Goal: Task Accomplishment & Management: Manage account settings

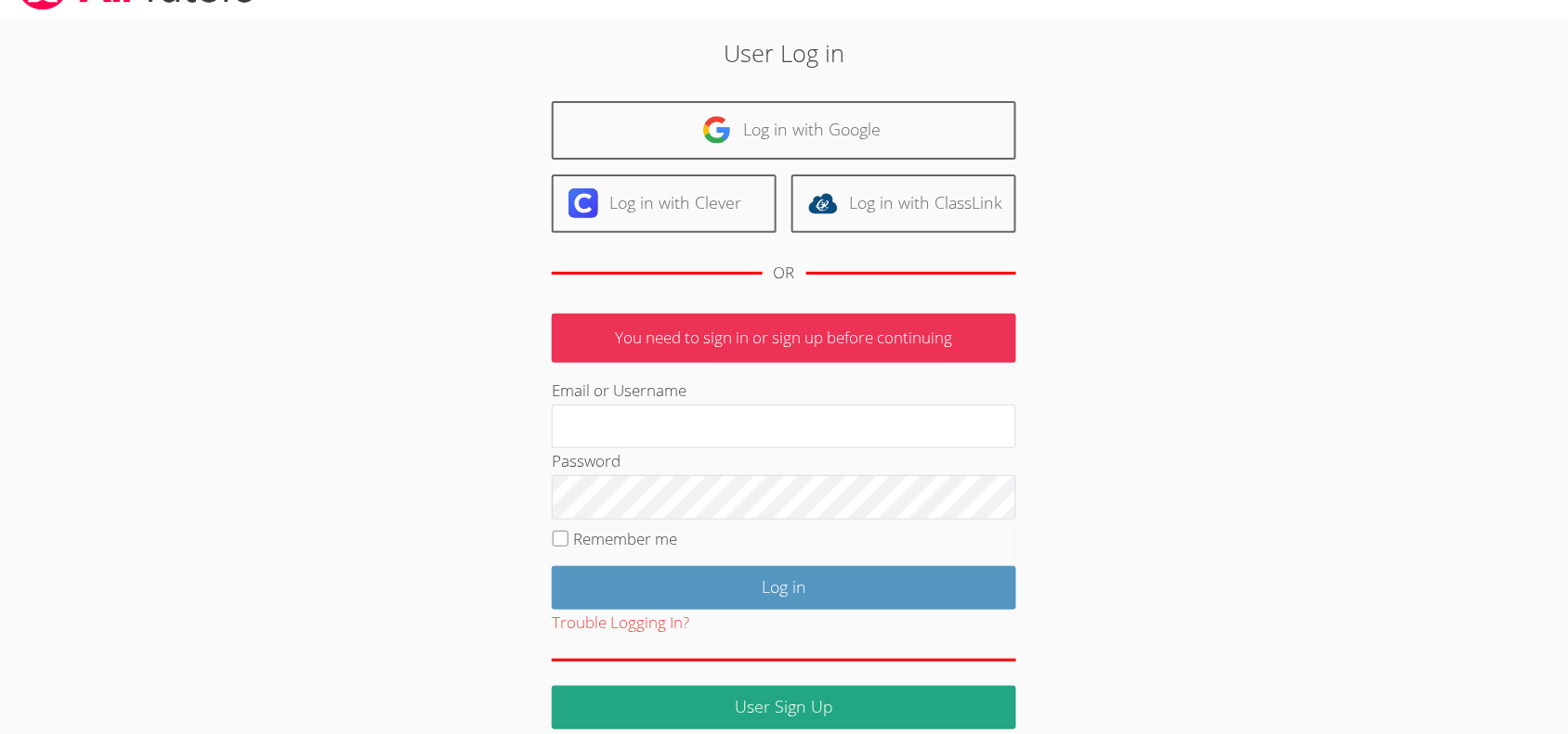
scroll to position [70, 0]
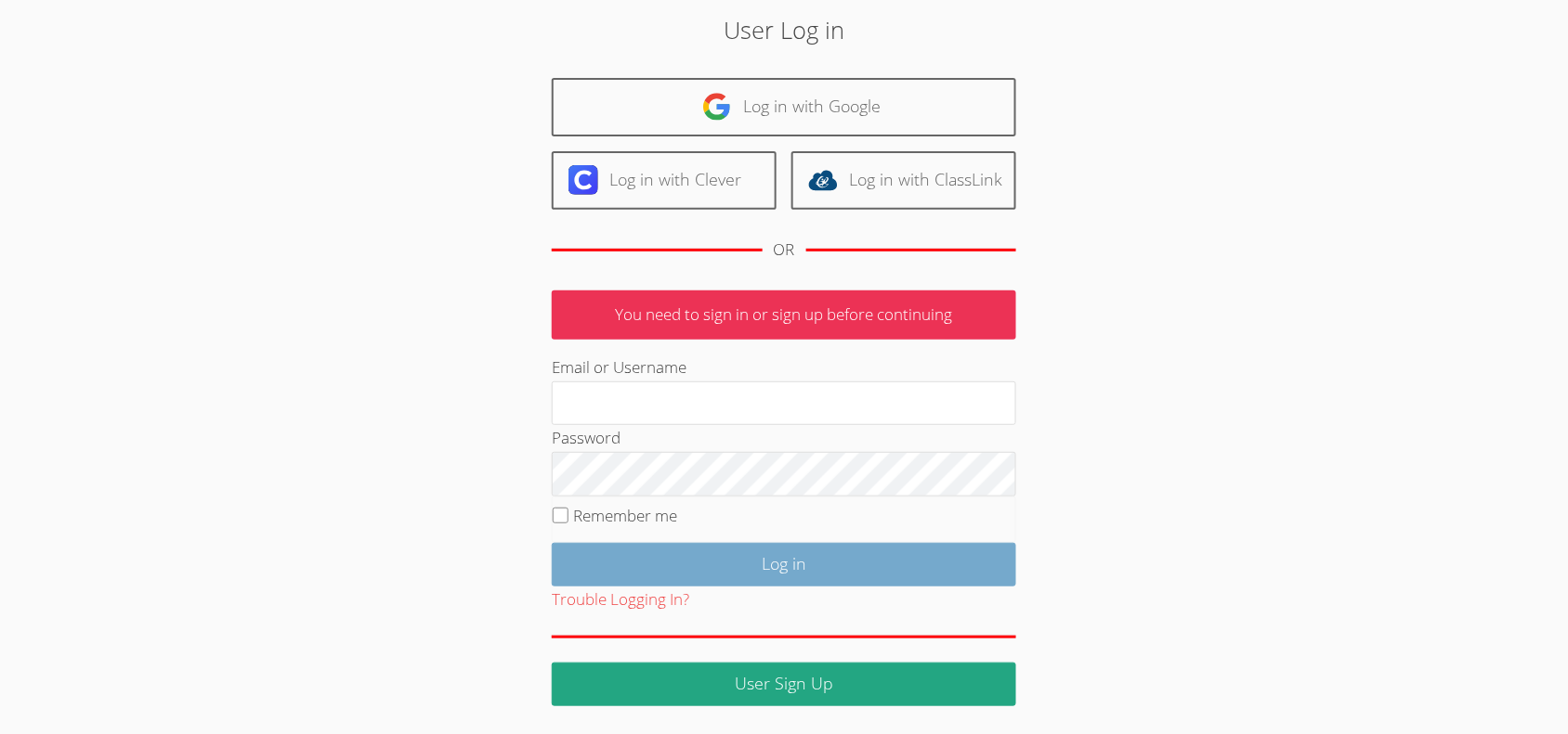
type input "mariesteinberg@live.com"
click at [759, 573] on input "Log in" at bounding box center [784, 565] width 464 height 44
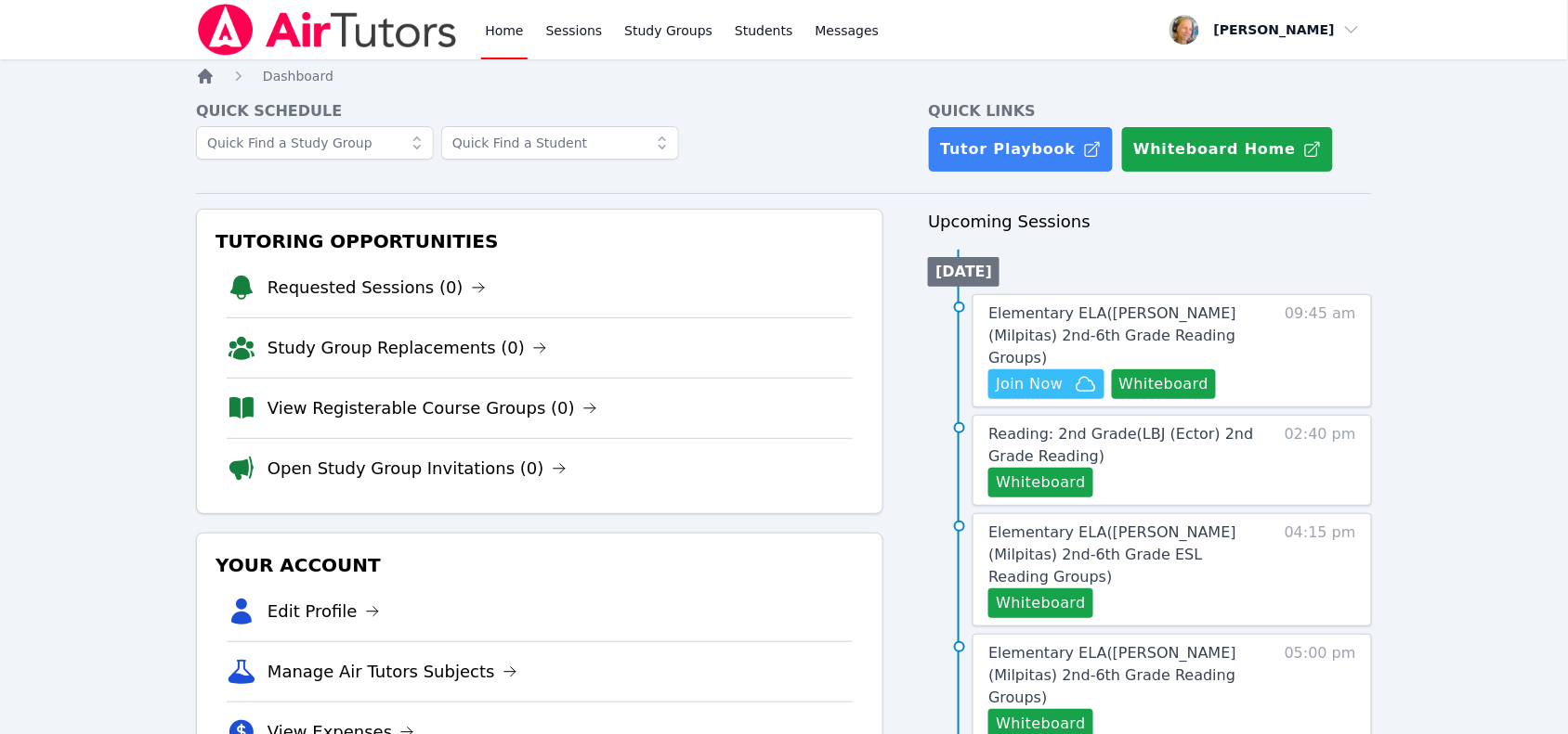
click at [209, 80] on icon "Breadcrumb" at bounding box center [205, 77] width 15 height 15
click at [201, 83] on icon "Breadcrumb" at bounding box center [204, 76] width 18 height 18
click at [581, 33] on link "Sessions" at bounding box center [574, 30] width 64 height 59
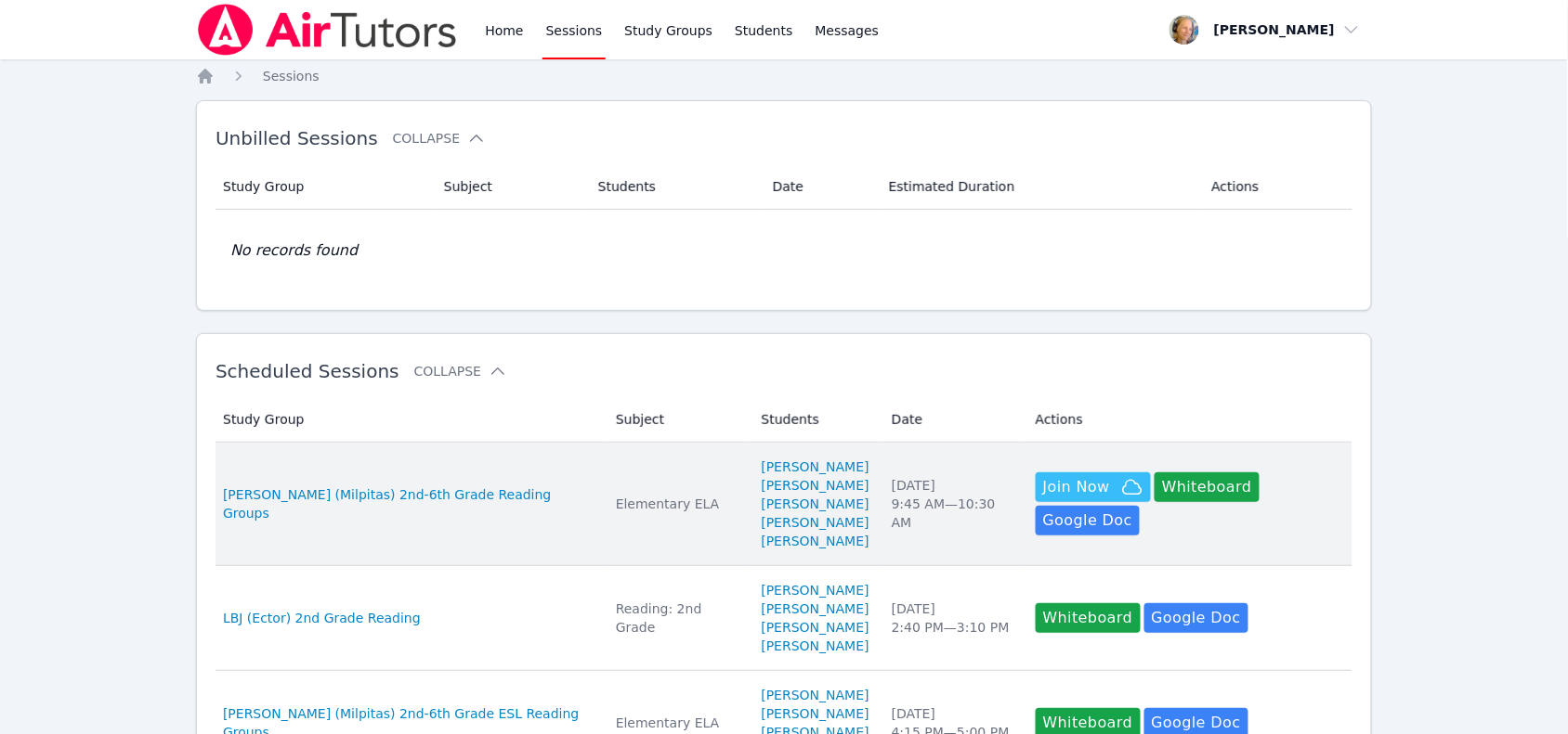
click at [887, 527] on td "Date Tue Oct 7 9:45 AM — 10:30 AM" at bounding box center [953, 504] width 144 height 124
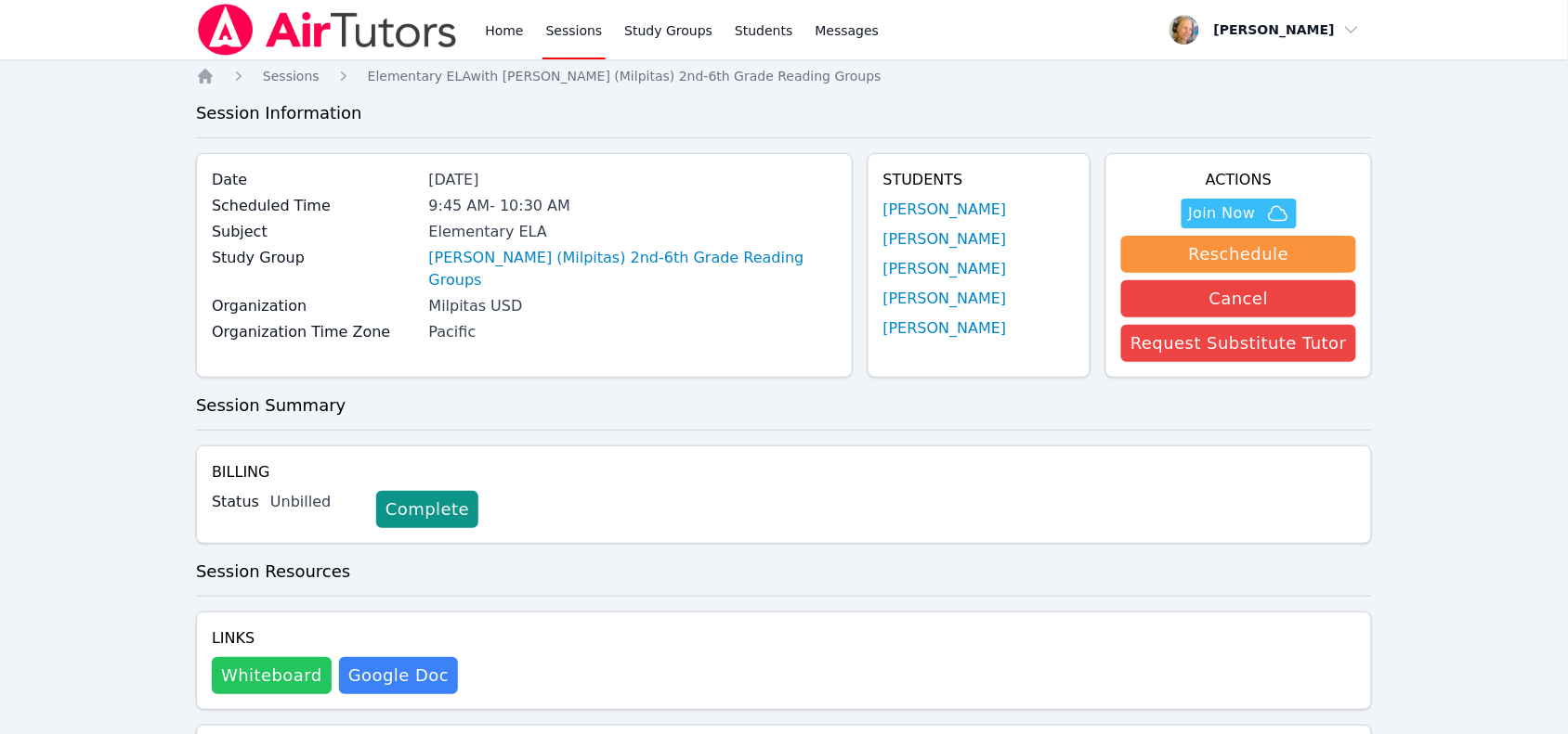
click at [276, 678] on button "Whiteboard" at bounding box center [271, 676] width 120 height 37
click at [1250, 220] on span "Join Now" at bounding box center [1222, 213] width 67 height 22
click at [282, 72] on span "Sessions" at bounding box center [290, 77] width 57 height 15
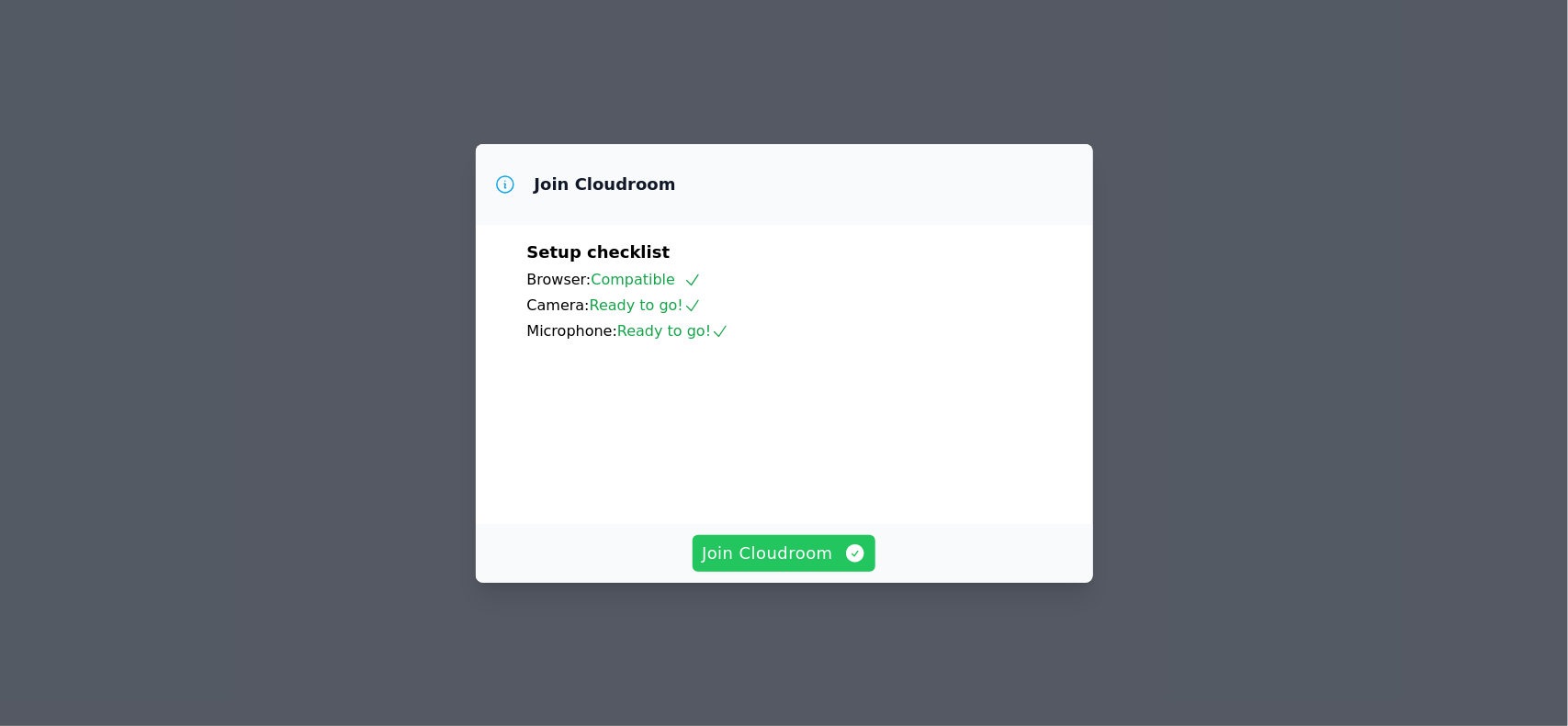
click at [787, 567] on span "Join Cloudroom" at bounding box center [783, 554] width 164 height 26
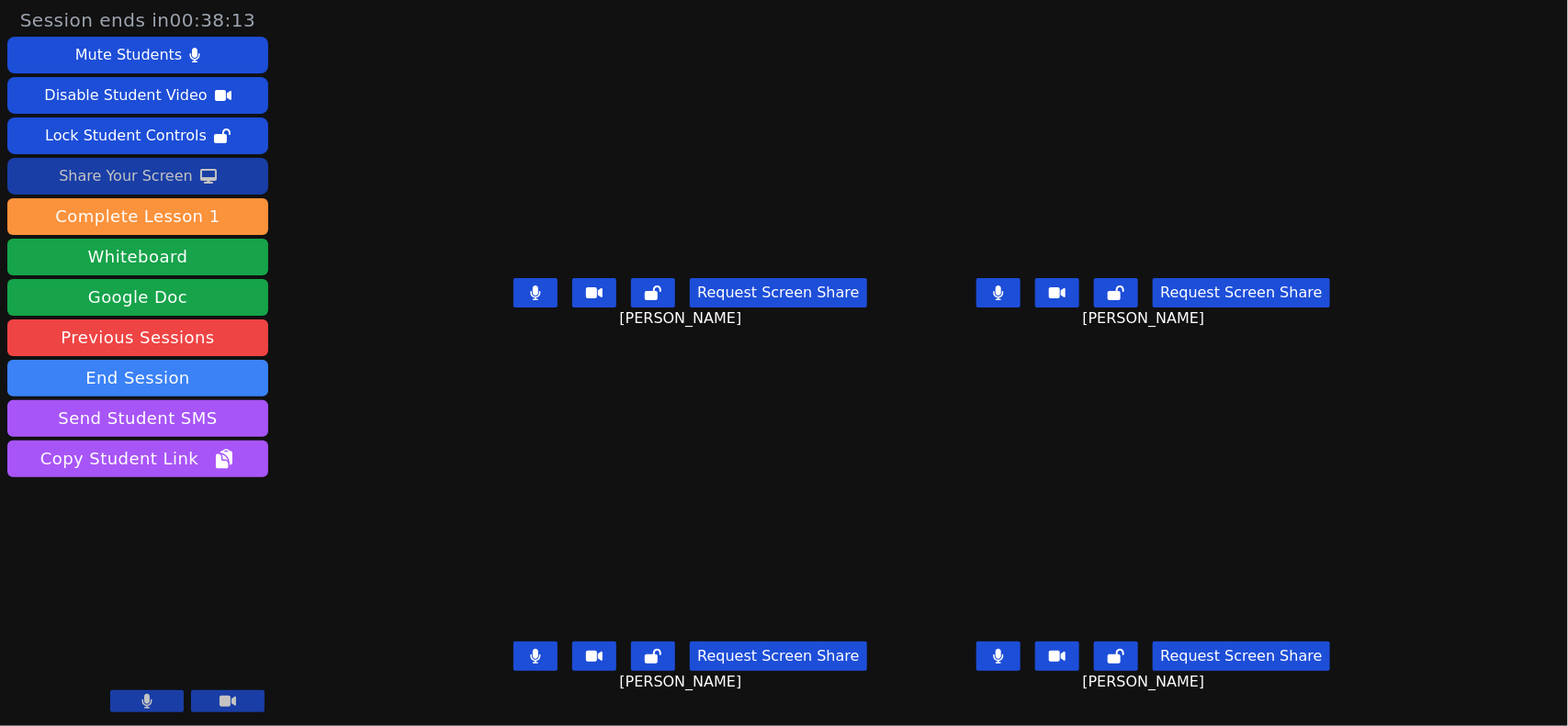
click at [174, 180] on div "Share Your Screen" at bounding box center [125, 176] width 134 height 29
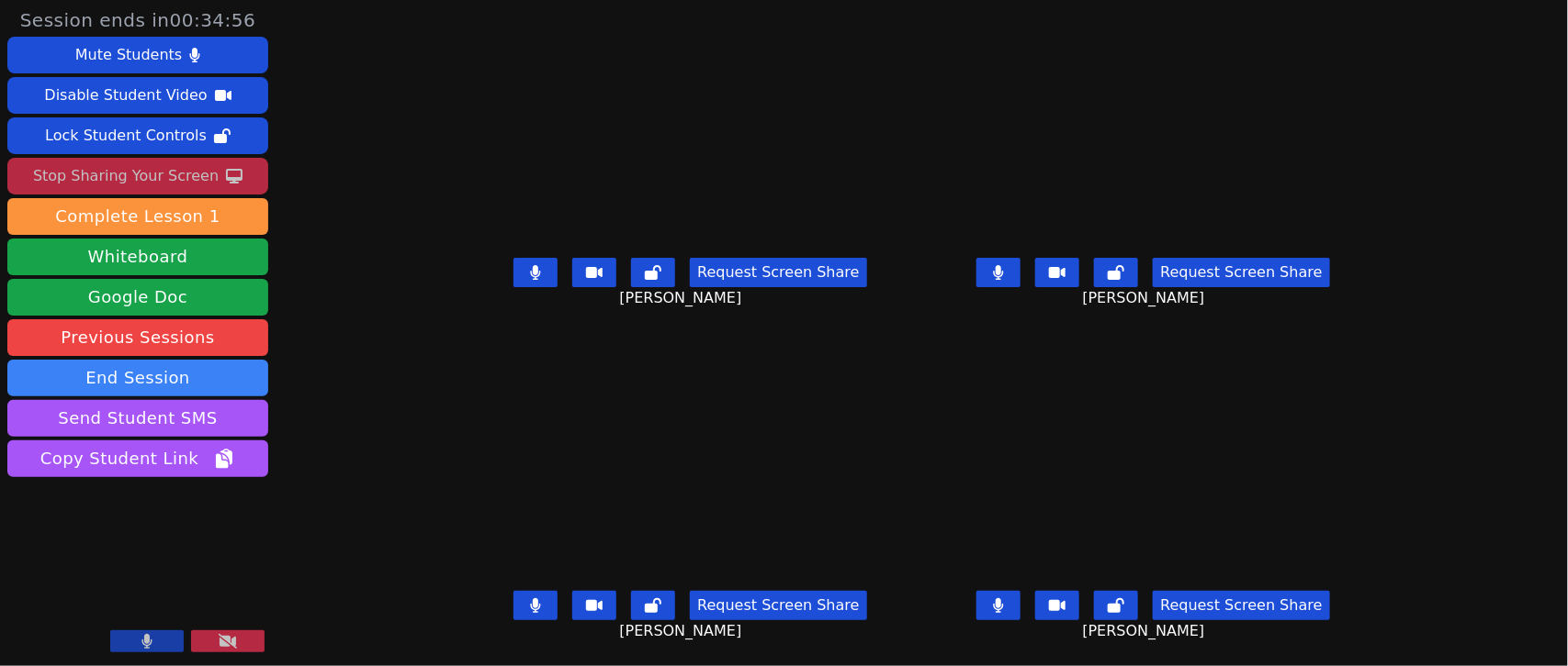
click at [1026, 587] on div "Request Screen Share Oliver Faris" at bounding box center [1154, 621] width 448 height 74
click at [1004, 600] on icon at bounding box center [998, 606] width 10 height 15
click at [1021, 280] on button at bounding box center [998, 272] width 45 height 29
click at [514, 271] on button at bounding box center [536, 272] width 45 height 29
click at [526, 269] on icon at bounding box center [535, 273] width 18 height 15
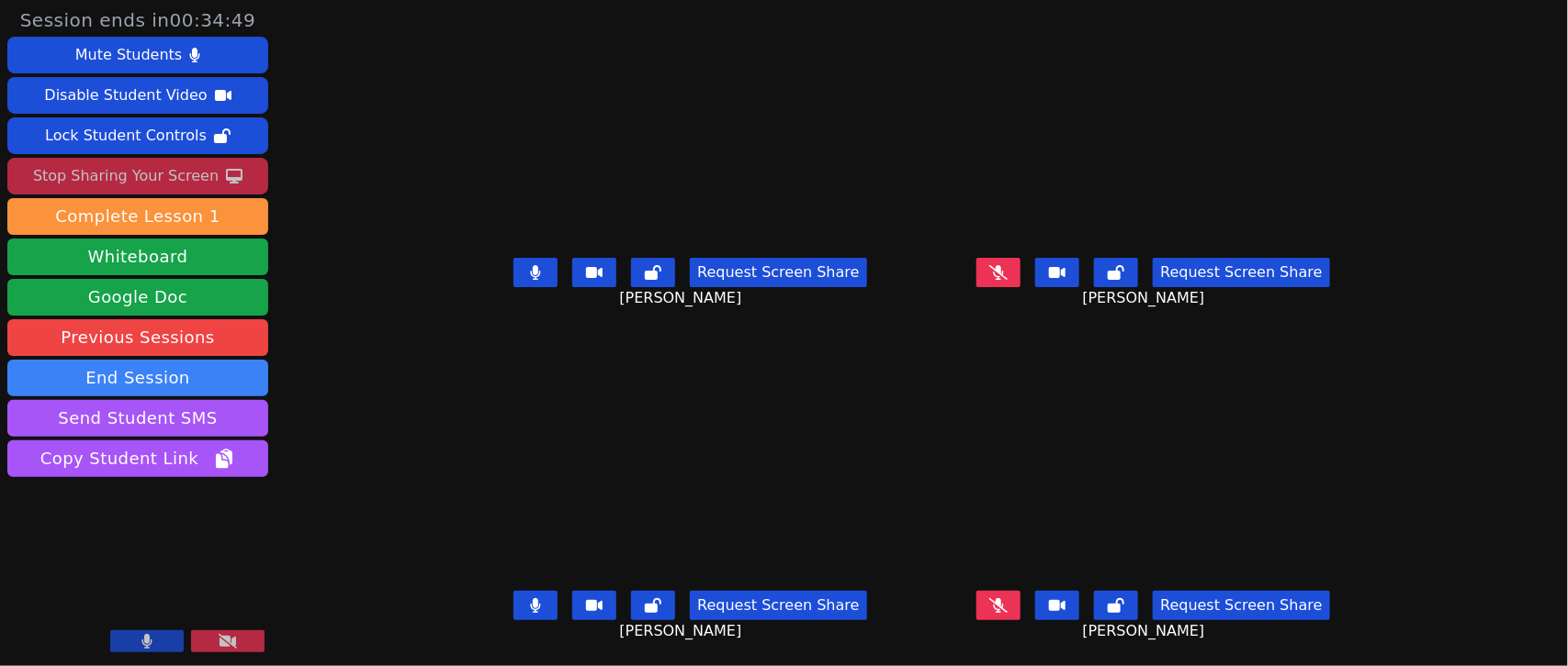
click at [1008, 278] on icon at bounding box center [998, 273] width 18 height 15
click at [1021, 604] on button at bounding box center [998, 605] width 45 height 29
click at [1004, 272] on icon at bounding box center [998, 273] width 10 height 15
click at [1004, 600] on icon at bounding box center [998, 606] width 10 height 15
click at [530, 603] on icon at bounding box center [536, 606] width 11 height 15
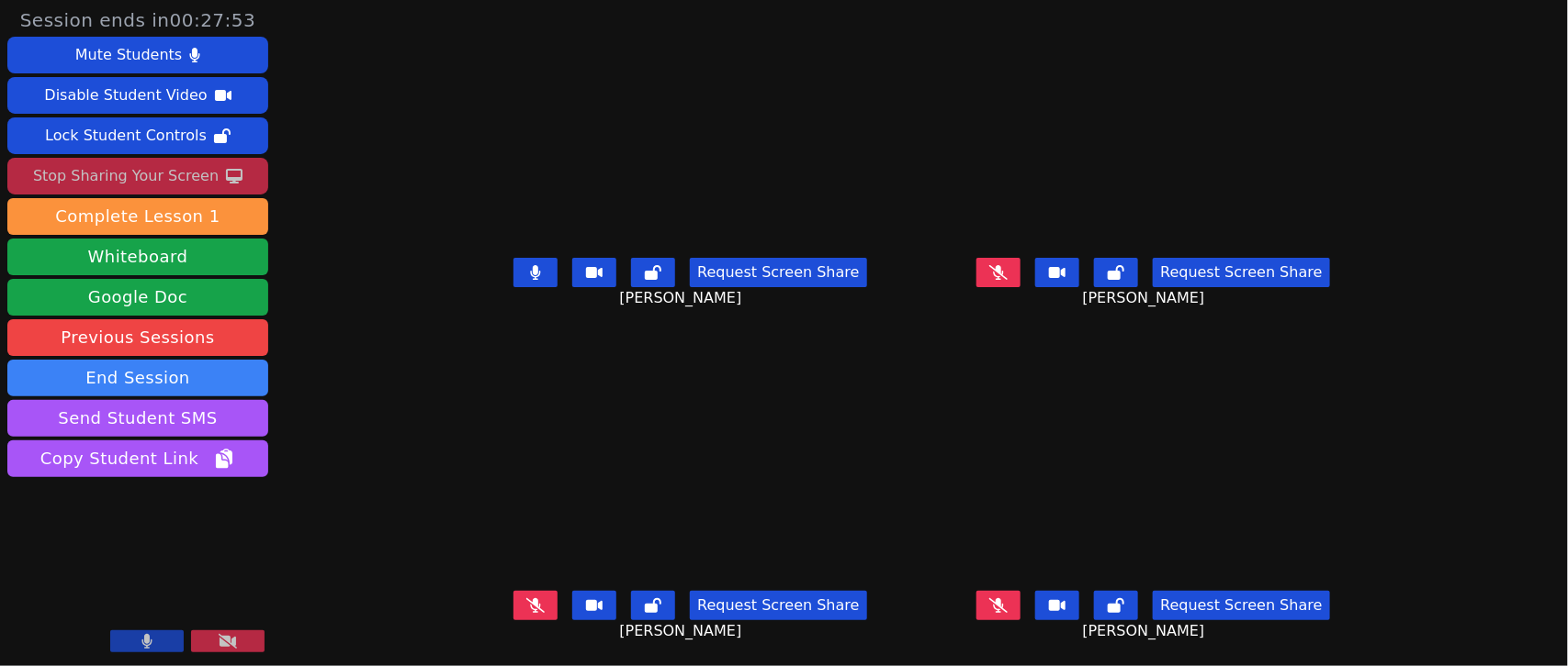
click at [1021, 611] on button at bounding box center [998, 605] width 45 height 29
click at [530, 276] on icon at bounding box center [536, 273] width 11 height 15
click at [1004, 606] on icon at bounding box center [998, 606] width 10 height 15
click at [514, 602] on button at bounding box center [536, 605] width 45 height 29
click at [531, 606] on icon at bounding box center [536, 606] width 10 height 15
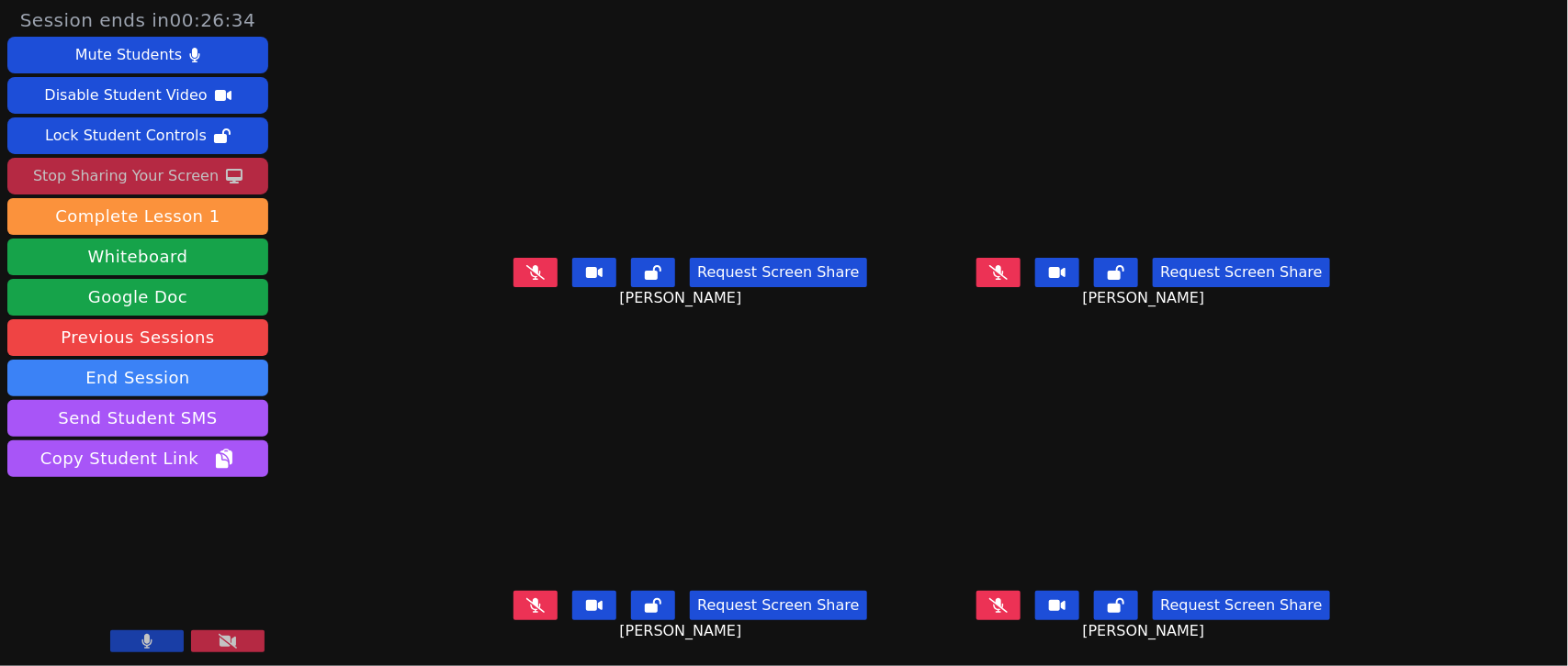
click at [1008, 604] on icon at bounding box center [998, 606] width 18 height 15
click at [526, 607] on icon at bounding box center [535, 606] width 18 height 15
click at [526, 279] on icon at bounding box center [535, 273] width 18 height 15
click at [1021, 268] on button at bounding box center [998, 272] width 45 height 29
click at [514, 611] on button at bounding box center [536, 605] width 45 height 29
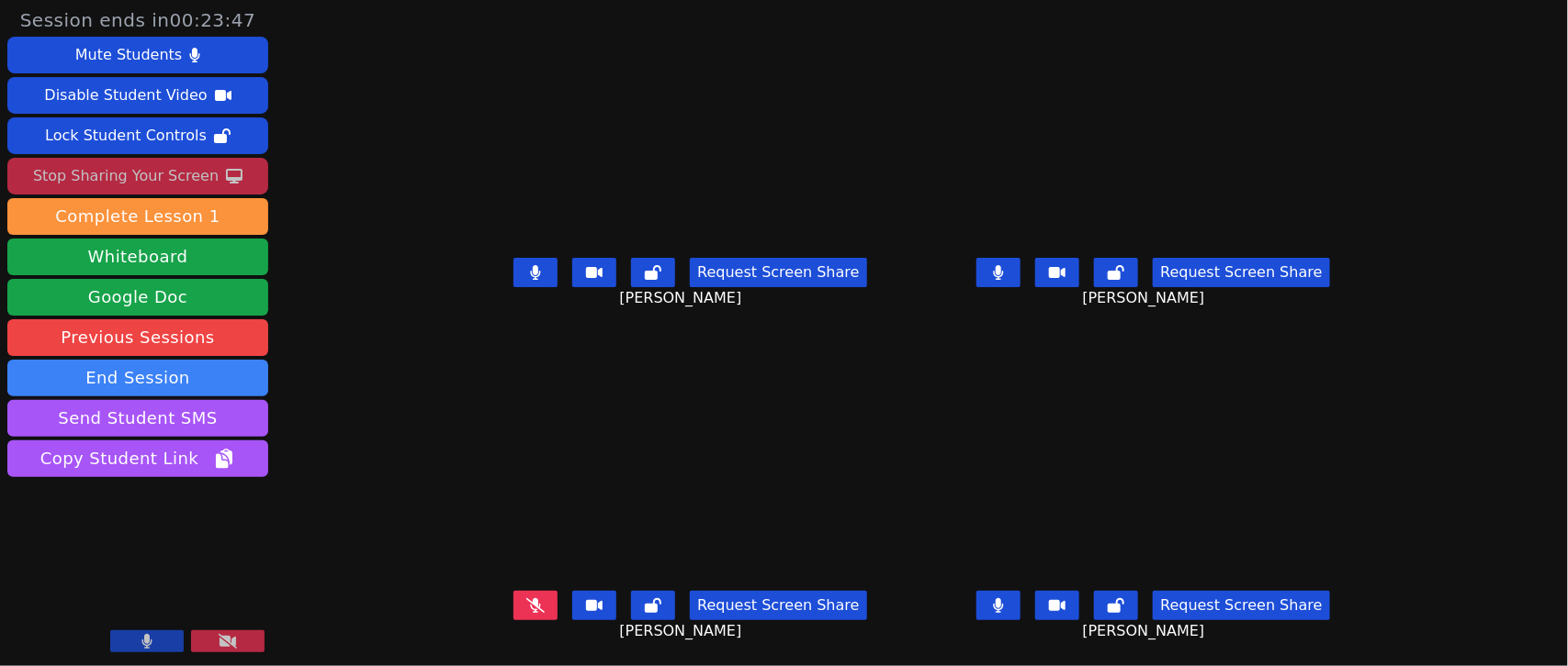
click at [1004, 612] on icon at bounding box center [998, 606] width 10 height 15
click at [530, 278] on icon at bounding box center [536, 273] width 11 height 15
click at [1015, 274] on button at bounding box center [998, 272] width 45 height 29
click at [1021, 608] on button at bounding box center [998, 605] width 45 height 29
click at [526, 604] on icon at bounding box center [535, 606] width 18 height 15
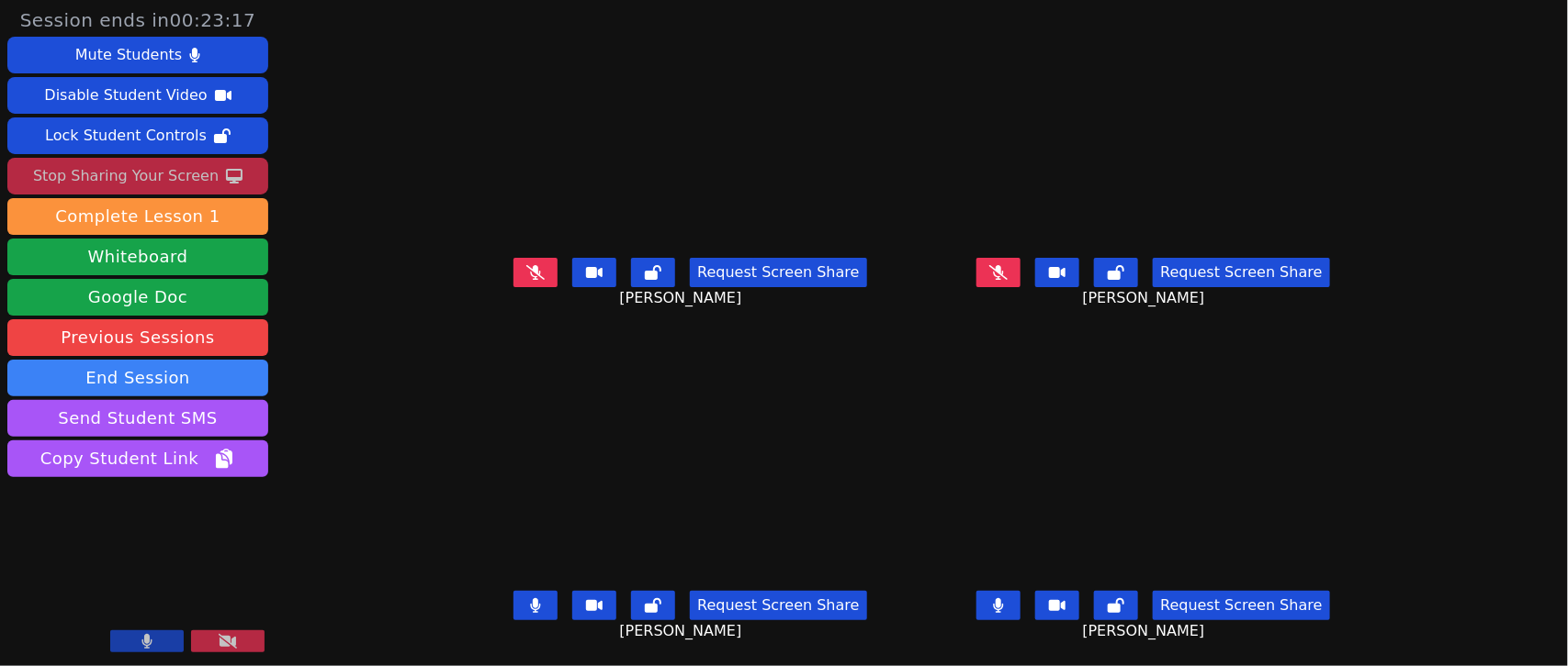
click at [1004, 604] on icon at bounding box center [998, 606] width 10 height 15
click at [526, 266] on icon at bounding box center [535, 273] width 18 height 15
click at [514, 615] on button at bounding box center [536, 605] width 45 height 29
click at [516, 281] on button at bounding box center [536, 272] width 45 height 29
click at [1008, 278] on icon at bounding box center [998, 273] width 18 height 15
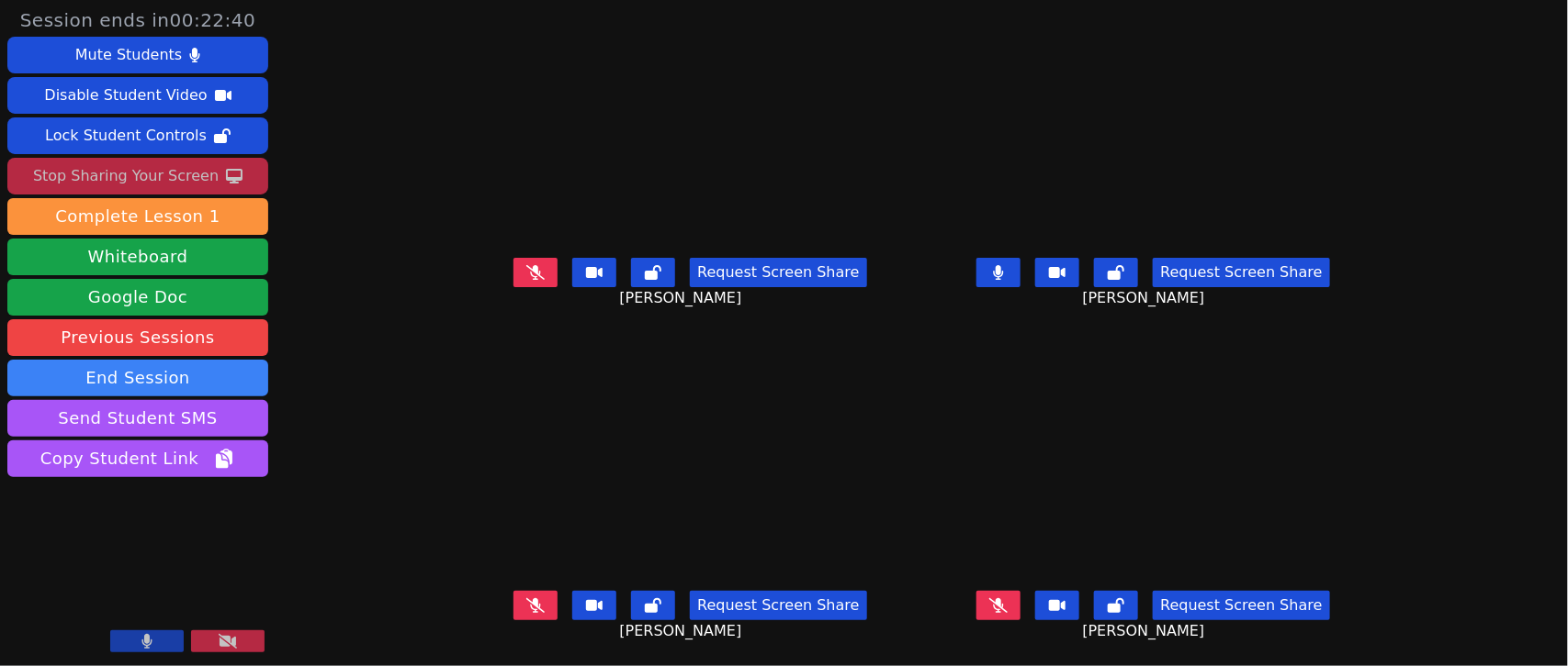
click at [1021, 268] on button at bounding box center [998, 272] width 45 height 29
click at [1008, 606] on icon at bounding box center [998, 606] width 18 height 15
click at [1021, 613] on button at bounding box center [998, 605] width 45 height 29
click at [521, 597] on button at bounding box center [536, 605] width 45 height 29
click at [520, 602] on button at bounding box center [536, 605] width 45 height 29
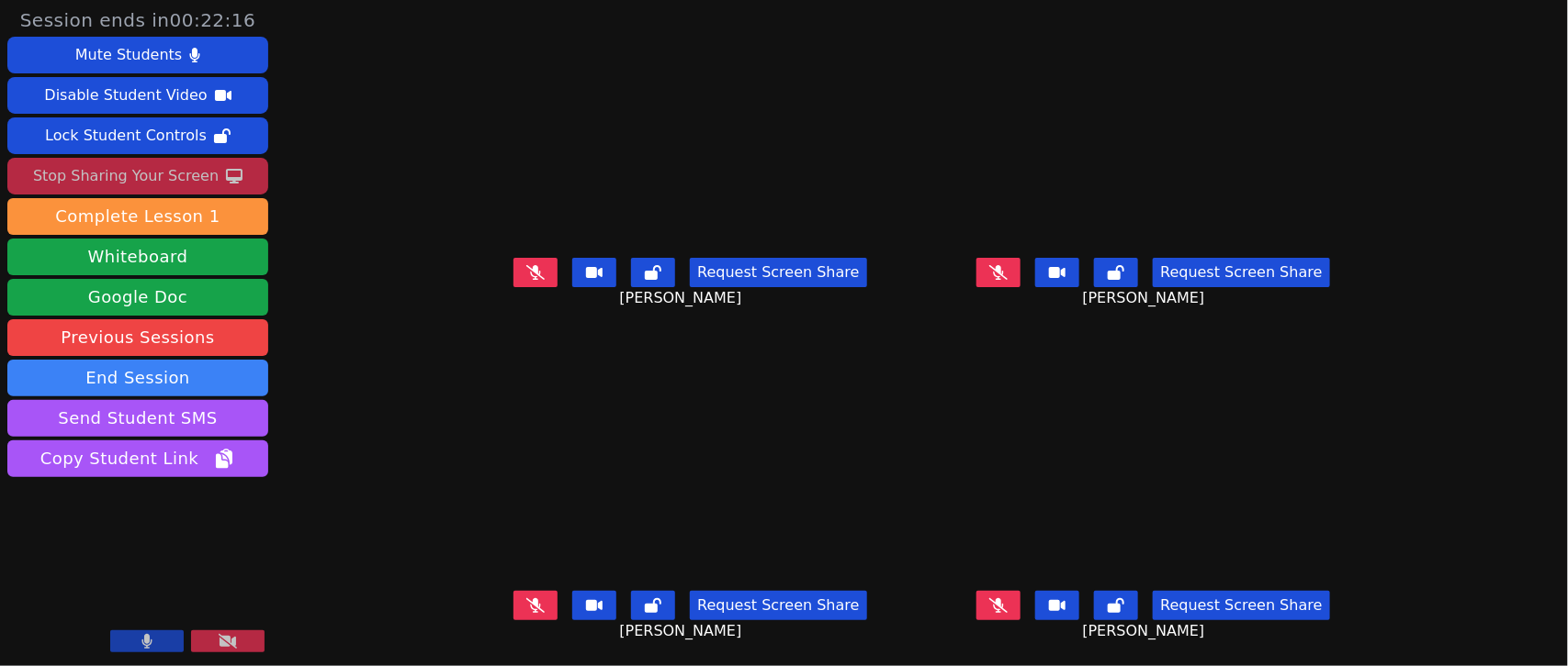
click at [526, 272] on icon at bounding box center [535, 273] width 18 height 15
click at [521, 271] on button at bounding box center [536, 272] width 45 height 29
click at [526, 266] on icon at bounding box center [535, 273] width 18 height 15
click at [528, 260] on button at bounding box center [536, 272] width 45 height 29
click at [1008, 604] on icon at bounding box center [998, 606] width 18 height 15
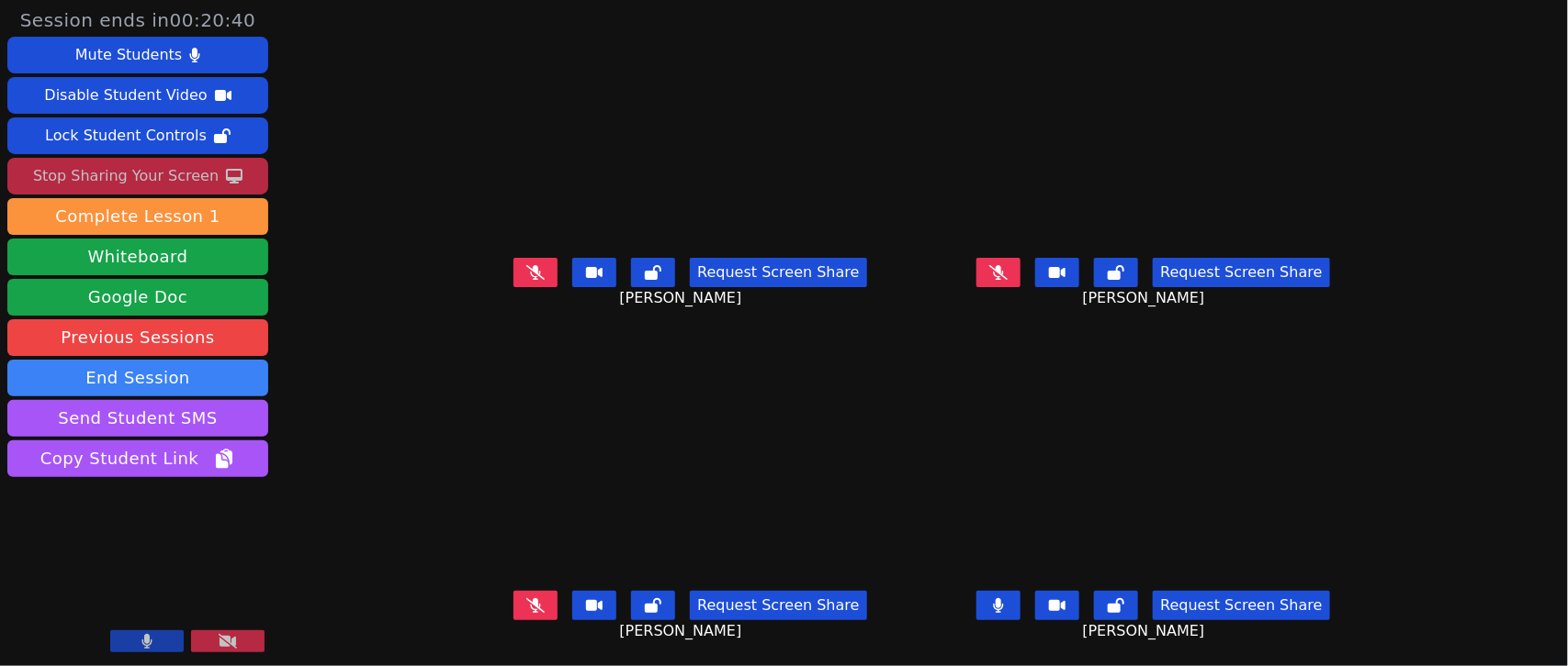
click at [1021, 597] on button at bounding box center [998, 605] width 45 height 29
click at [526, 606] on icon at bounding box center [535, 606] width 18 height 15
click at [1008, 277] on icon at bounding box center [998, 273] width 18 height 15
click at [530, 599] on icon at bounding box center [536, 606] width 11 height 15
click at [1021, 267] on button at bounding box center [998, 272] width 45 height 29
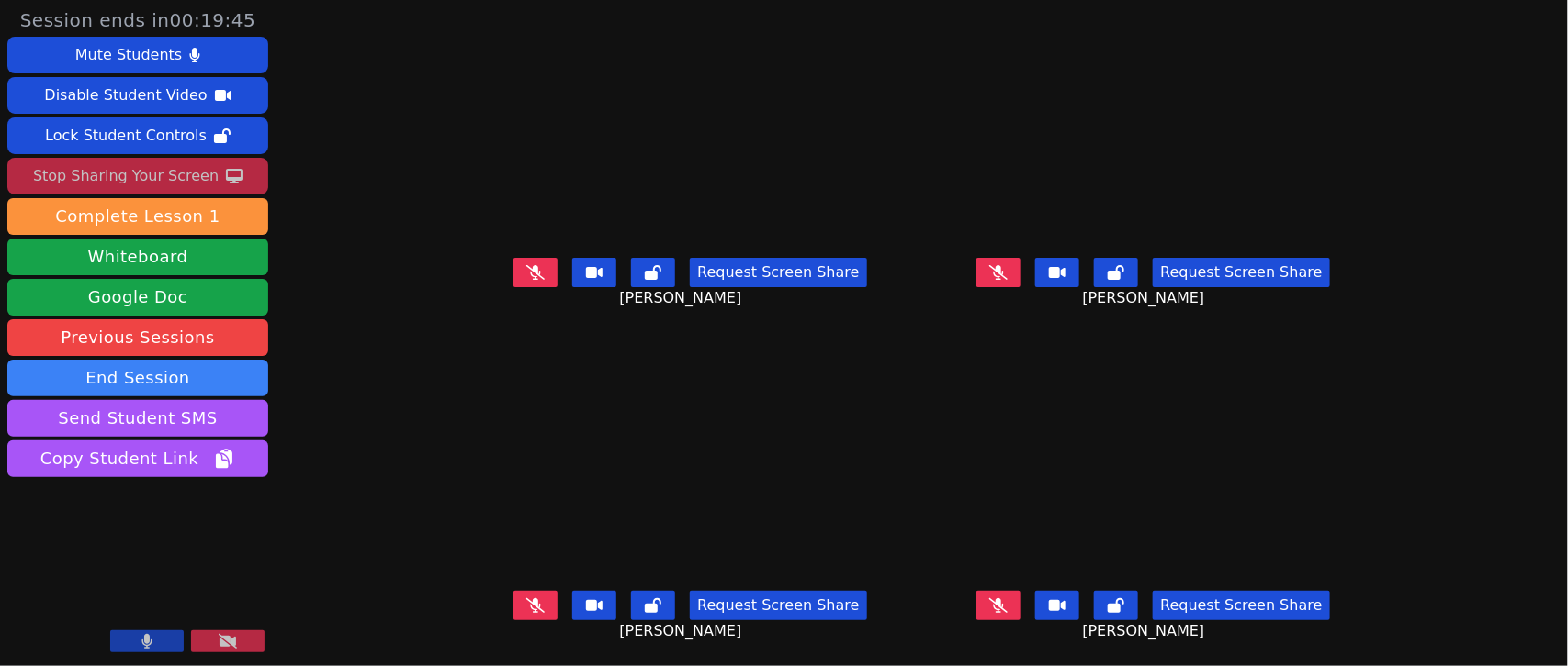
click at [526, 268] on icon at bounding box center [535, 273] width 18 height 15
click at [1008, 273] on icon at bounding box center [998, 273] width 18 height 15
click at [1008, 610] on icon at bounding box center [998, 606] width 18 height 15
click at [526, 604] on icon at bounding box center [535, 606] width 18 height 15
click at [249, 636] on button at bounding box center [228, 641] width 74 height 22
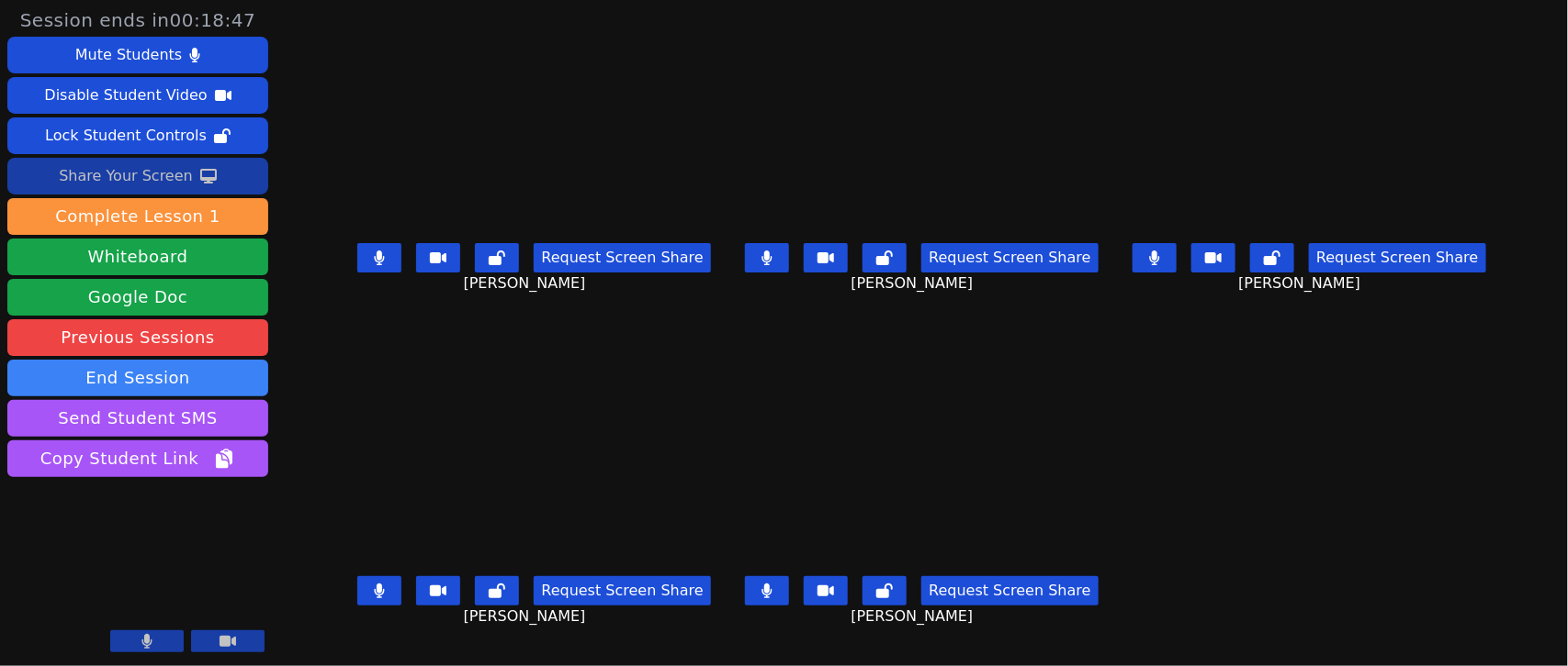
click at [357, 273] on button at bounding box center [379, 258] width 45 height 29
click at [778, 267] on button at bounding box center [767, 258] width 45 height 29
click at [1176, 271] on button at bounding box center [1155, 258] width 45 height 29
drag, startPoint x: 340, startPoint y: 584, endPoint x: 356, endPoint y: 583, distance: 16.0
click at [374, 585] on icon at bounding box center [379, 591] width 10 height 15
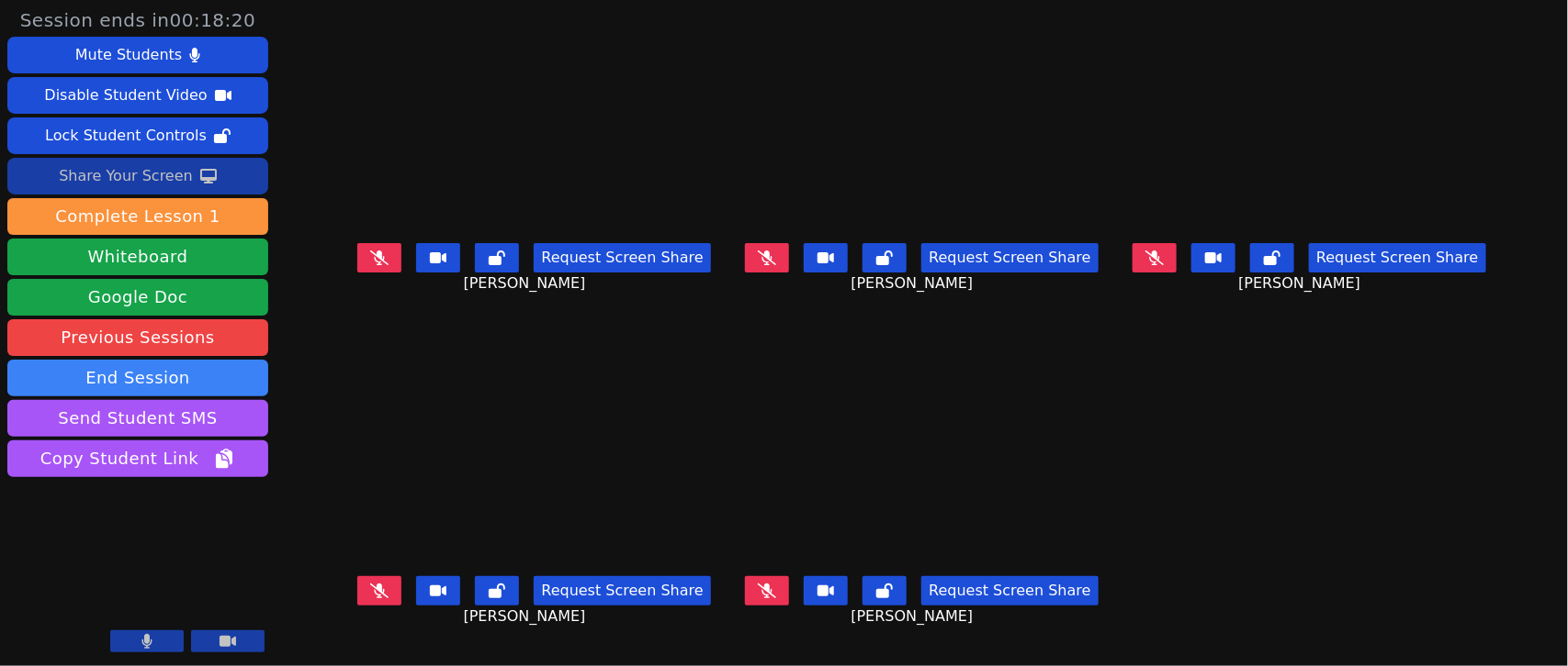
click at [754, 592] on button at bounding box center [767, 591] width 45 height 29
click at [756, 593] on button at bounding box center [767, 591] width 45 height 29
click at [176, 50] on button "Mute Students" at bounding box center [137, 55] width 261 height 37
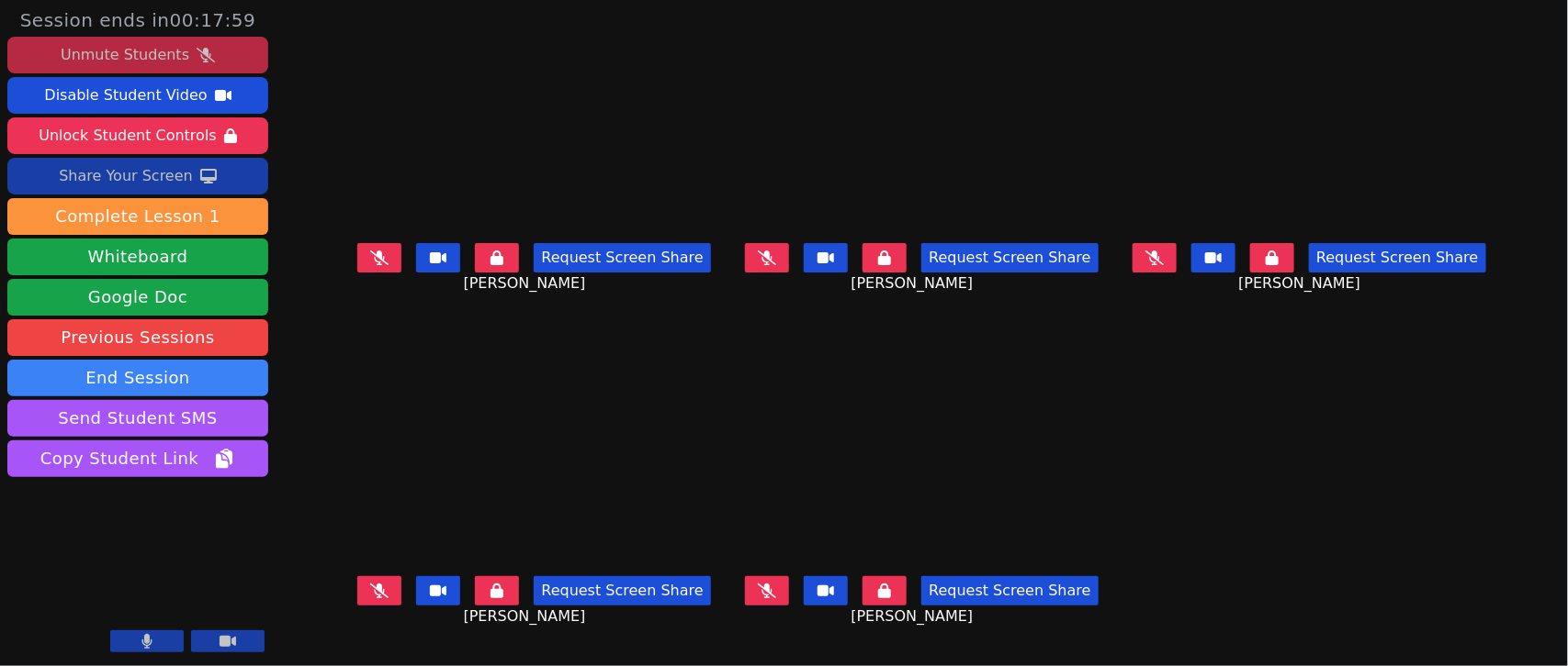
click at [176, 51] on div "Unmute Students" at bounding box center [125, 55] width 129 height 29
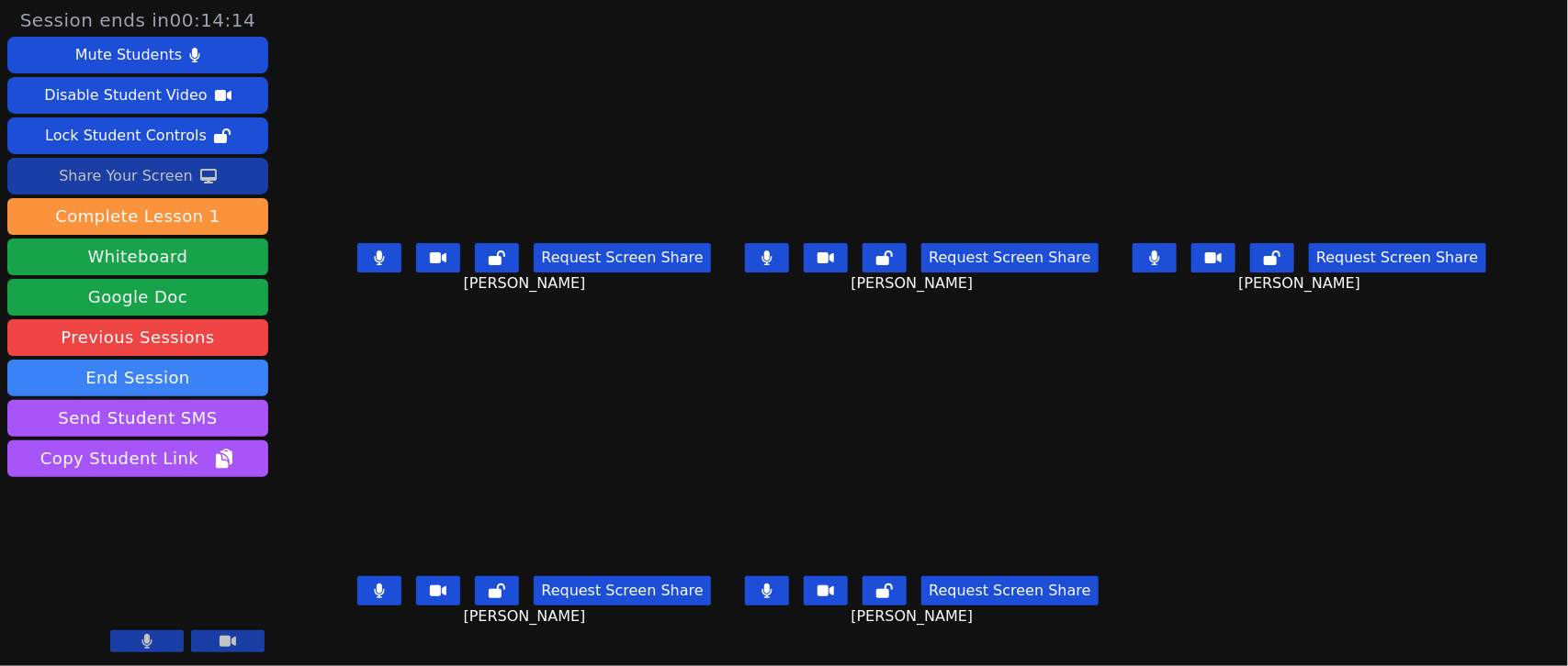
click at [1176, 272] on button at bounding box center [1155, 258] width 45 height 29
click at [784, 263] on button at bounding box center [767, 258] width 45 height 29
click at [357, 272] on button at bounding box center [379, 258] width 45 height 29
click at [374, 593] on icon at bounding box center [379, 591] width 11 height 15
click at [759, 598] on button at bounding box center [767, 591] width 45 height 29
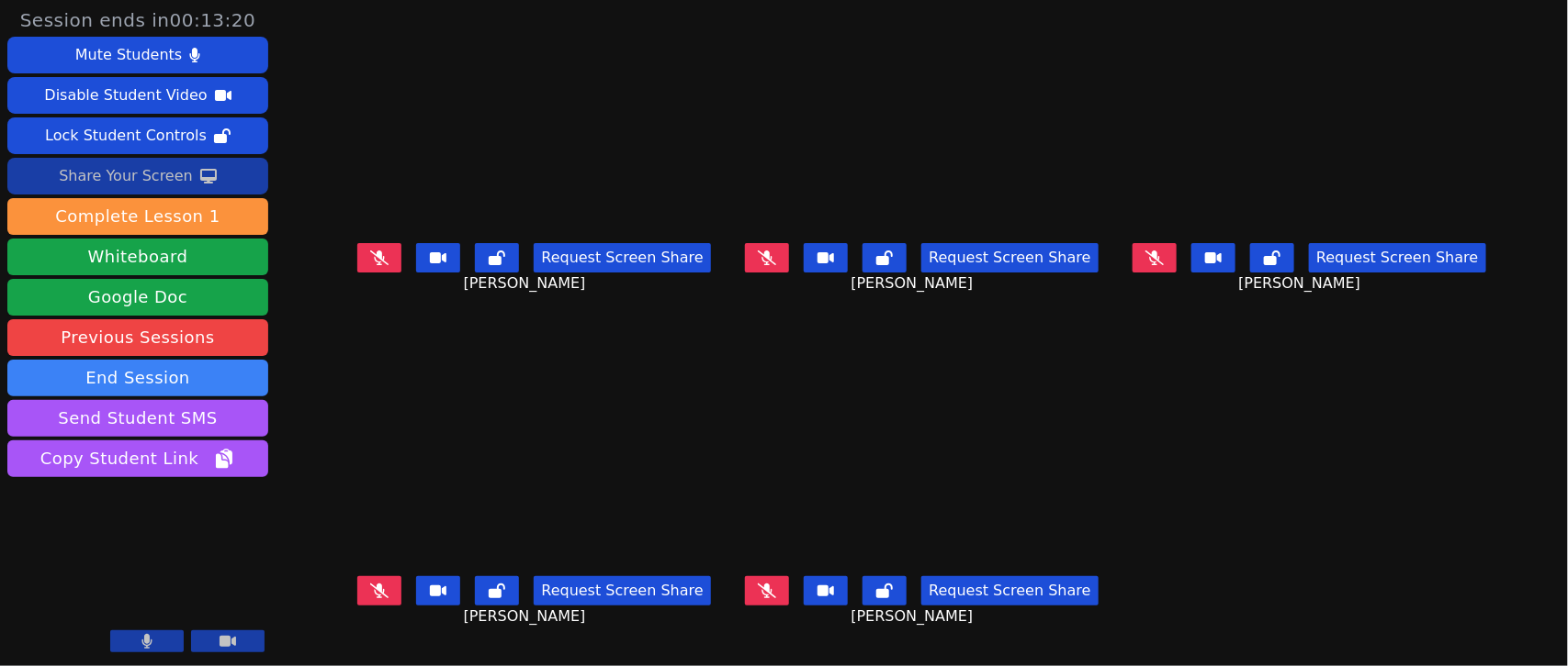
click at [760, 587] on icon at bounding box center [766, 591] width 18 height 15
click at [163, 168] on div "Share Your Screen" at bounding box center [125, 176] width 134 height 29
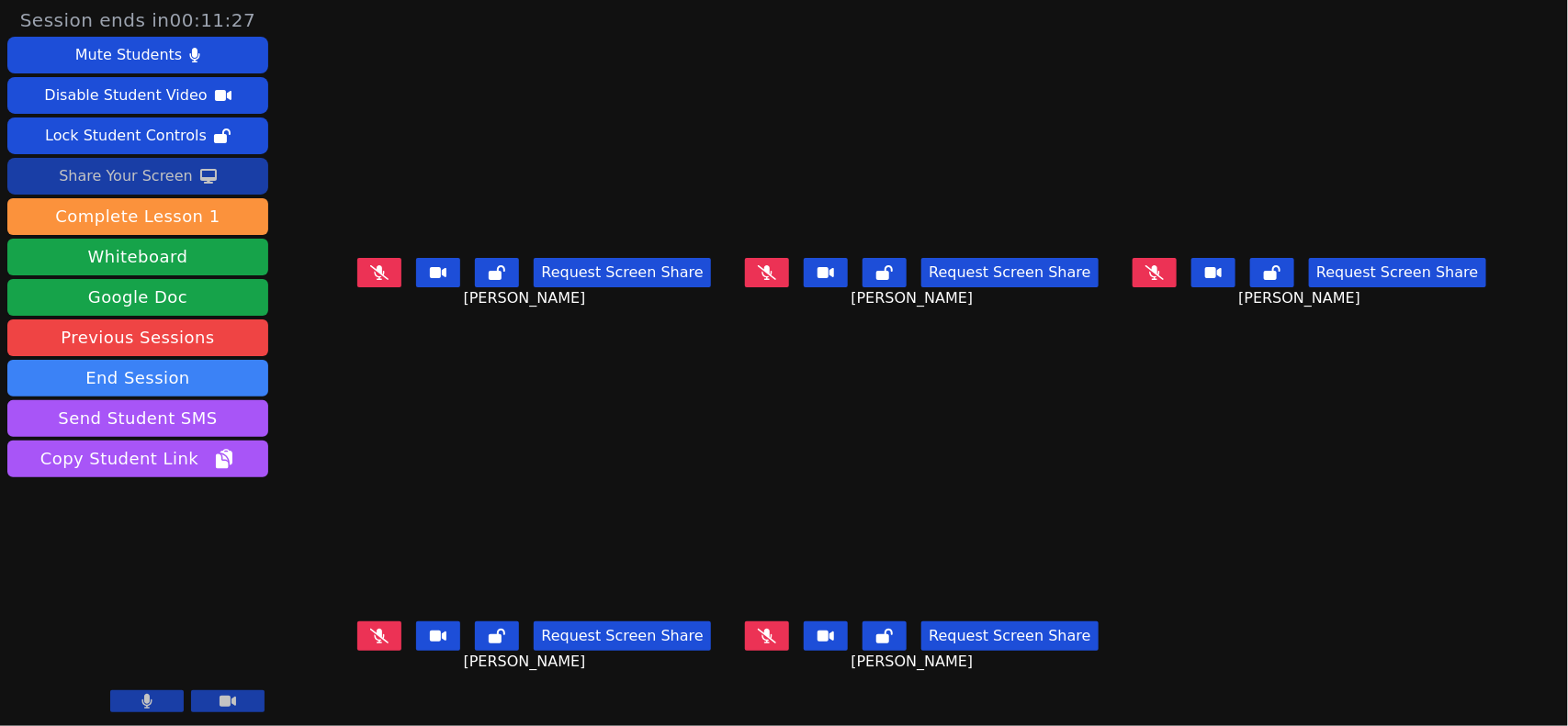
click at [140, 165] on div "Share Your Screen" at bounding box center [125, 176] width 134 height 29
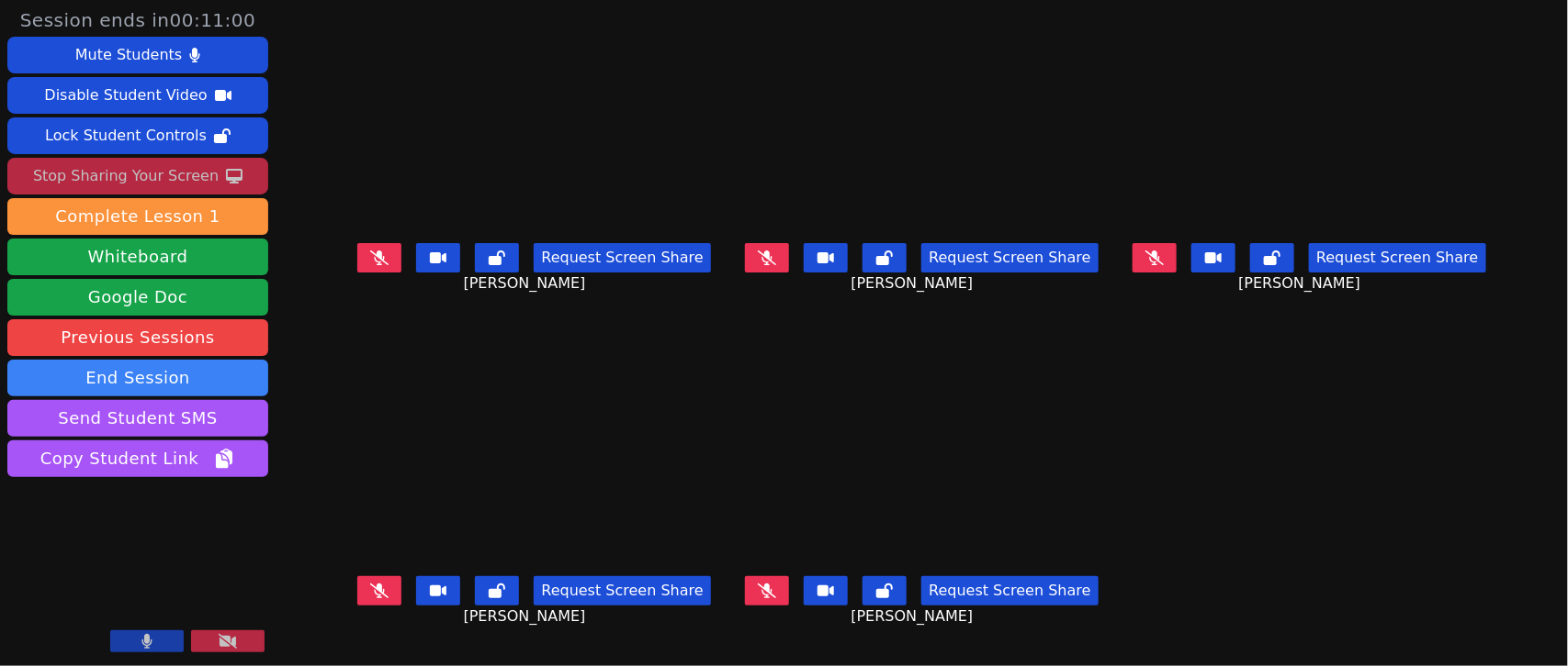
click at [1176, 268] on button at bounding box center [1155, 258] width 45 height 29
click at [1176, 273] on button at bounding box center [1155, 258] width 45 height 29
click at [764, 264] on icon at bounding box center [766, 259] width 18 height 15
click at [783, 271] on button at bounding box center [767, 258] width 45 height 29
click at [357, 273] on button at bounding box center [379, 258] width 45 height 29
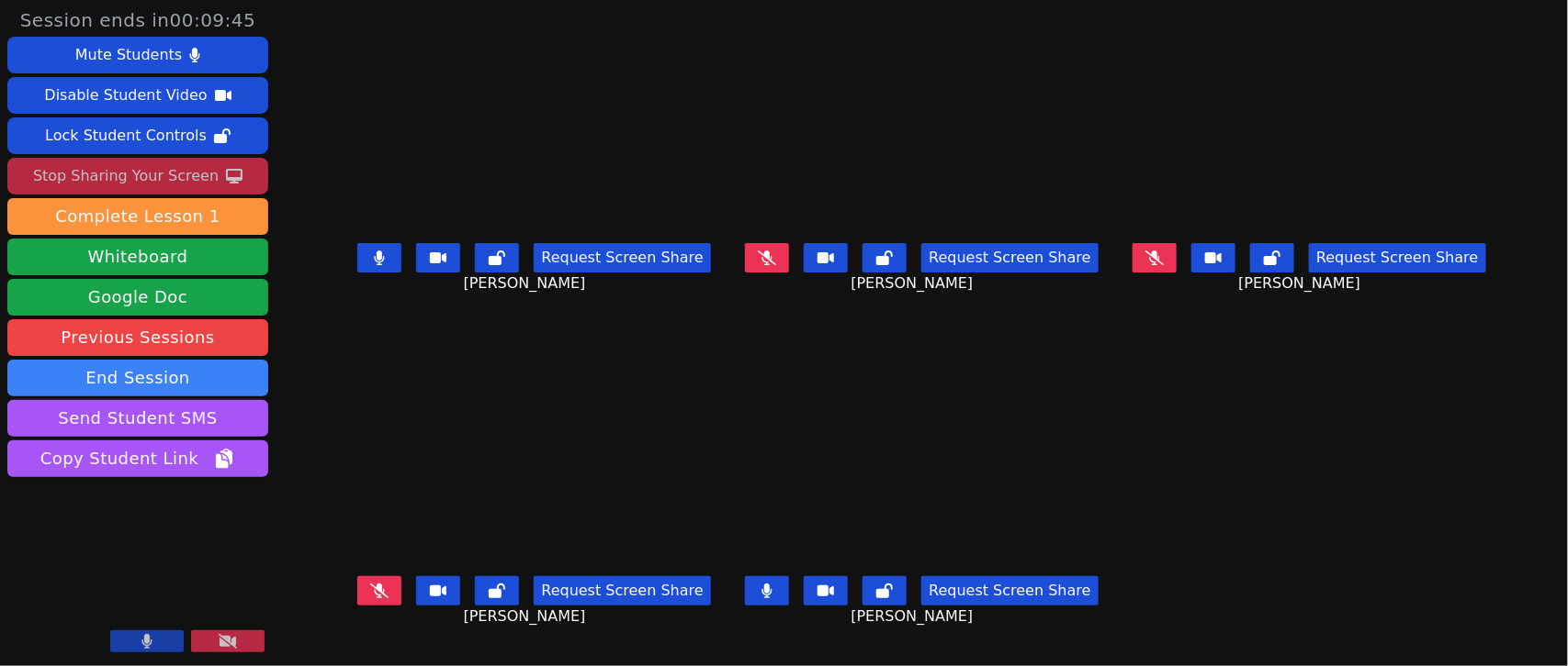
click at [357, 268] on button at bounding box center [379, 258] width 45 height 29
click at [370, 590] on icon at bounding box center [378, 591] width 18 height 15
click at [357, 598] on button at bounding box center [379, 591] width 45 height 29
click at [776, 592] on icon at bounding box center [766, 591] width 18 height 15
click at [777, 592] on button at bounding box center [767, 591] width 45 height 29
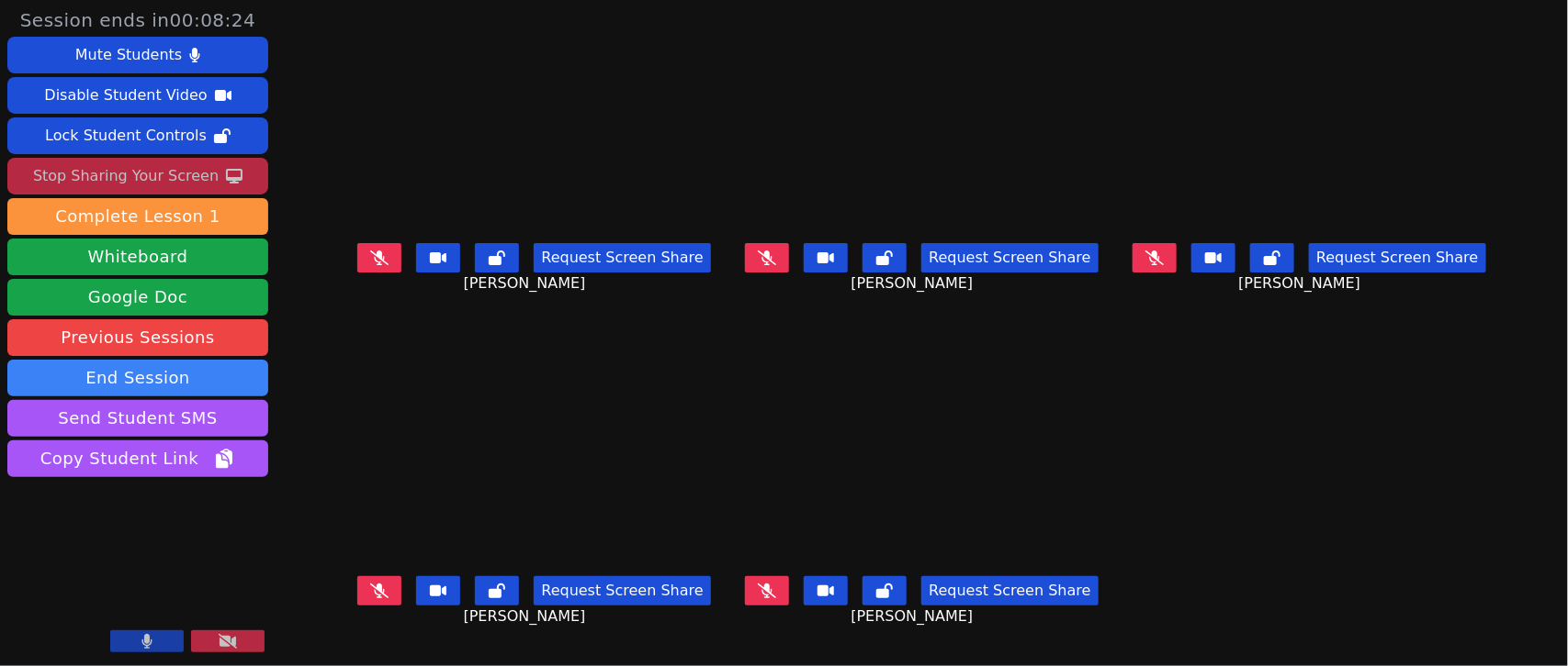
click at [1176, 273] on button at bounding box center [1155, 258] width 45 height 29
click at [1176, 268] on button at bounding box center [1155, 258] width 45 height 29
click at [772, 265] on icon at bounding box center [766, 259] width 18 height 15
click at [767, 255] on icon at bounding box center [767, 259] width 11 height 15
click at [357, 272] on button at bounding box center [379, 258] width 45 height 29
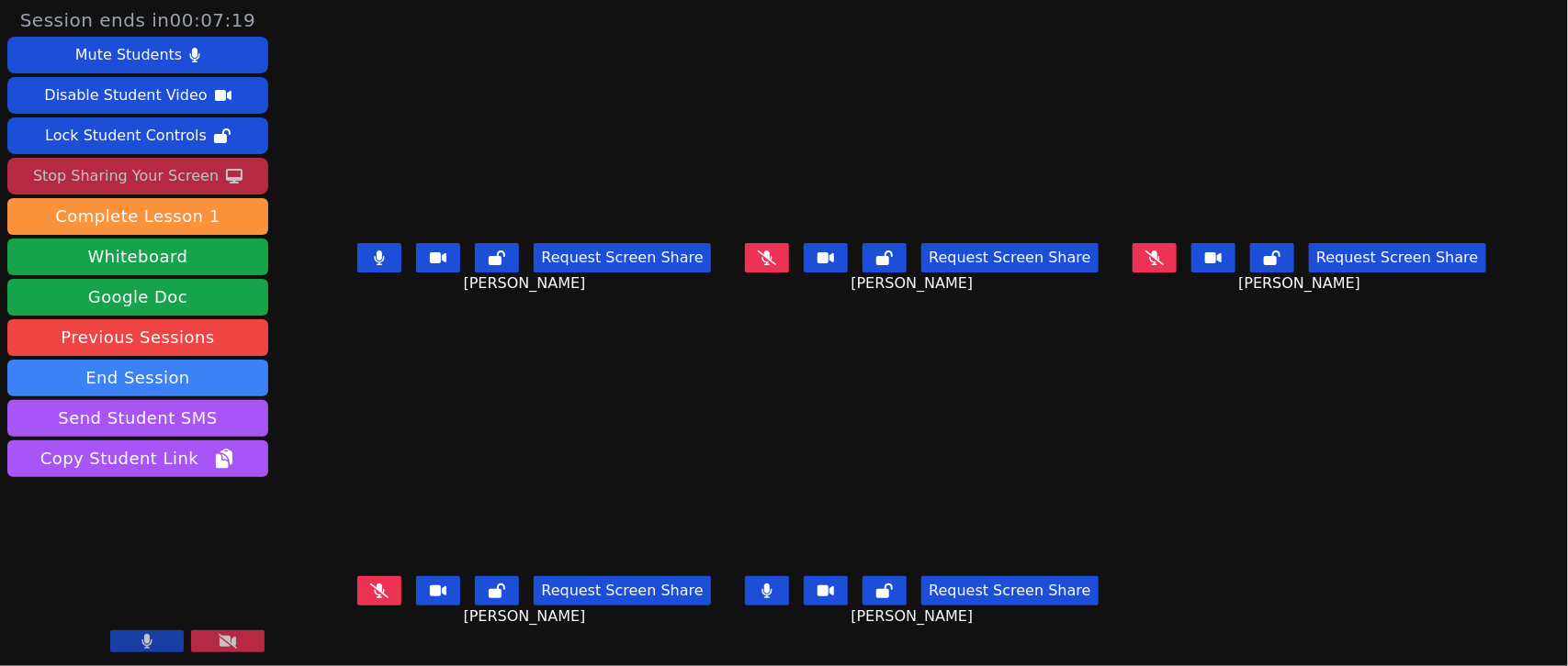
click at [357, 263] on button at bounding box center [379, 258] width 45 height 29
click at [357, 594] on button at bounding box center [379, 591] width 45 height 29
click at [374, 587] on icon at bounding box center [379, 591] width 10 height 15
click at [778, 593] on button at bounding box center [767, 591] width 45 height 29
click at [1164, 265] on icon at bounding box center [1154, 259] width 18 height 15
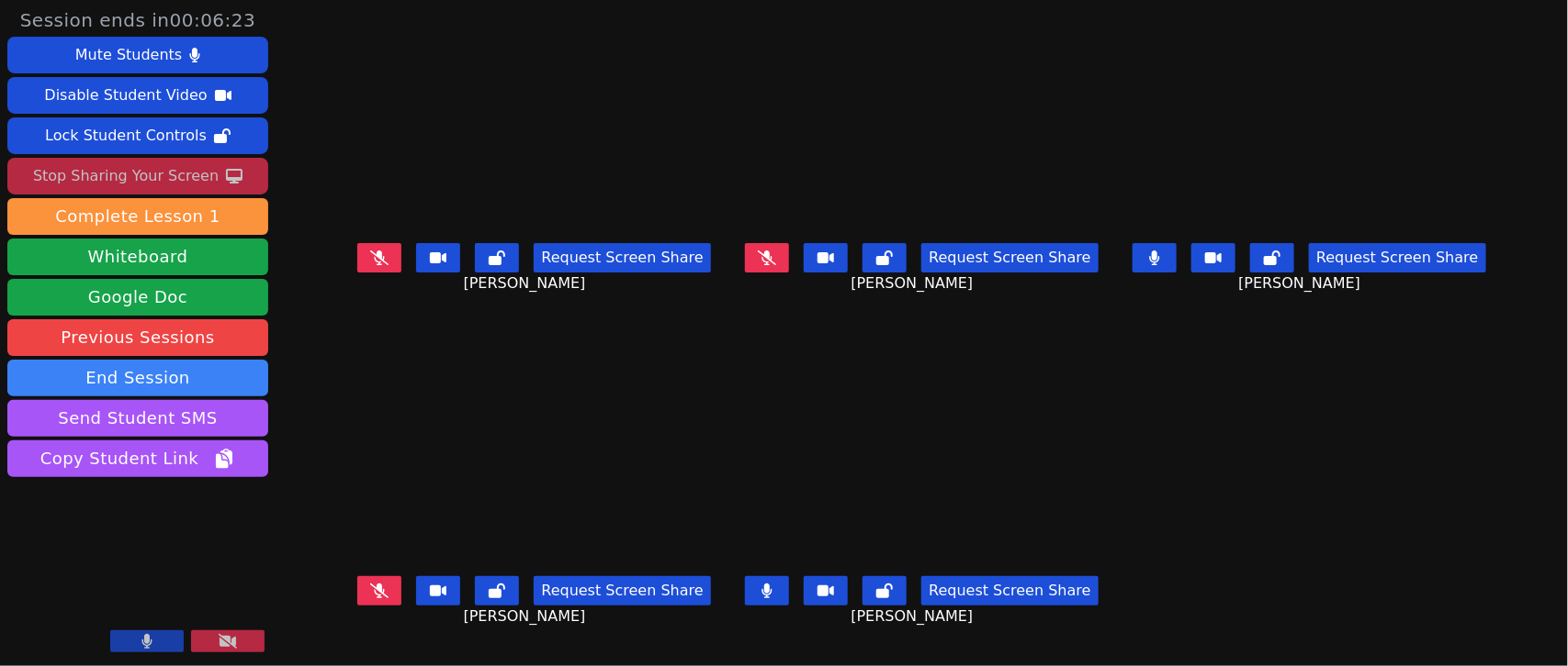
click at [772, 599] on button at bounding box center [767, 591] width 45 height 29
click at [1160, 265] on icon at bounding box center [1155, 259] width 11 height 15
drag, startPoint x: 774, startPoint y: 271, endPoint x: 788, endPoint y: 259, distance: 18.4
click at [773, 272] on button at bounding box center [767, 258] width 45 height 29
click at [758, 258] on button at bounding box center [767, 258] width 45 height 29
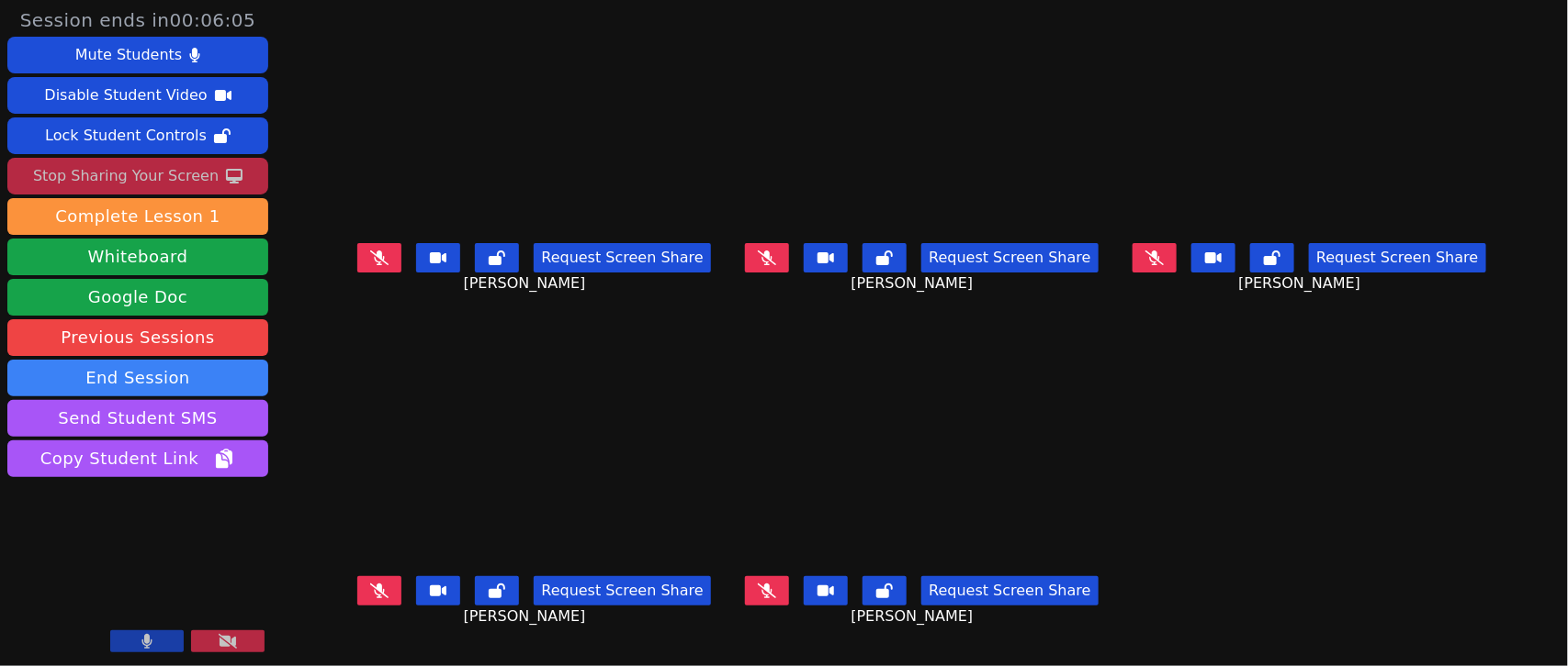
click at [357, 262] on button at bounding box center [379, 258] width 45 height 29
click at [357, 584] on button at bounding box center [379, 591] width 45 height 29
click at [374, 265] on icon at bounding box center [379, 259] width 11 height 15
click at [374, 592] on icon at bounding box center [379, 591] width 11 height 15
click at [357, 262] on button at bounding box center [379, 258] width 45 height 29
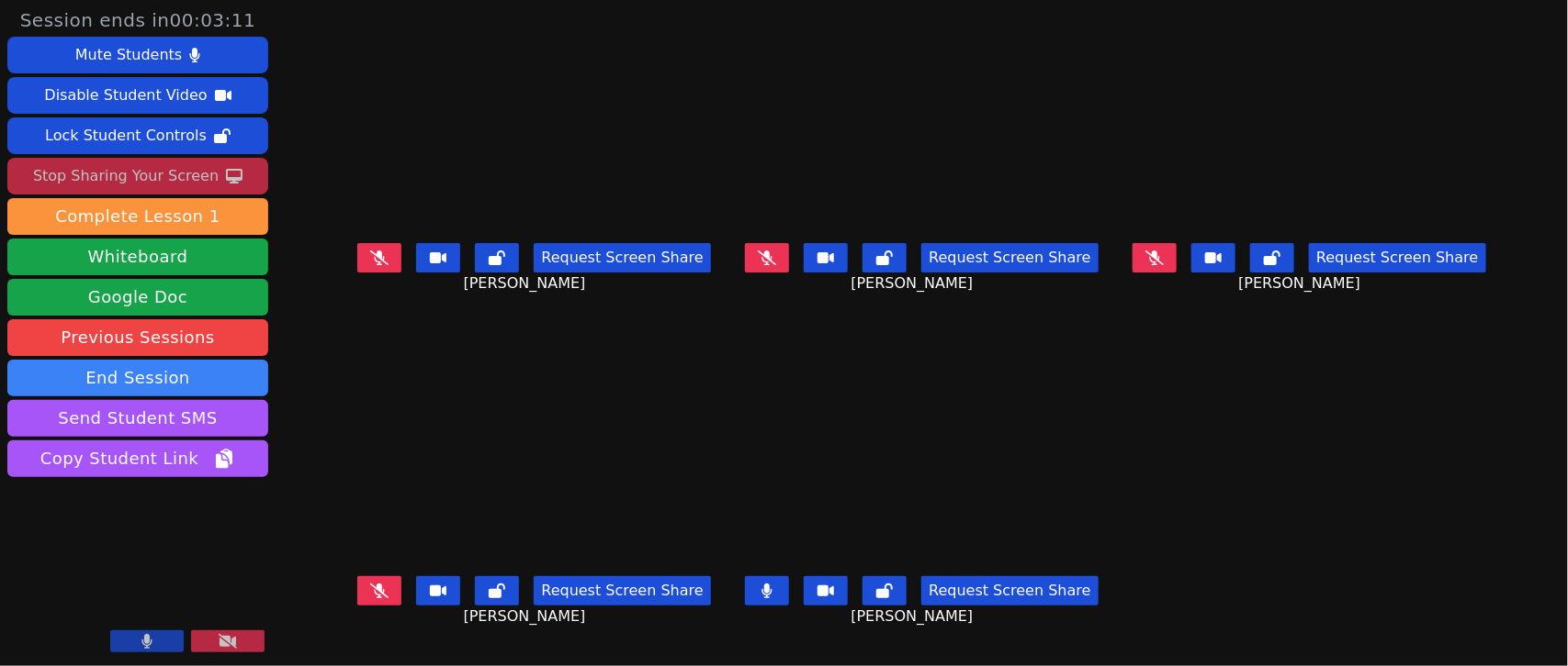
click at [775, 579] on button at bounding box center [767, 591] width 45 height 29
click at [776, 579] on button at bounding box center [767, 591] width 45 height 29
click at [776, 580] on button at bounding box center [767, 591] width 45 height 29
click at [1164, 262] on icon at bounding box center [1154, 259] width 18 height 15
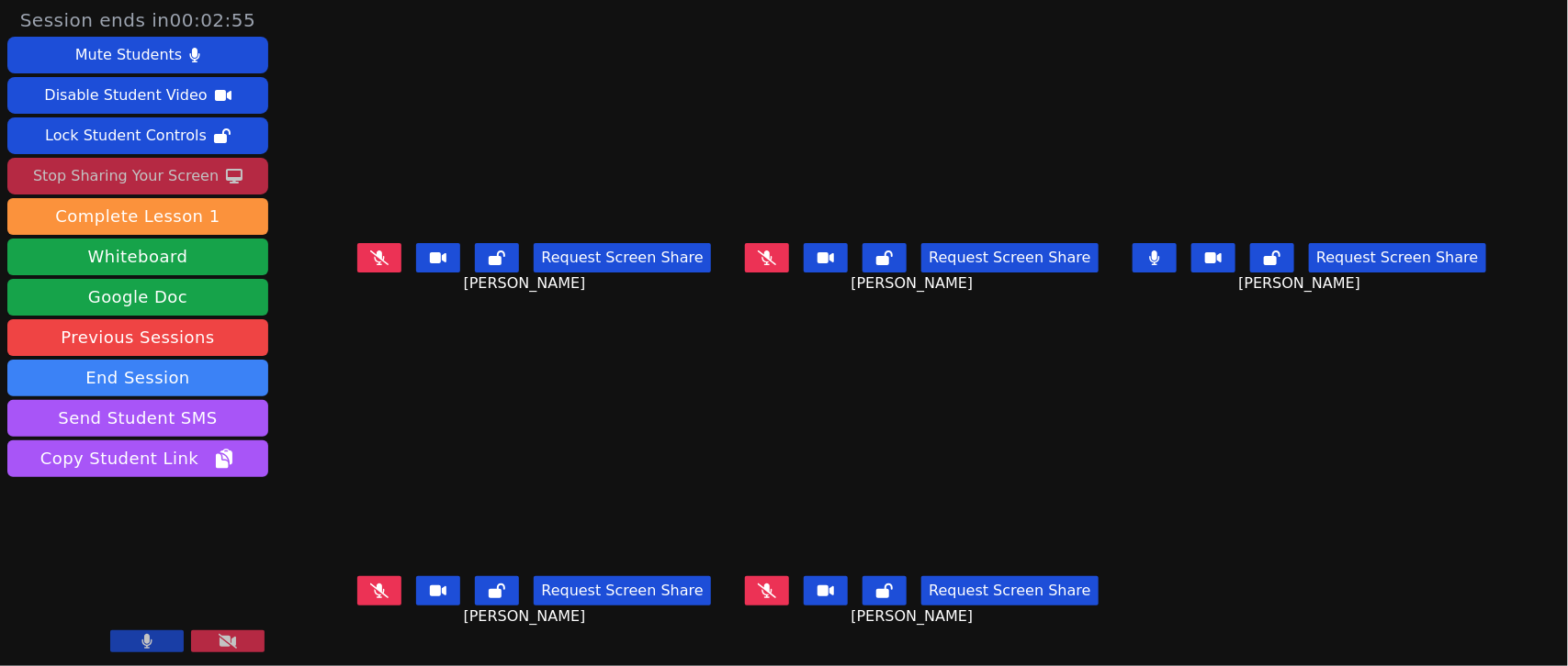
click at [1160, 260] on icon at bounding box center [1155, 259] width 10 height 15
click at [173, 177] on div "Stop Sharing Your Screen" at bounding box center [126, 176] width 186 height 29
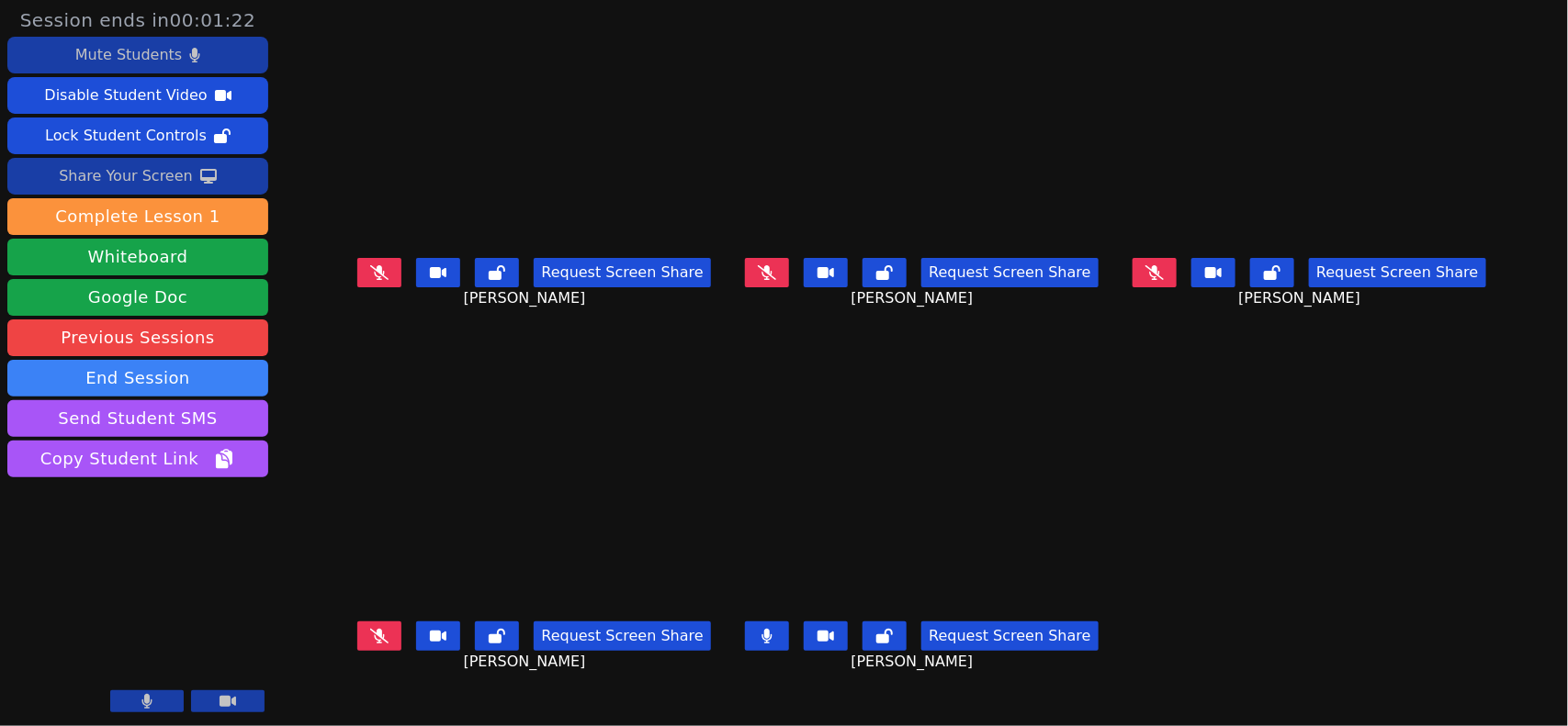
click at [168, 53] on div "Mute Students" at bounding box center [128, 55] width 106 height 29
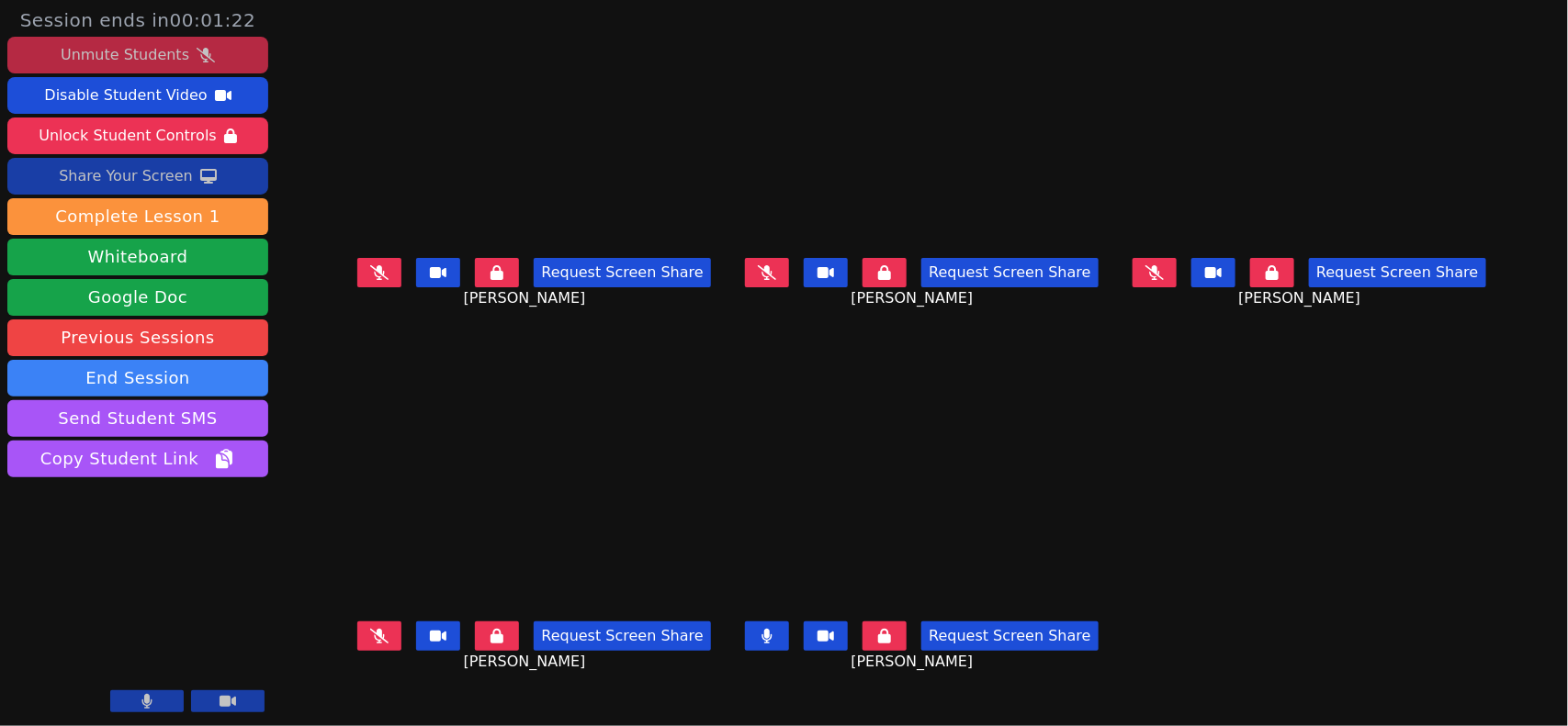
click at [168, 53] on div "Unmute Students" at bounding box center [125, 55] width 129 height 29
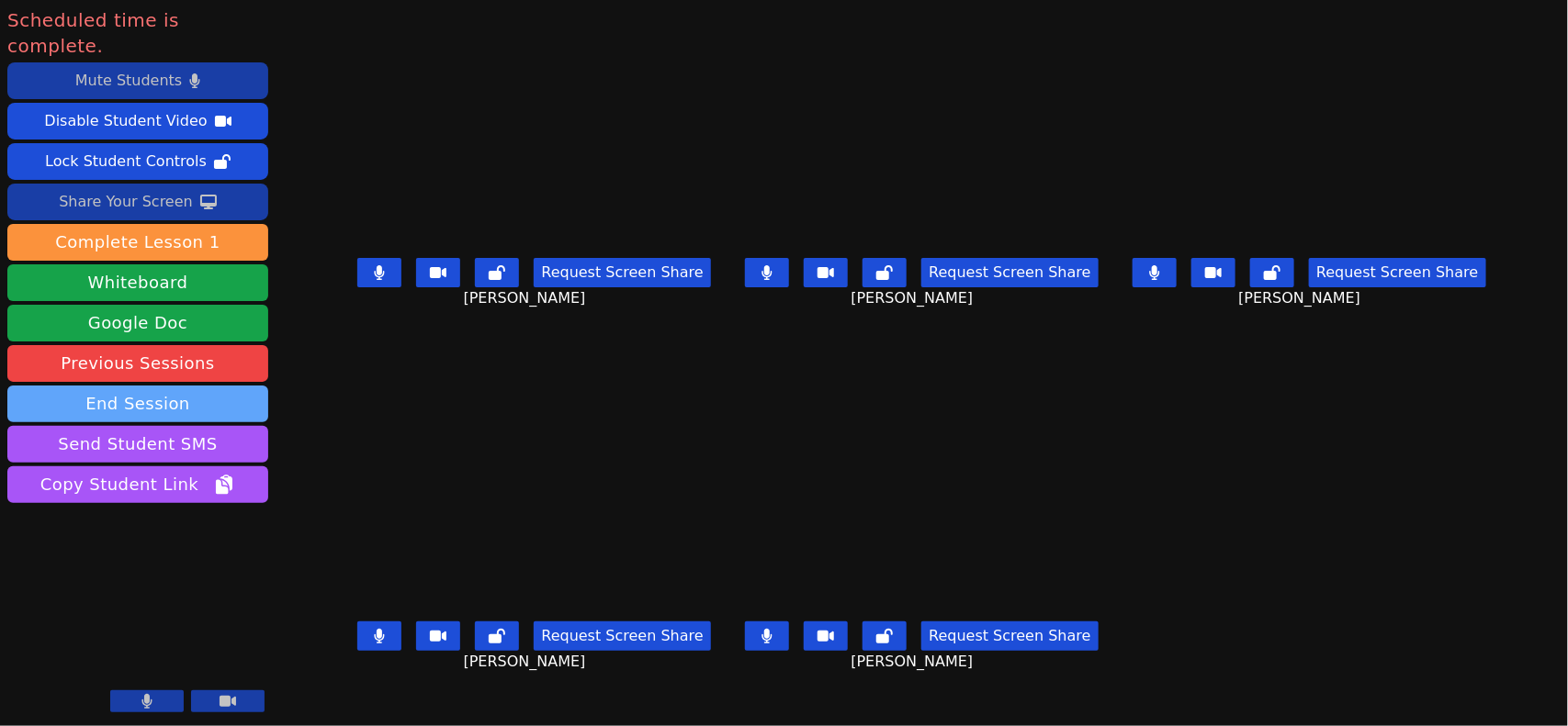
click at [191, 386] on button "End Session" at bounding box center [137, 404] width 261 height 37
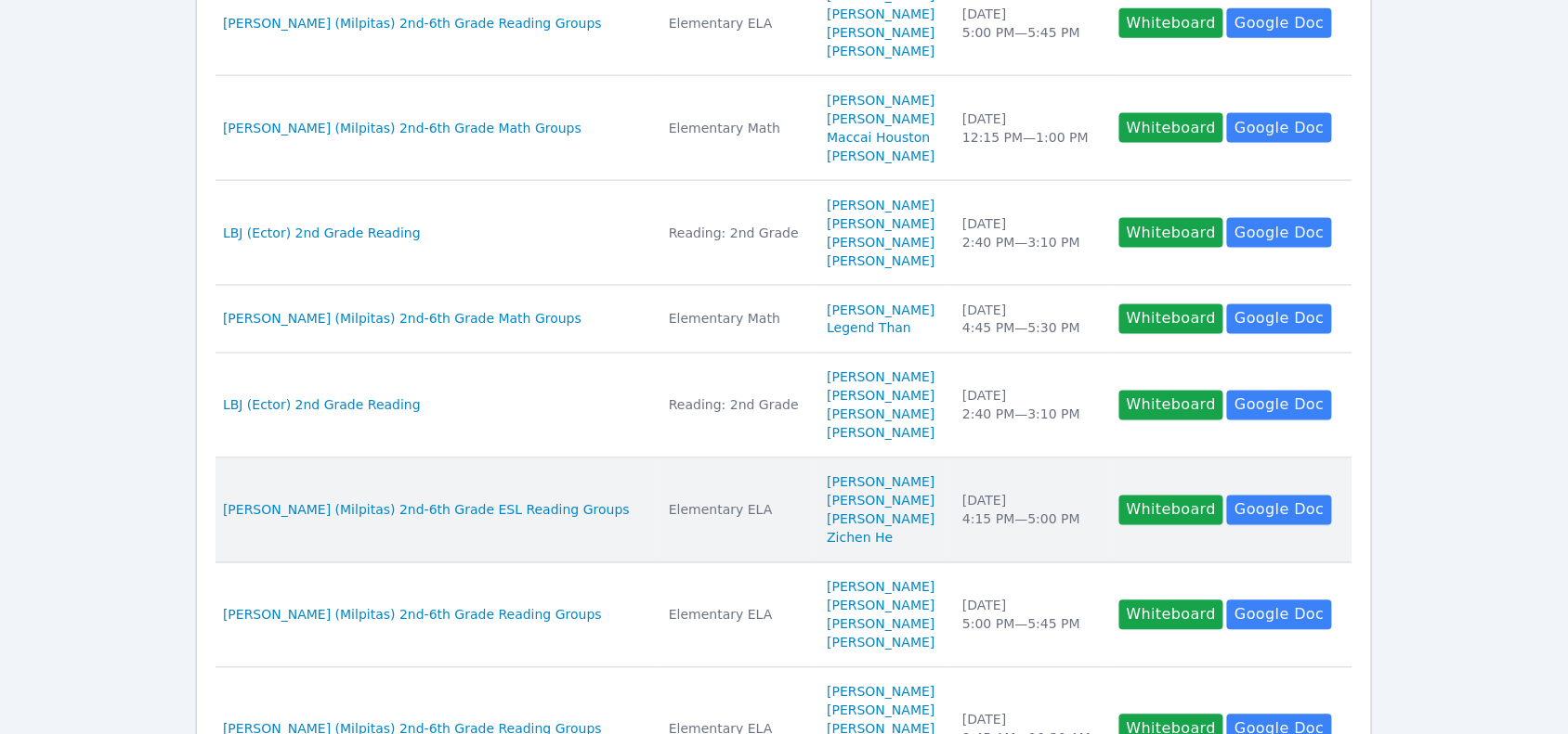
scroll to position [929, 0]
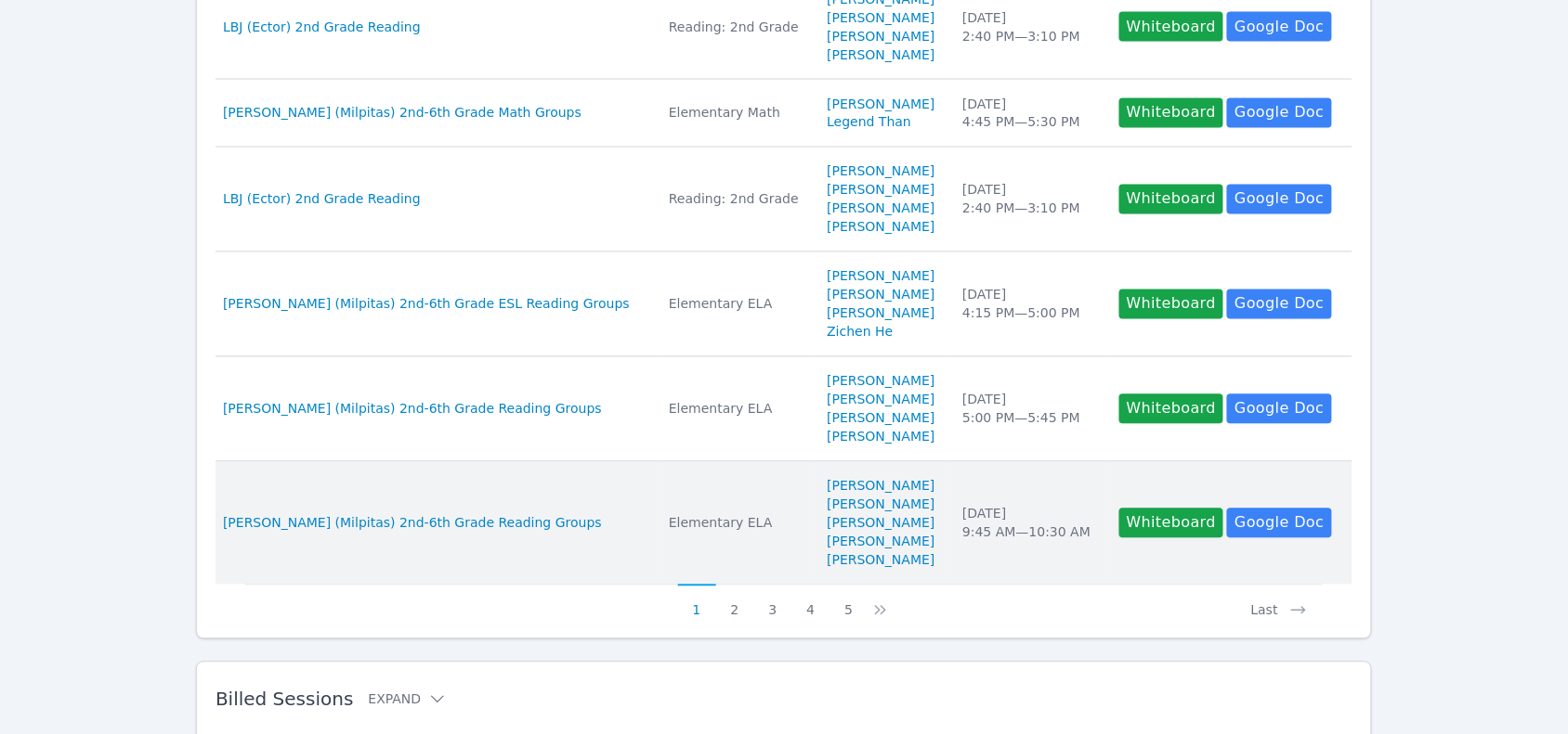
click at [968, 548] on td "Date Fri Oct 10 9:45 AM — 10:30 AM" at bounding box center [1028, 524] width 156 height 123
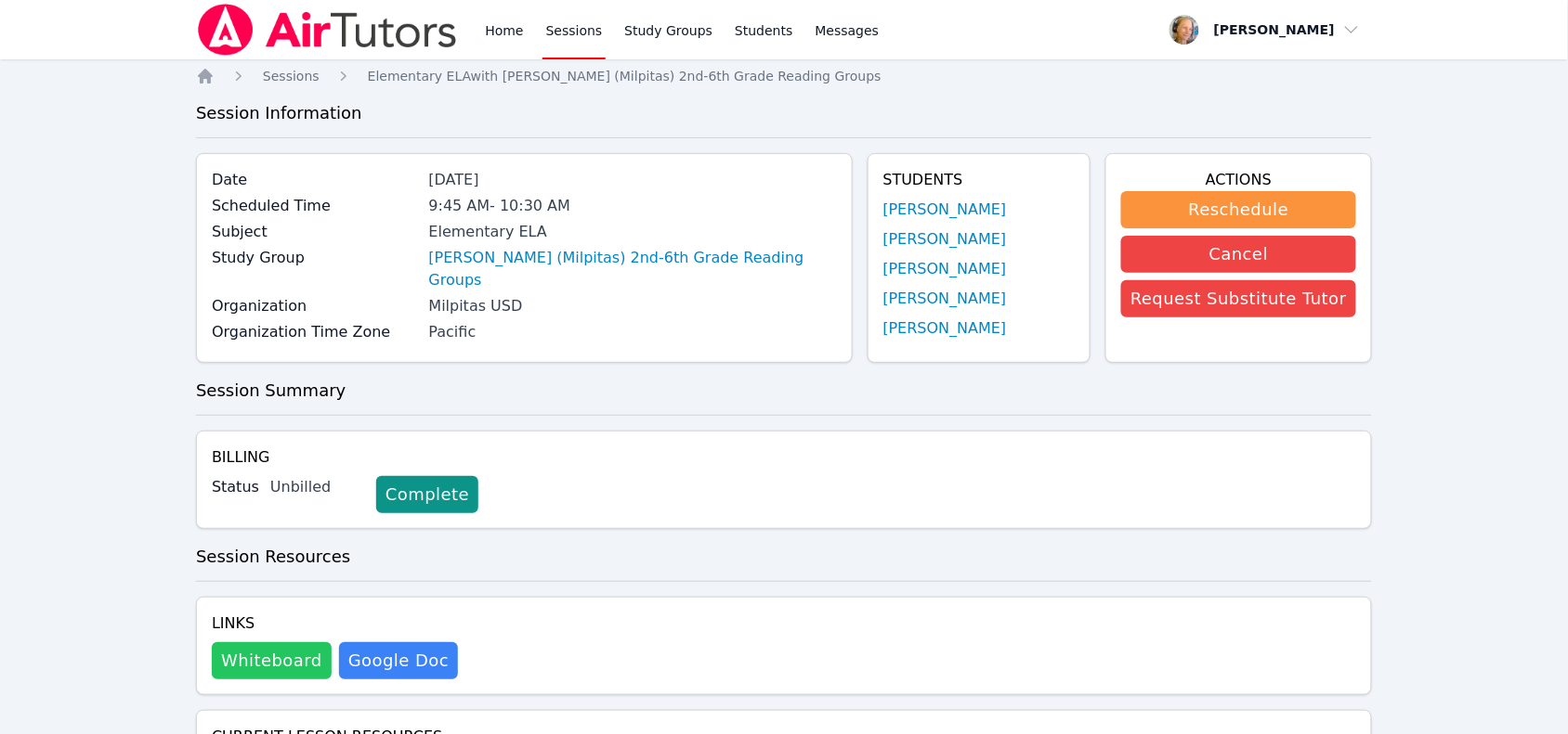
click at [233, 643] on button "Whiteboard" at bounding box center [271, 661] width 120 height 37
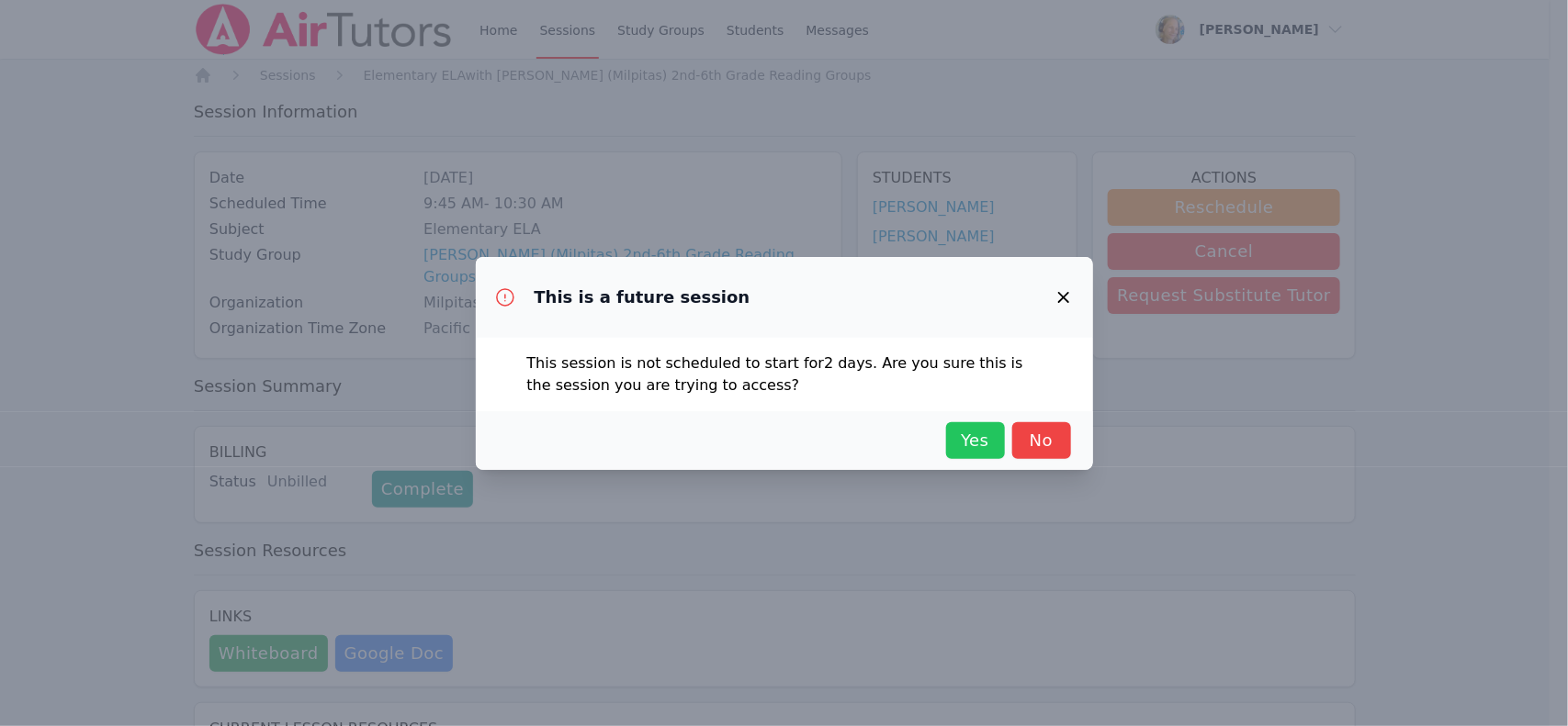
click at [971, 426] on button "Yes" at bounding box center [975, 441] width 59 height 37
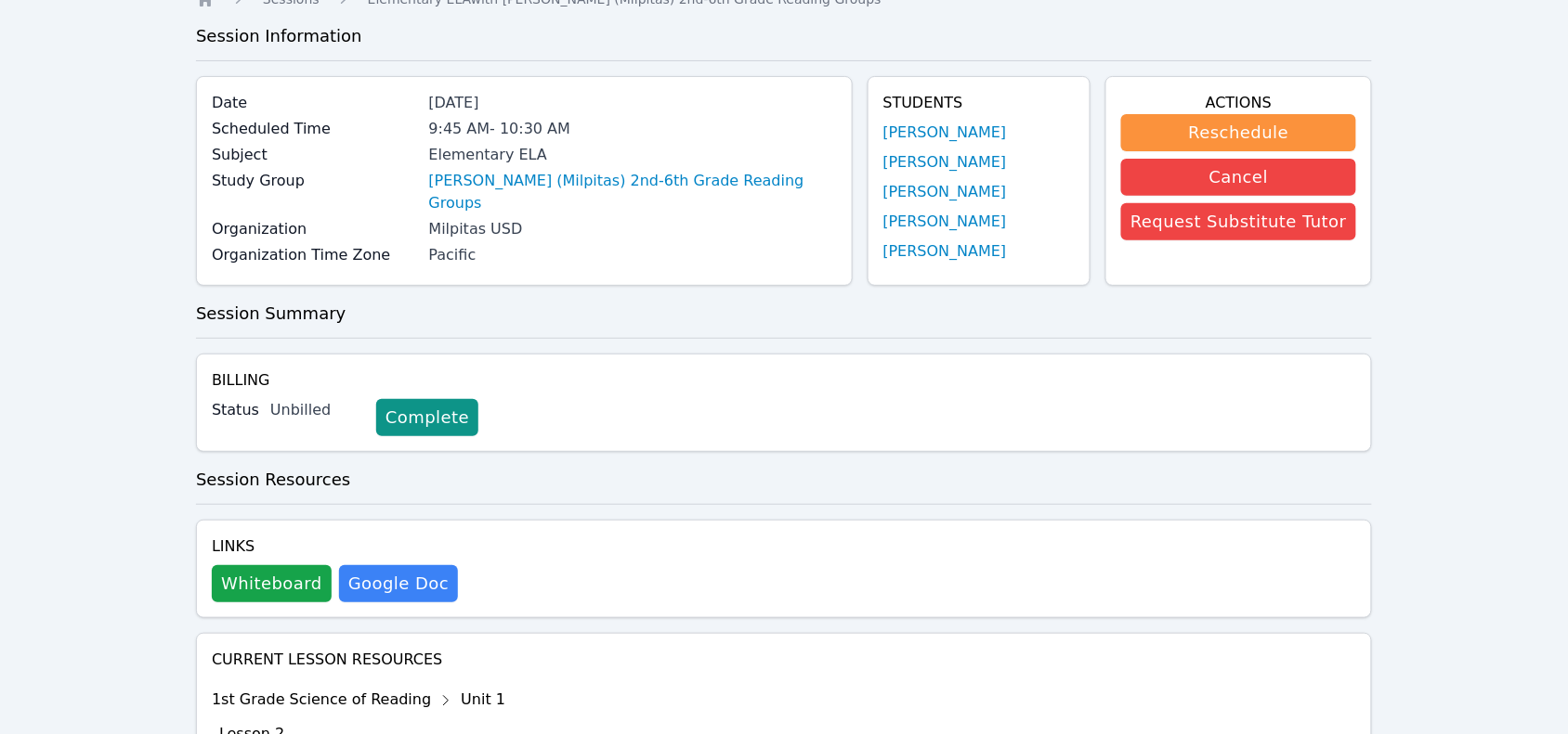
scroll to position [54, 0]
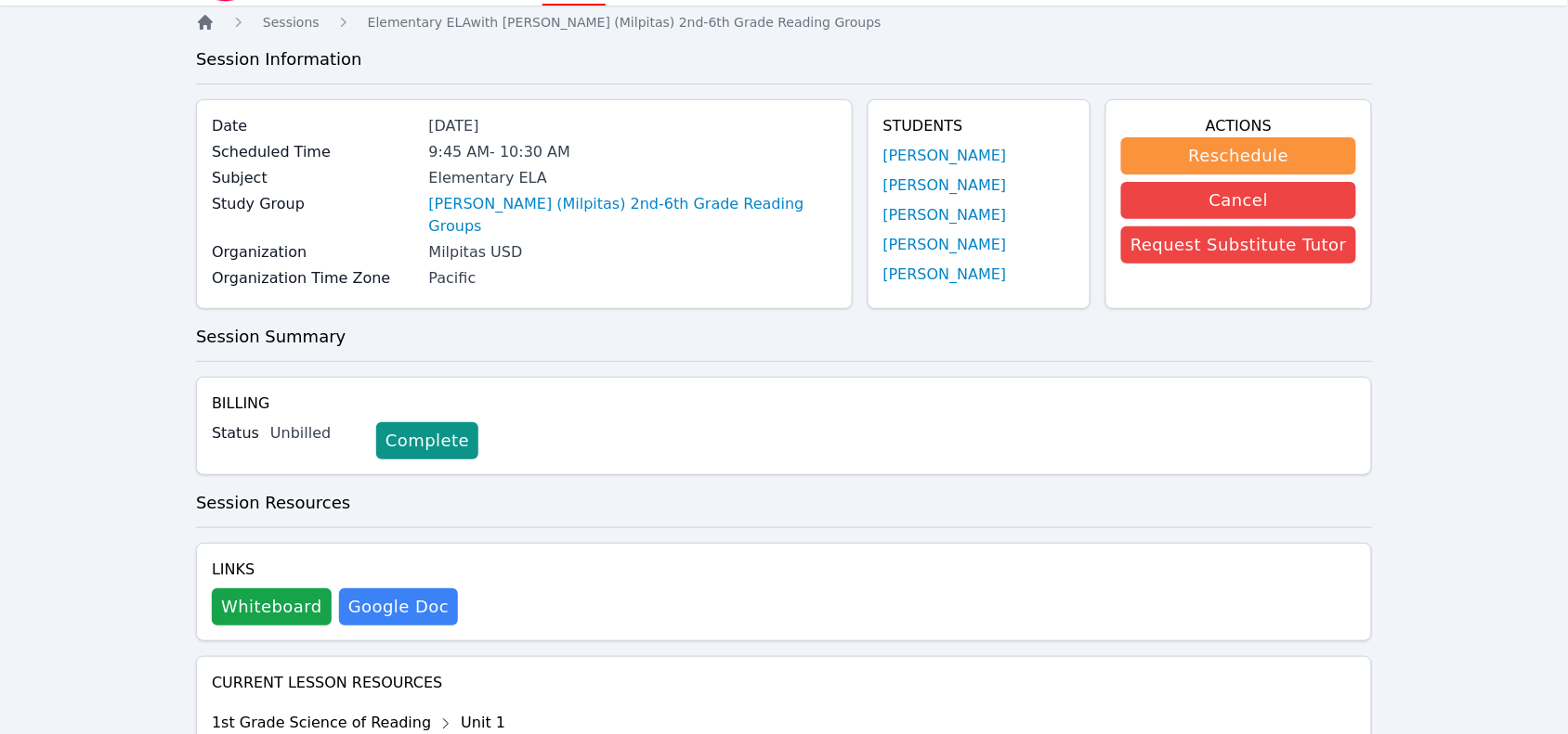
click at [199, 26] on icon "Breadcrumb" at bounding box center [204, 22] width 18 height 18
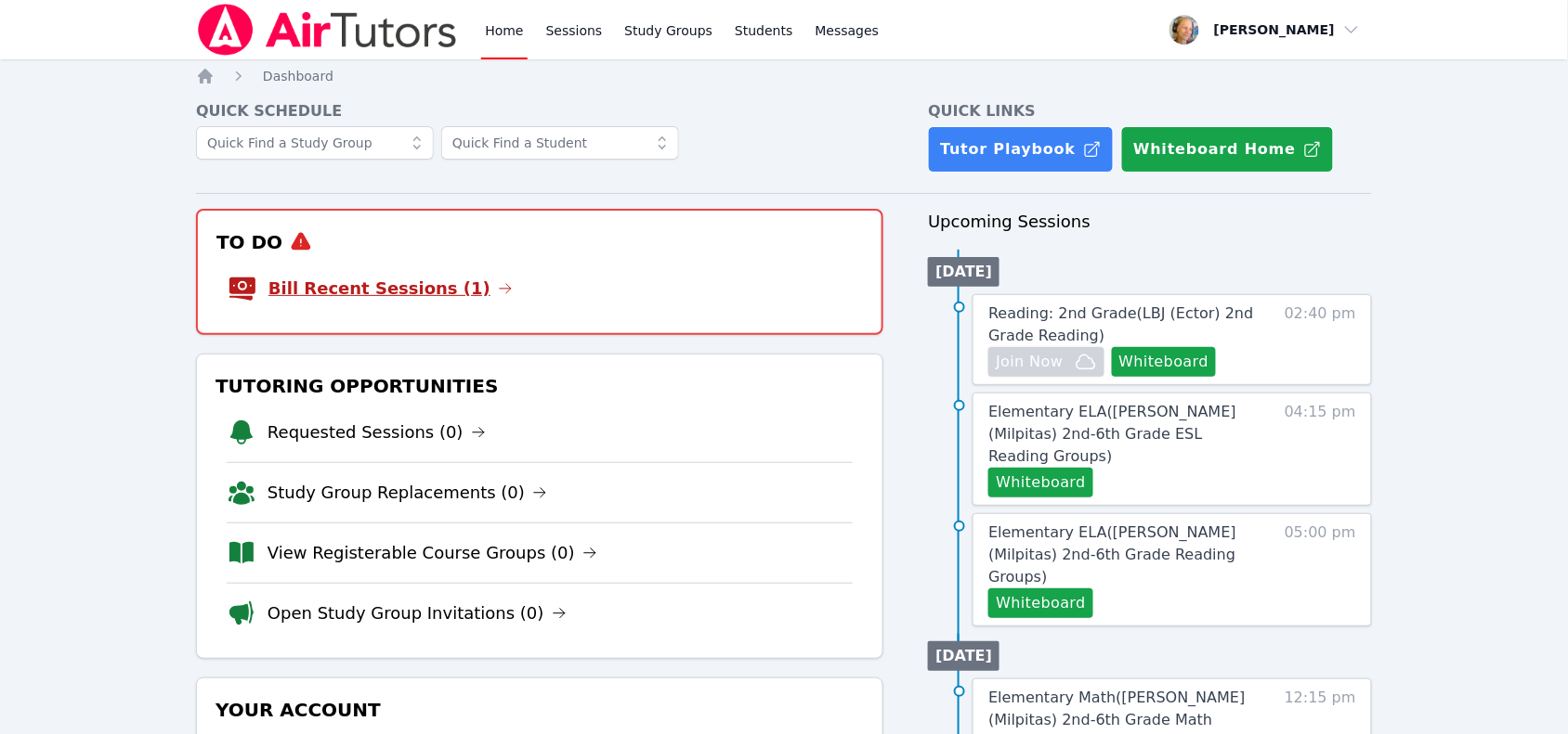
click at [355, 290] on link "Bill Recent Sessions (1)" at bounding box center [390, 288] width 244 height 26
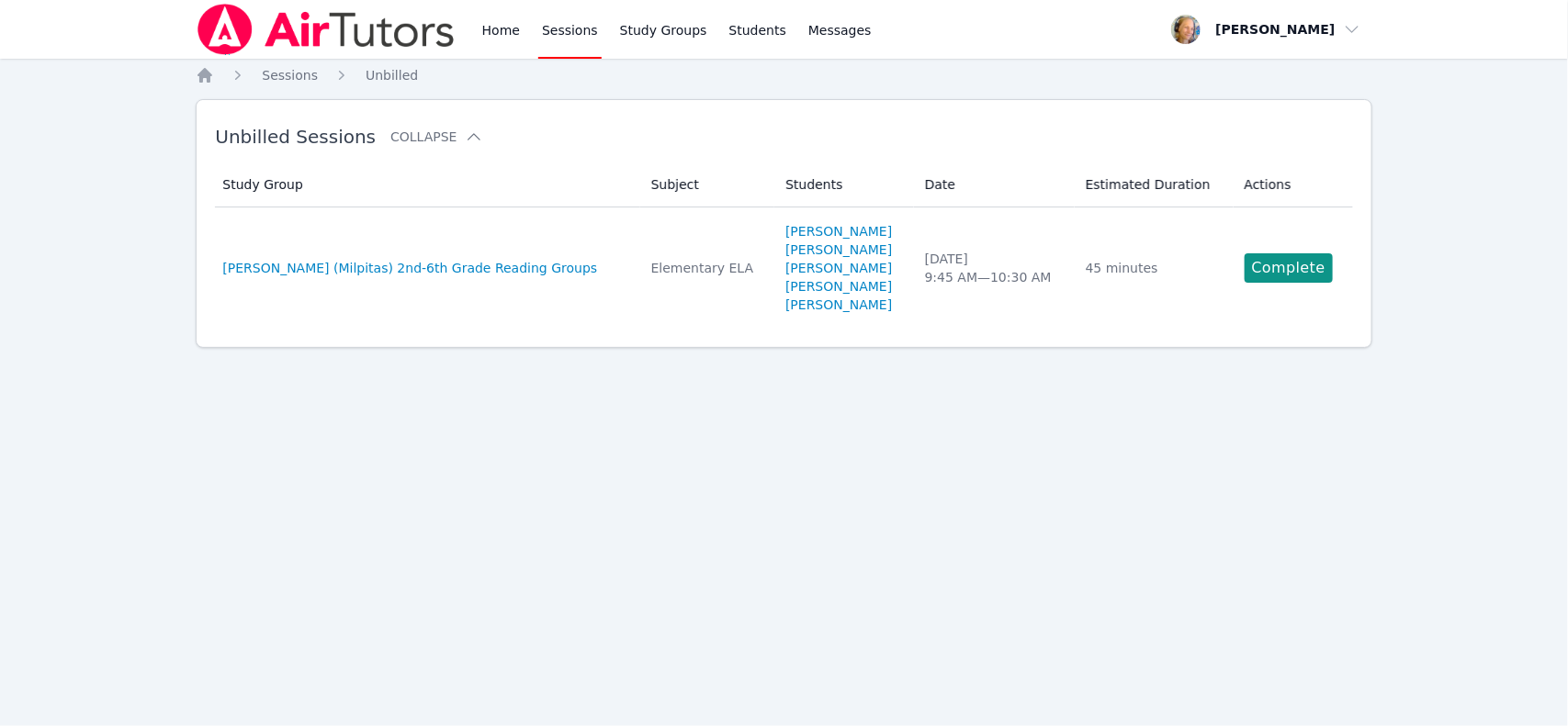
click at [944, 303] on td "Date Tue Oct 7 9:45 AM — 10:30 AM" at bounding box center [994, 268] width 161 height 121
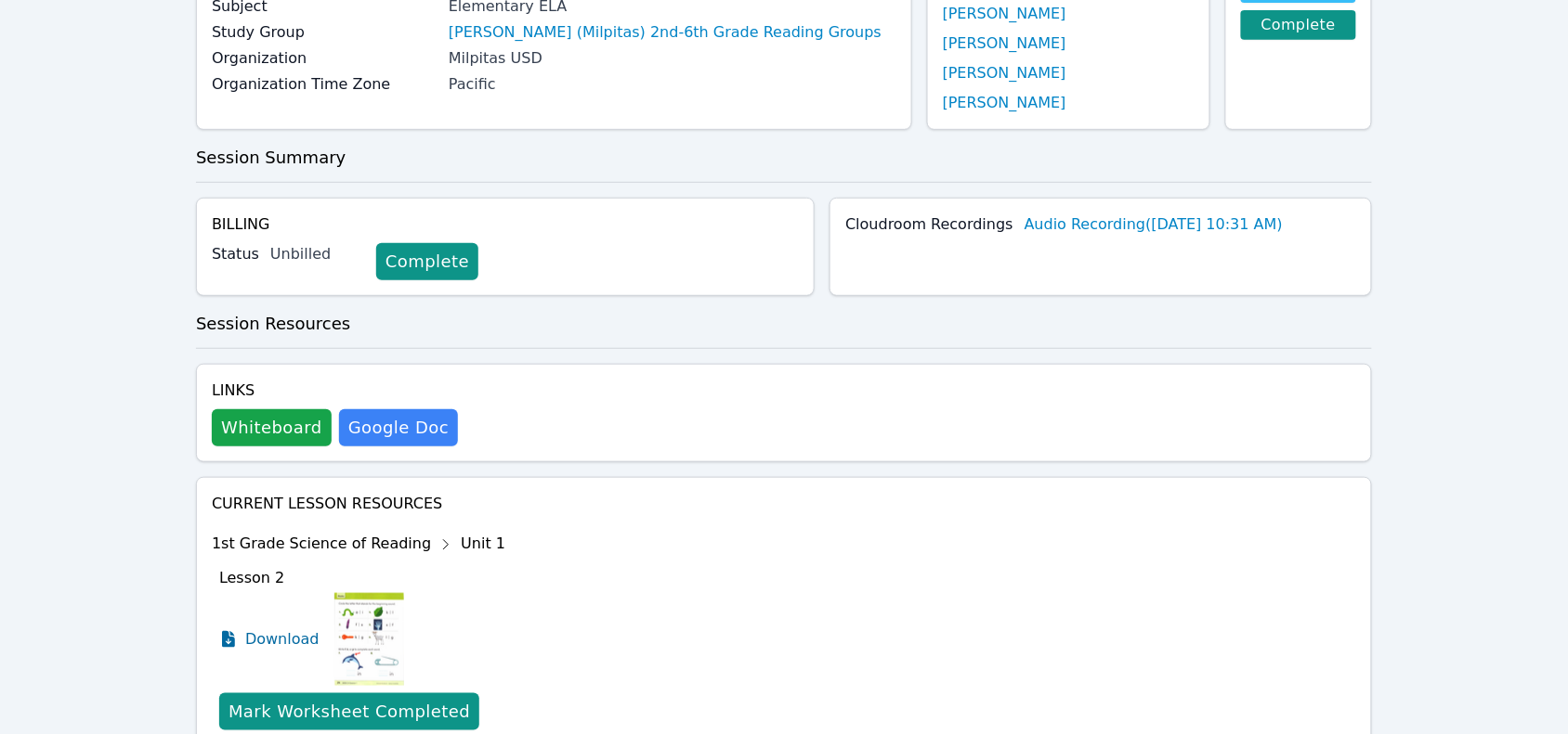
scroll to position [232, 0]
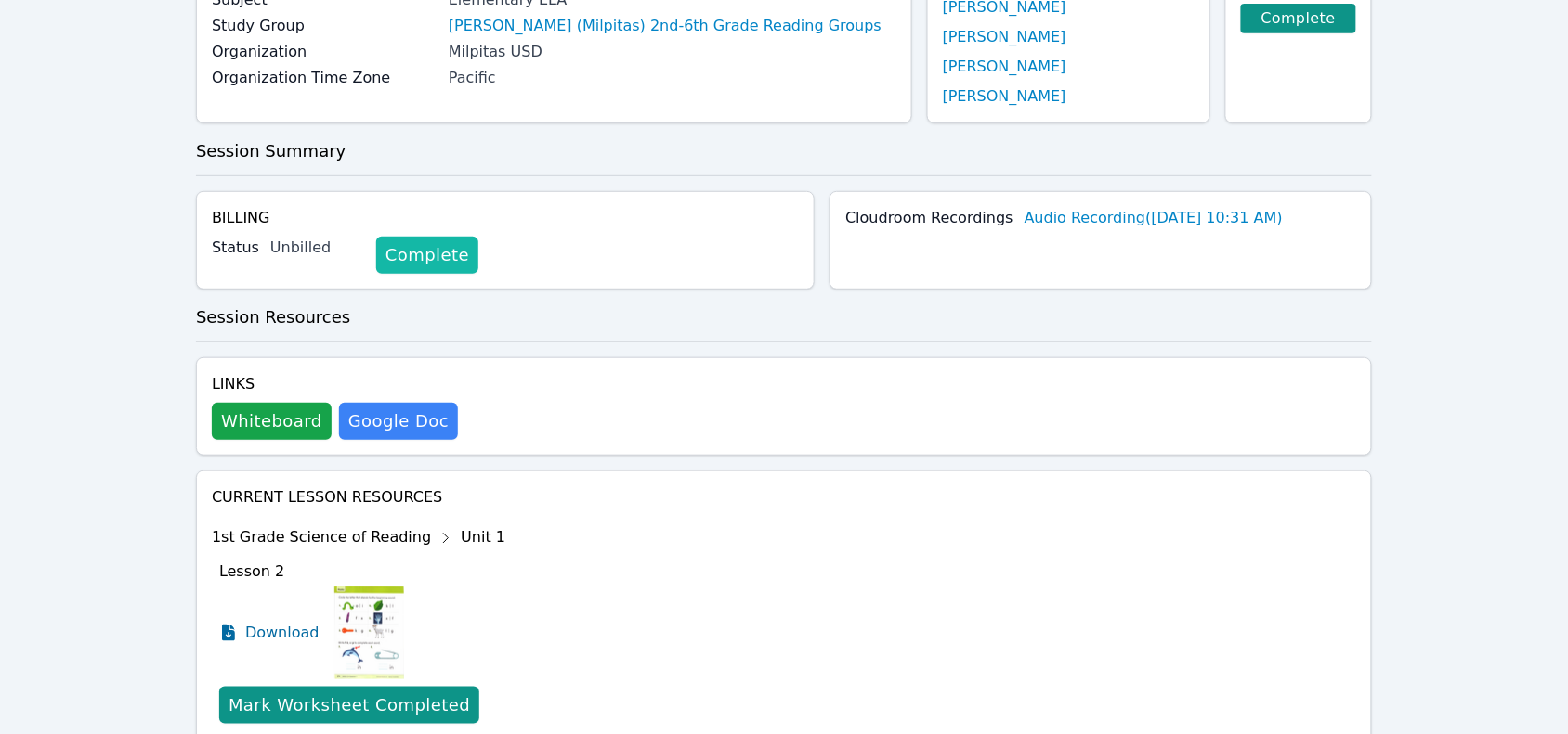
click at [409, 266] on link "Complete" at bounding box center [427, 255] width 103 height 37
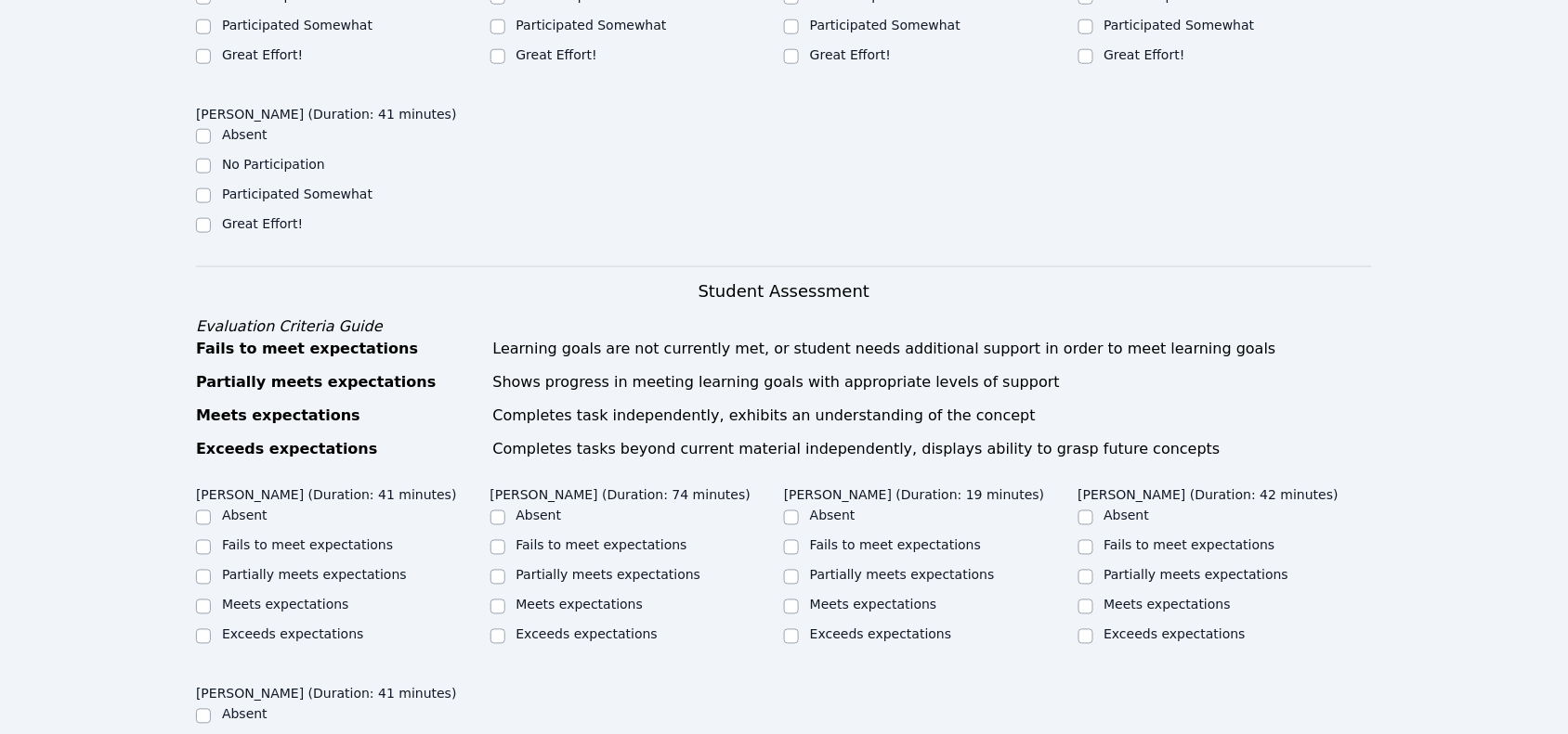
scroll to position [232, 0]
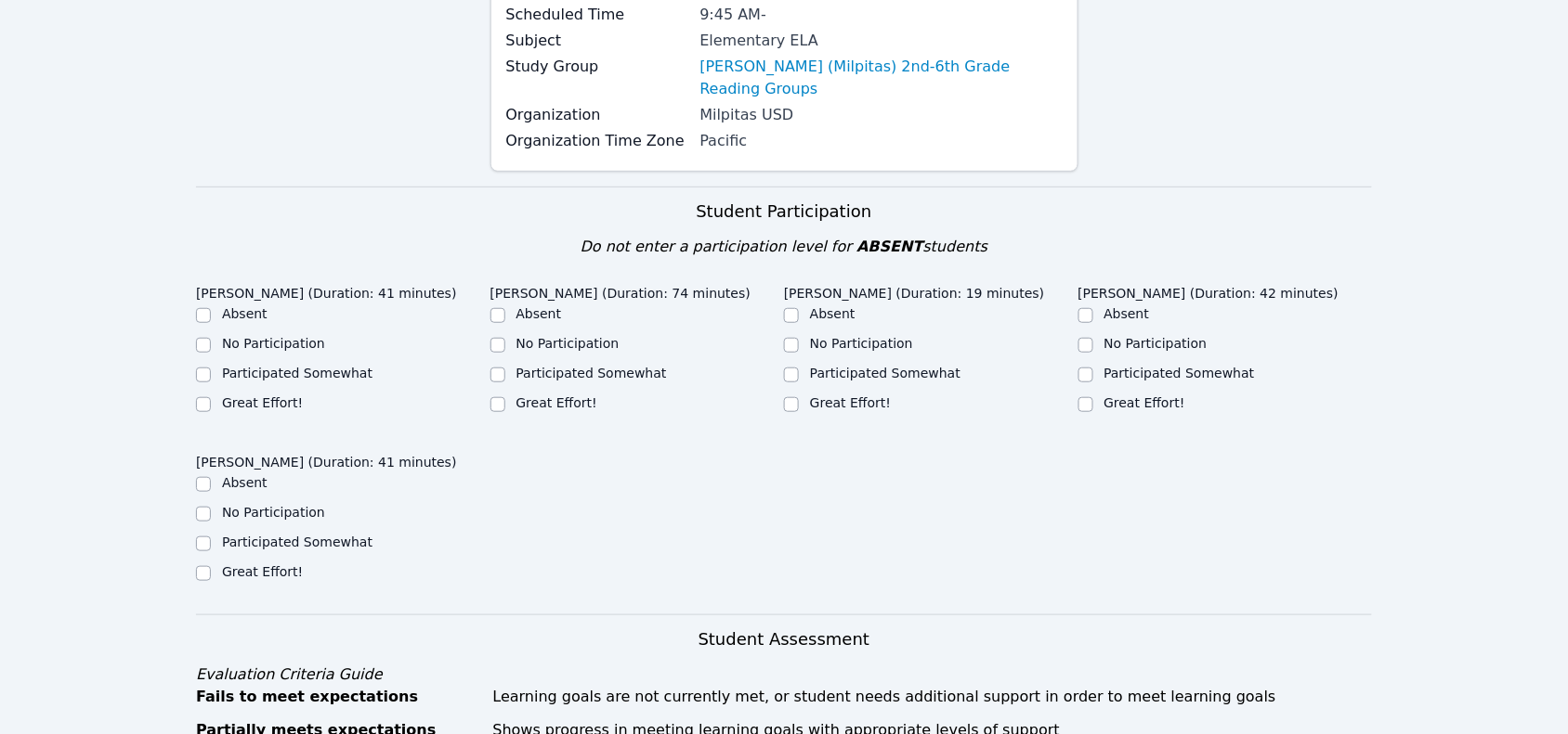
click at [225, 396] on label "Great Effort!" at bounding box center [263, 403] width 81 height 15
click at [211, 398] on input "Great Effort!" at bounding box center [203, 405] width 15 height 15
checkbox input "true"
click at [520, 396] on label "Great Effort!" at bounding box center [557, 403] width 81 height 15
click at [505, 398] on input "Great Effort!" at bounding box center [498, 405] width 15 height 15
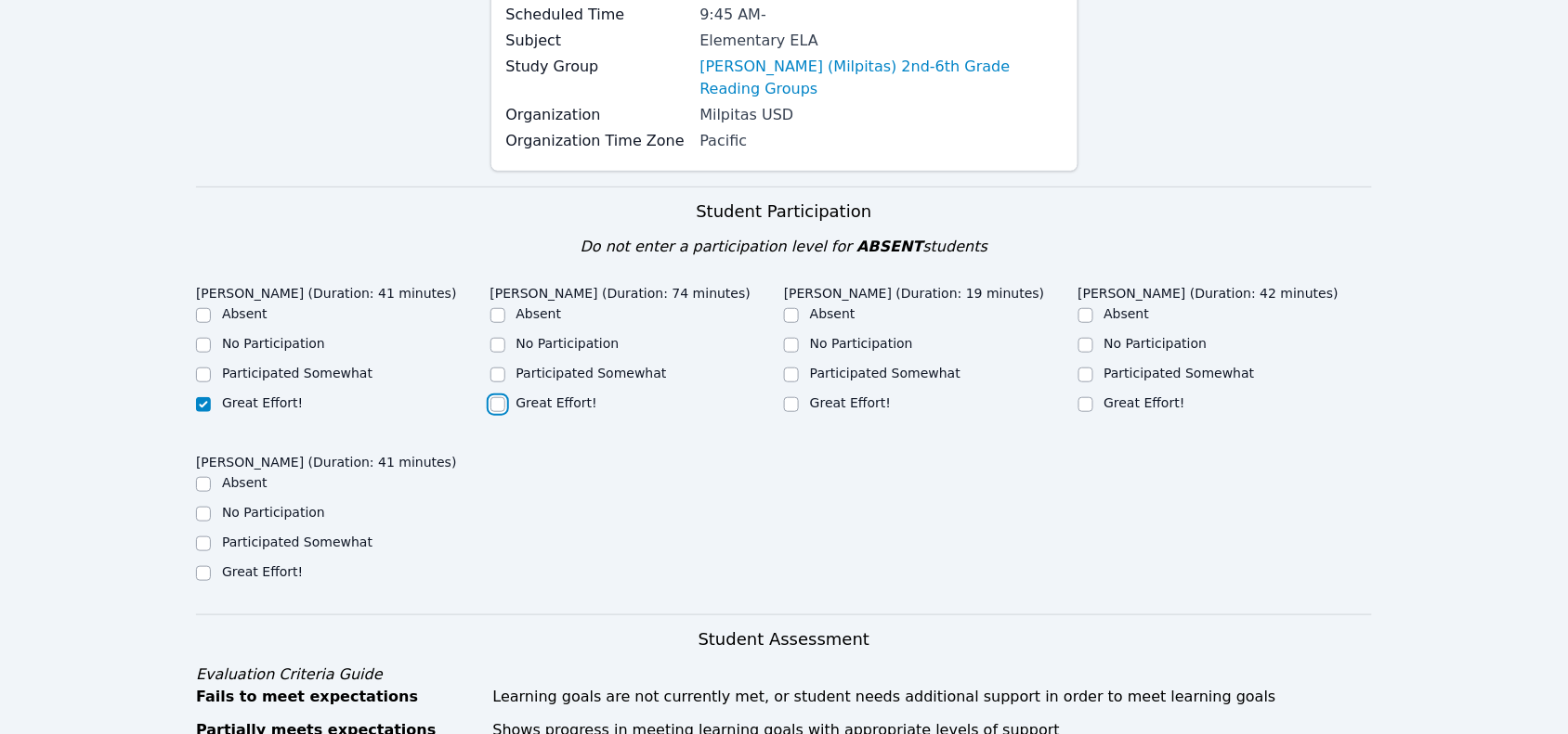
checkbox input "true"
click at [795, 398] on input "Great Effort!" at bounding box center [792, 405] width 15 height 15
checkbox input "true"
click at [1100, 394] on div "Great Effort!" at bounding box center [1225, 404] width 294 height 22
drag, startPoint x: 1090, startPoint y: 381, endPoint x: 1048, endPoint y: 390, distance: 43.0
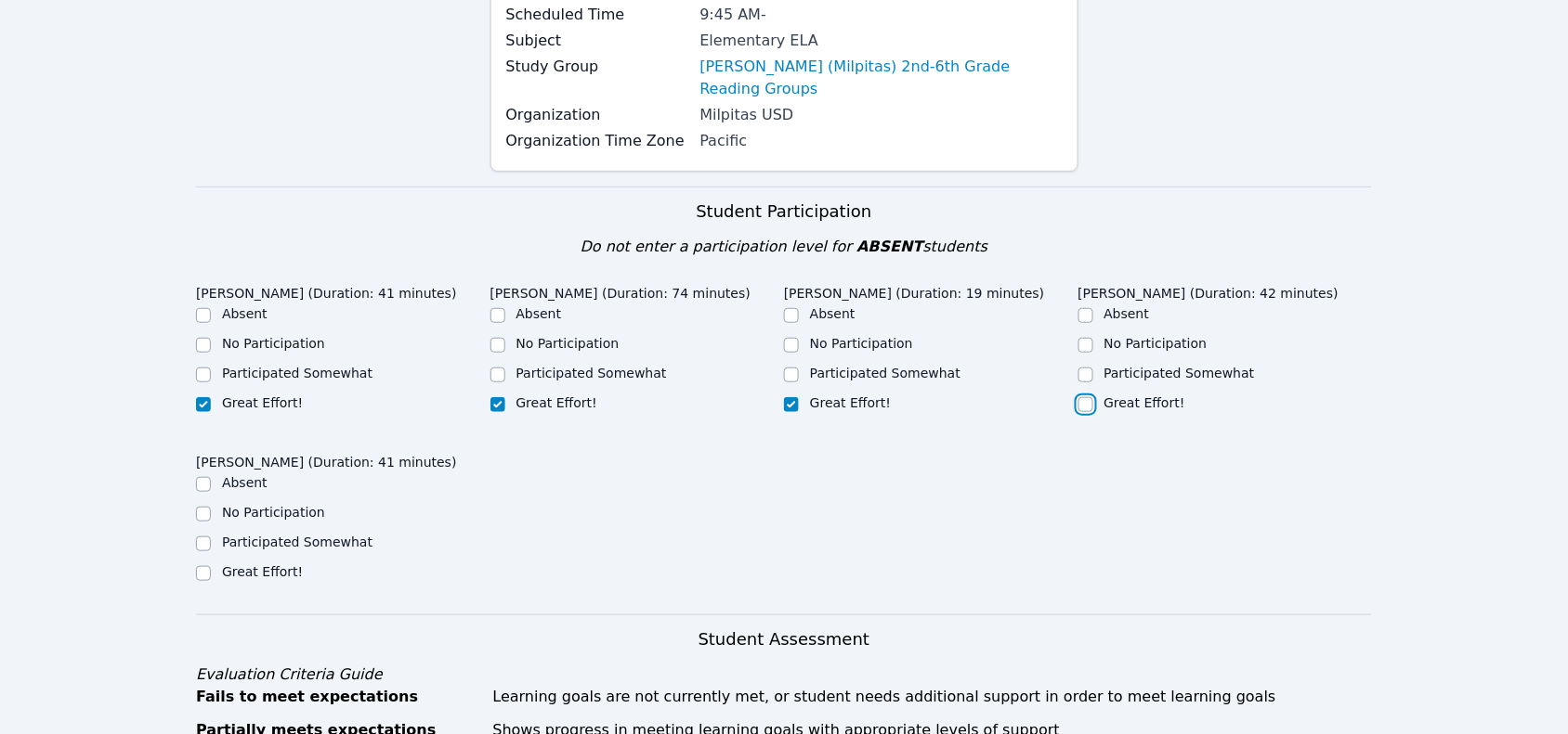
click at [1089, 398] on input "Great Effort!" at bounding box center [1086, 405] width 15 height 15
checkbox input "true"
click at [211, 562] on div "Great Effort!" at bounding box center [342, 573] width 294 height 22
click at [202, 566] on input "Great Effort!" at bounding box center [203, 574] width 15 height 15
checkbox input "true"
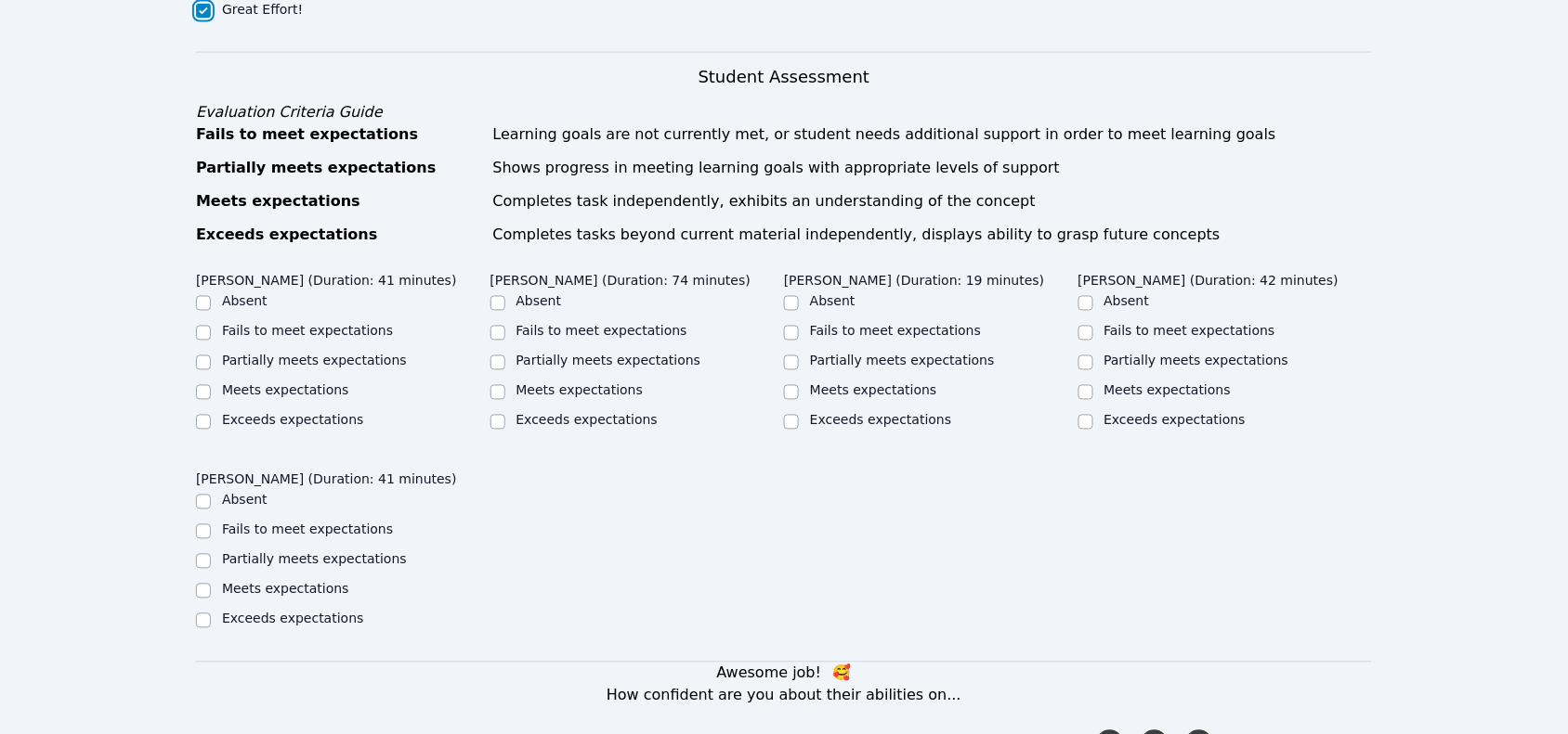
scroll to position [929, 0]
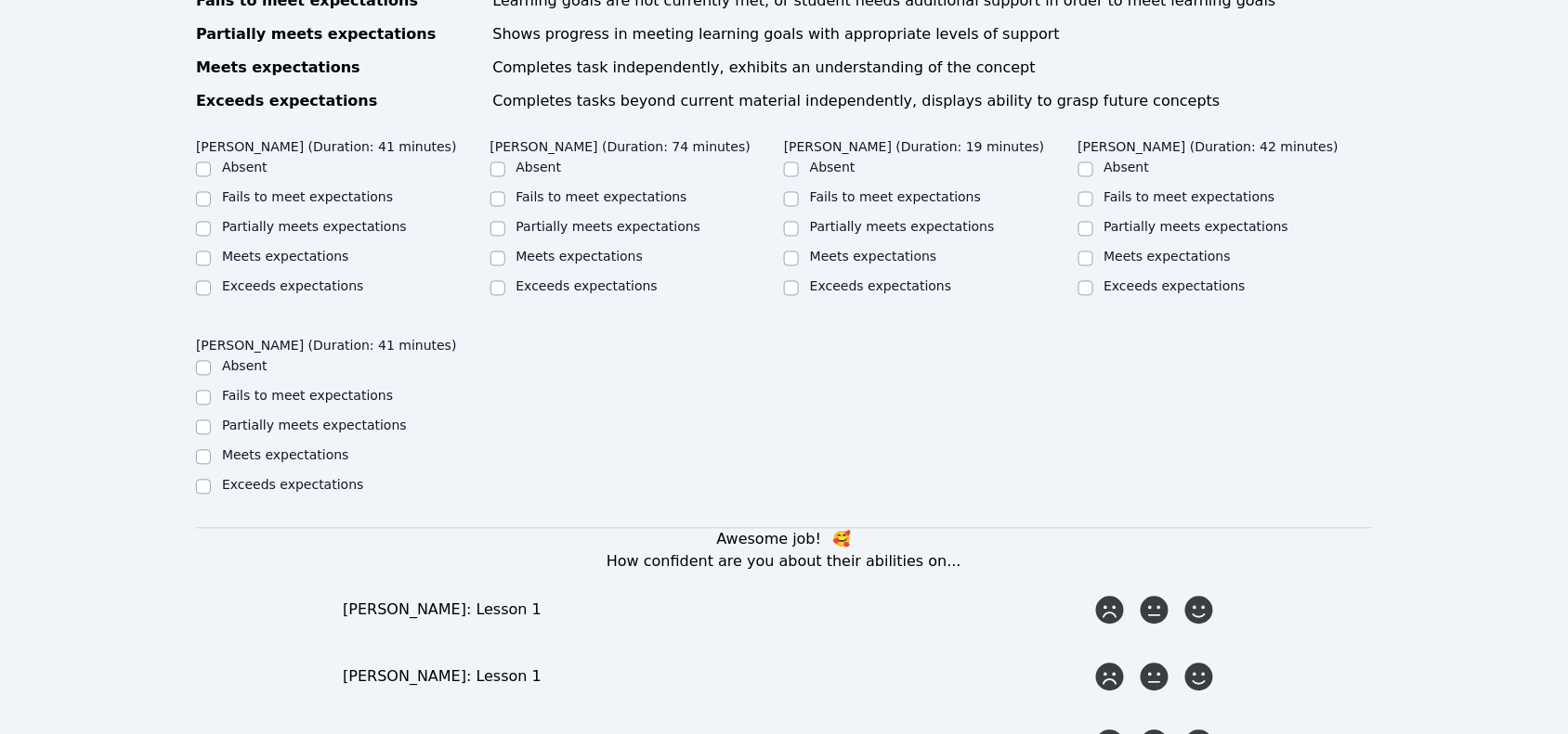
click at [299, 250] on label "Meets expectations" at bounding box center [286, 258] width 127 height 15
click at [211, 252] on input "Meets expectations" at bounding box center [203, 260] width 15 height 15
checkbox input "true"
click at [605, 250] on label "Meets expectations" at bounding box center [580, 258] width 127 height 15
click at [505, 252] on input "Meets expectations" at bounding box center [498, 260] width 15 height 15
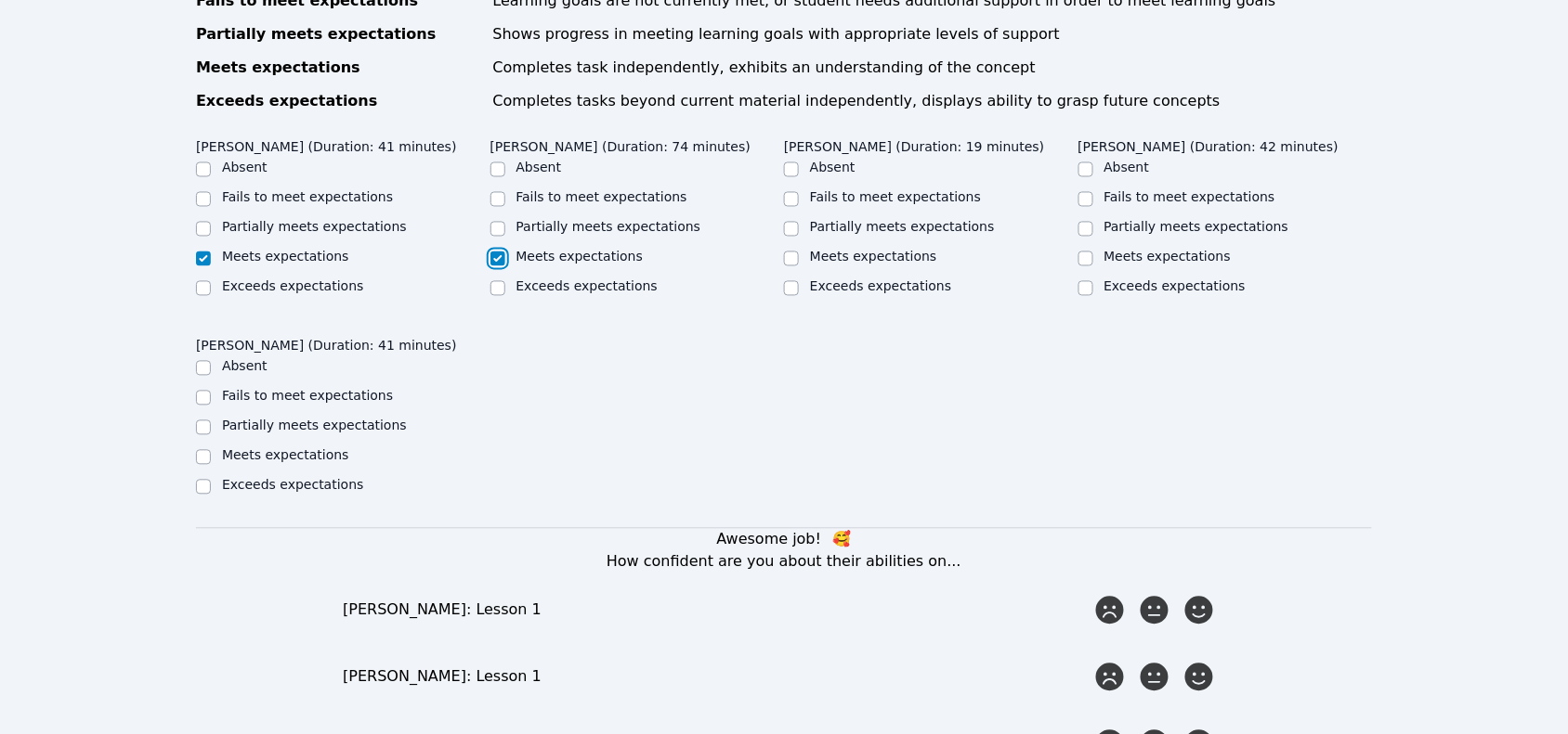
checkbox input "true"
click at [894, 250] on label "Meets expectations" at bounding box center [873, 258] width 127 height 15
click at [798, 252] on input "Meets expectations" at bounding box center [792, 260] width 15 height 15
checkbox input "true"
click at [1180, 250] on label "Meets expectations" at bounding box center [1167, 258] width 127 height 15
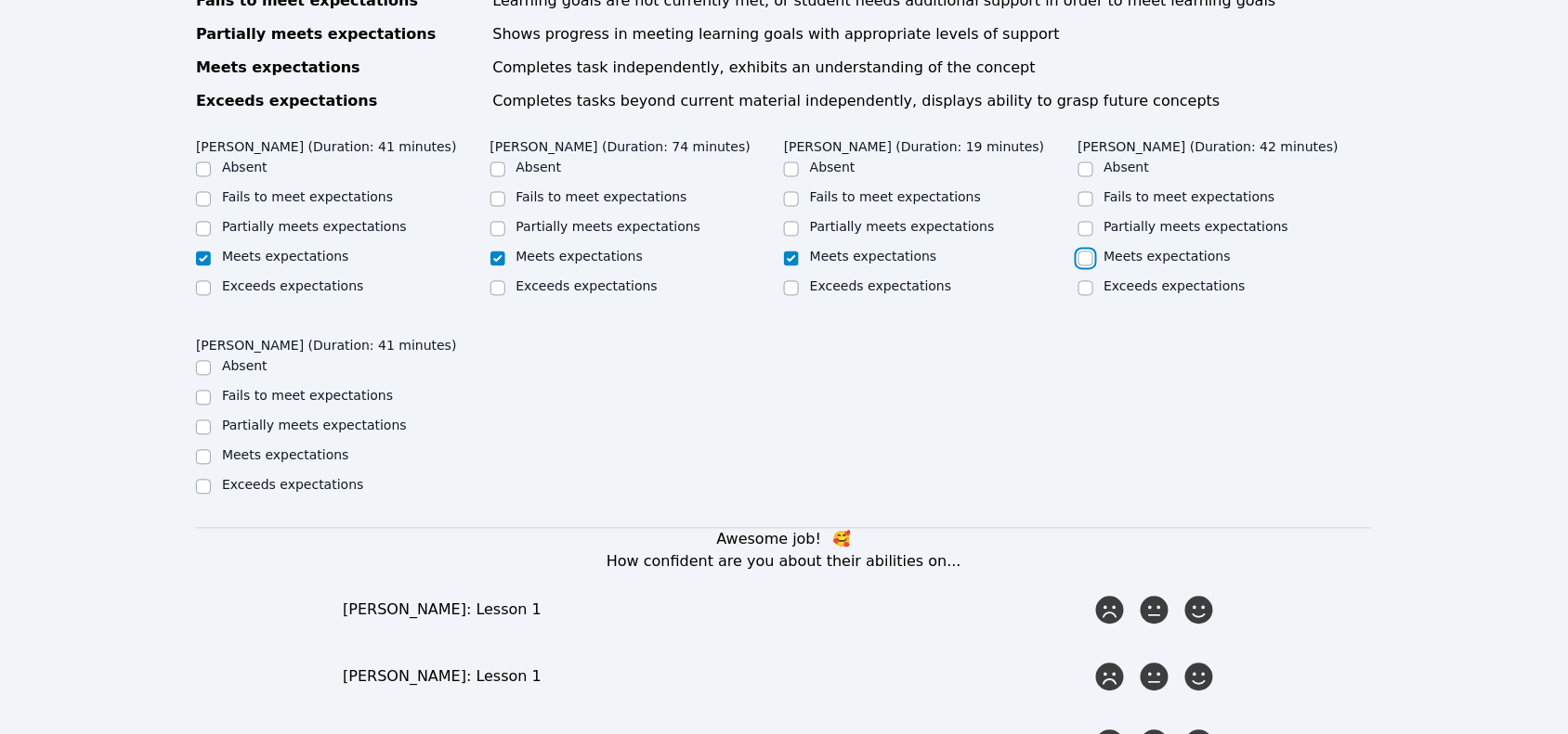
click at [1093, 252] on input "Meets expectations" at bounding box center [1086, 260] width 15 height 15
checkbox input "true"
click at [303, 448] on label "Meets expectations" at bounding box center [286, 456] width 127 height 15
click at [211, 450] on input "Meets expectations" at bounding box center [203, 458] width 15 height 15
checkbox input "true"
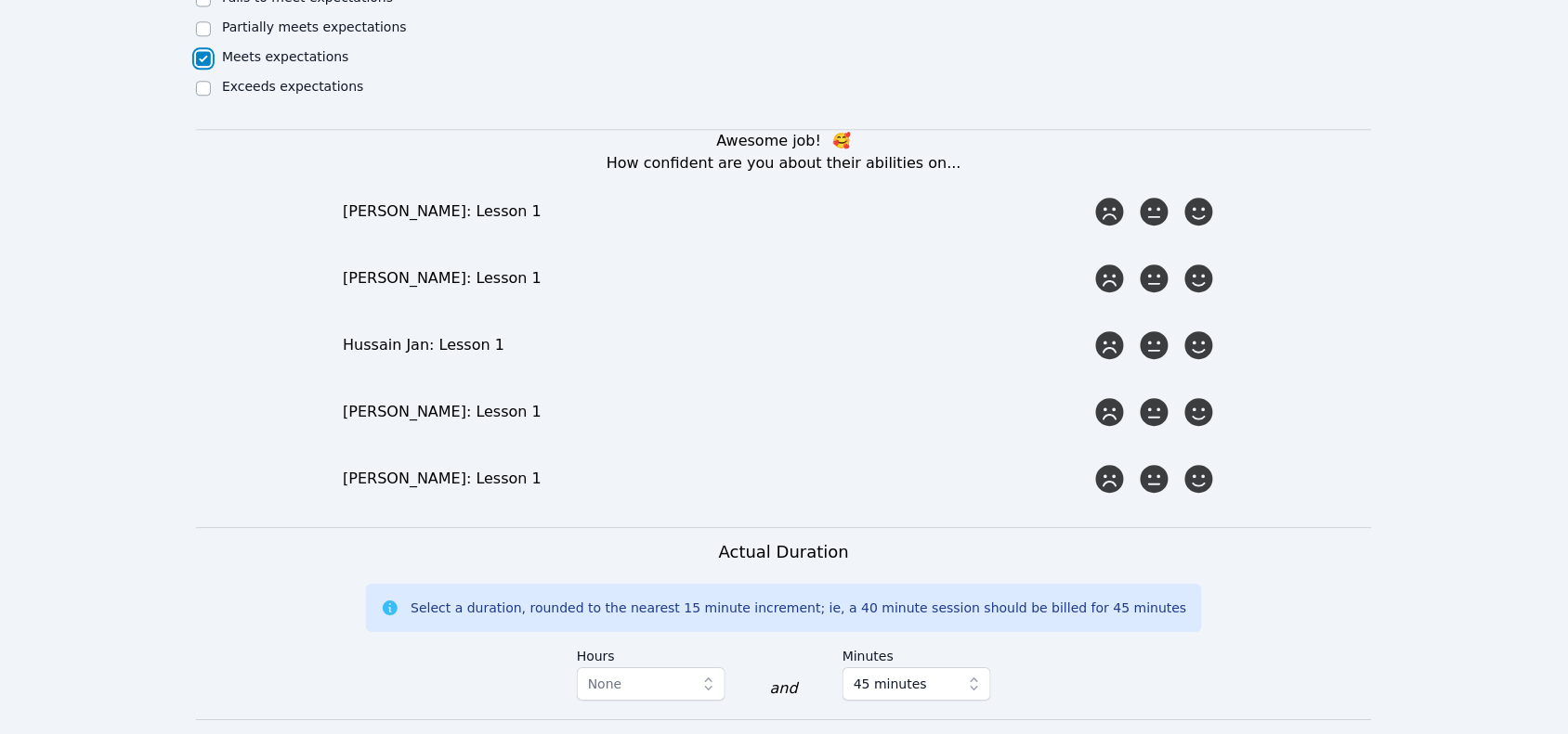
scroll to position [1392, 0]
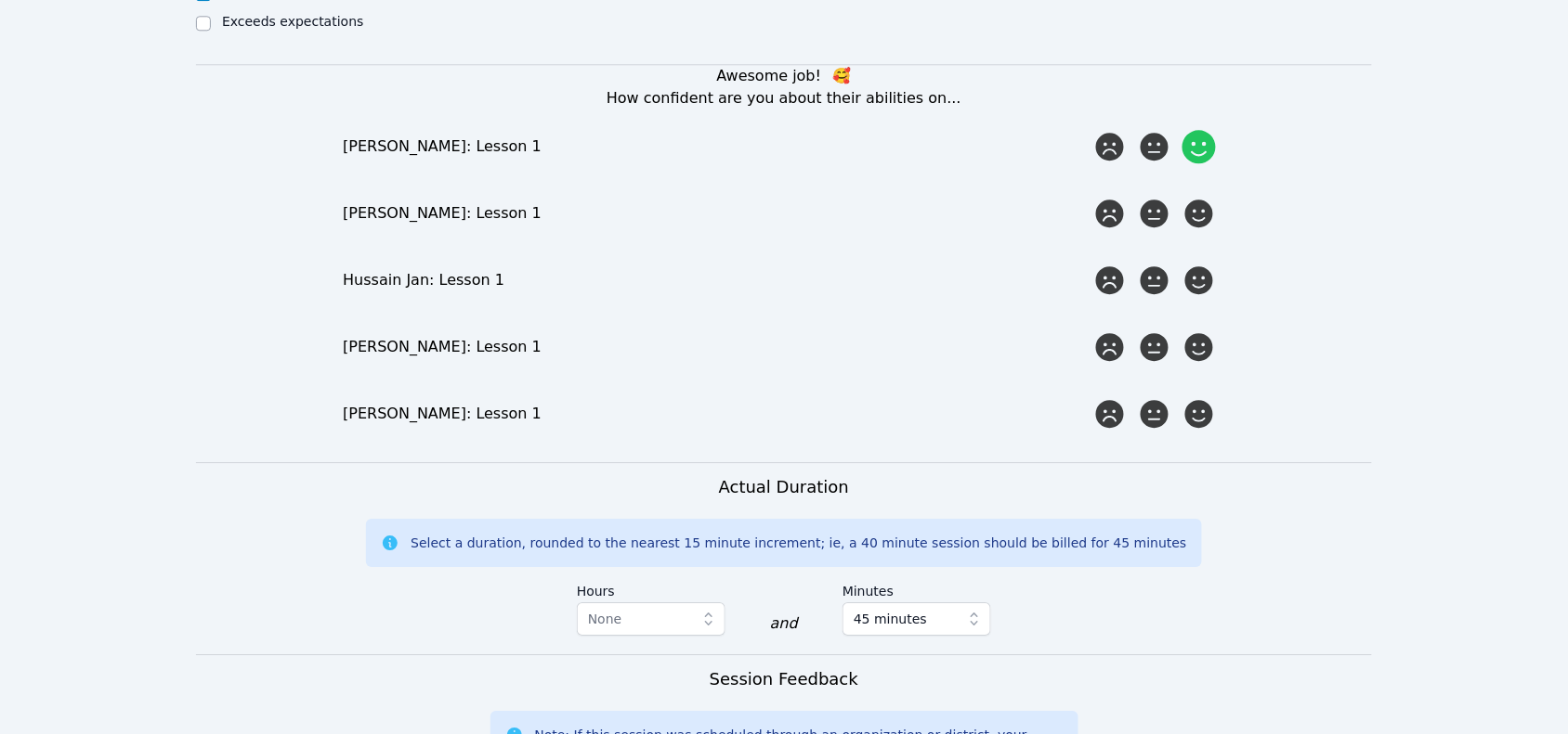
click at [1195, 130] on icon at bounding box center [1198, 147] width 34 height 34
click at [0, 0] on input "radio" at bounding box center [0, 0] width 0 height 0
click at [1190, 196] on icon at bounding box center [1198, 213] width 34 height 34
click at [0, 0] on input "radio" at bounding box center [0, 0] width 0 height 0
click at [1204, 264] on icon at bounding box center [1198, 280] width 34 height 34
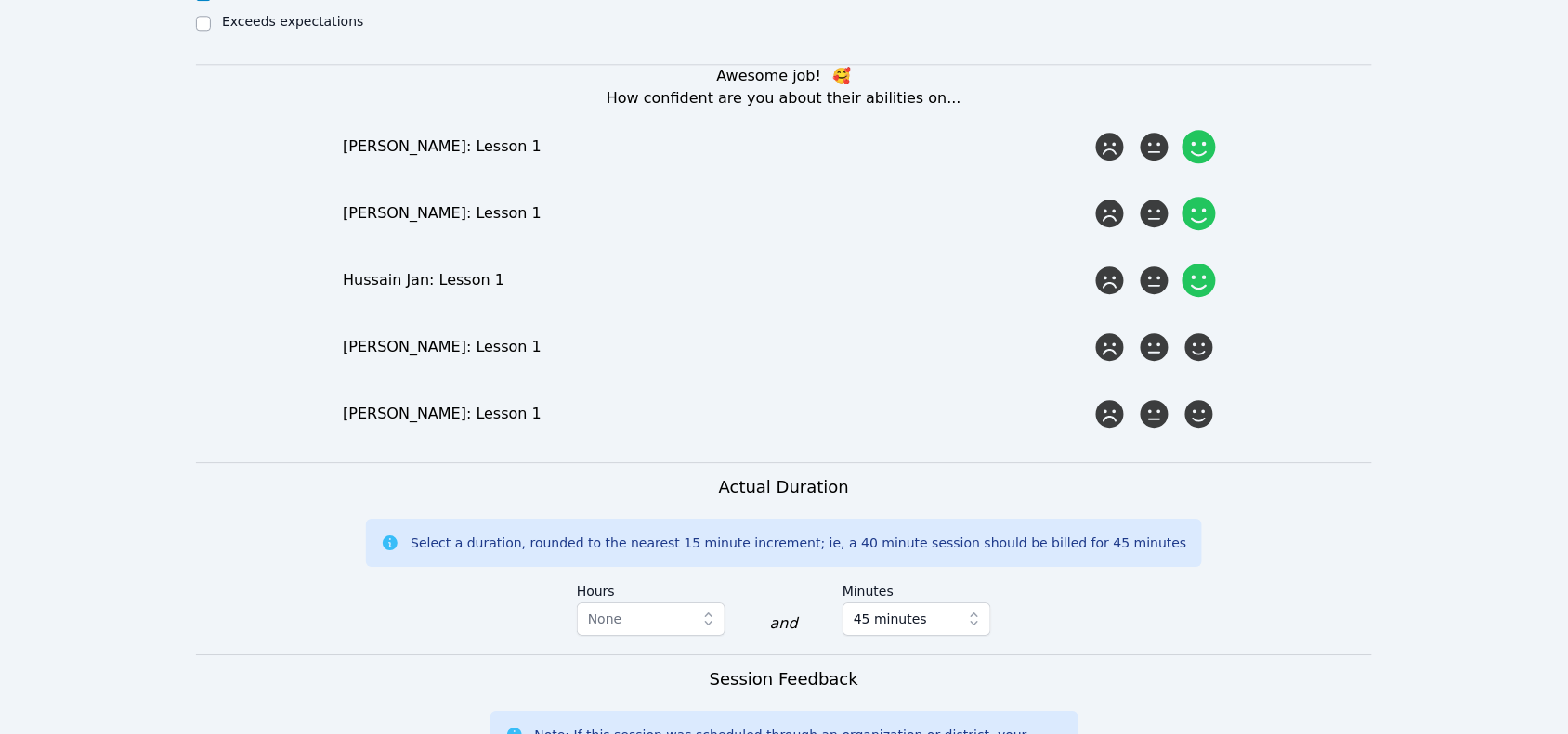
click at [0, 0] on input "radio" at bounding box center [0, 0] width 0 height 0
click at [1199, 331] on icon at bounding box center [1198, 347] width 34 height 34
click at [0, 0] on input "radio" at bounding box center [0, 0] width 0 height 0
click at [1203, 401] on icon at bounding box center [1198, 414] width 34 height 34
click at [0, 0] on input "radio" at bounding box center [0, 0] width 0 height 0
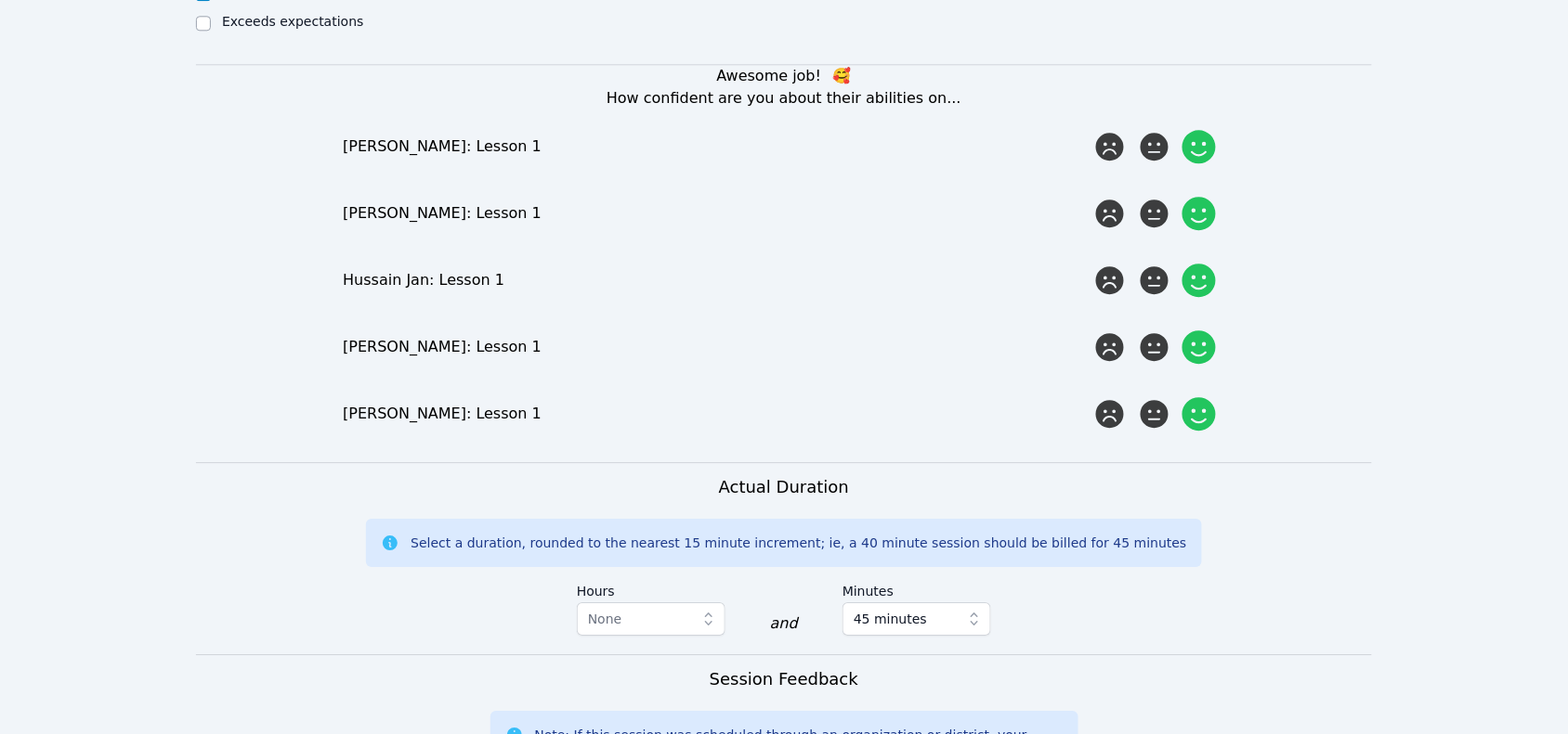
scroll to position [1857, 0]
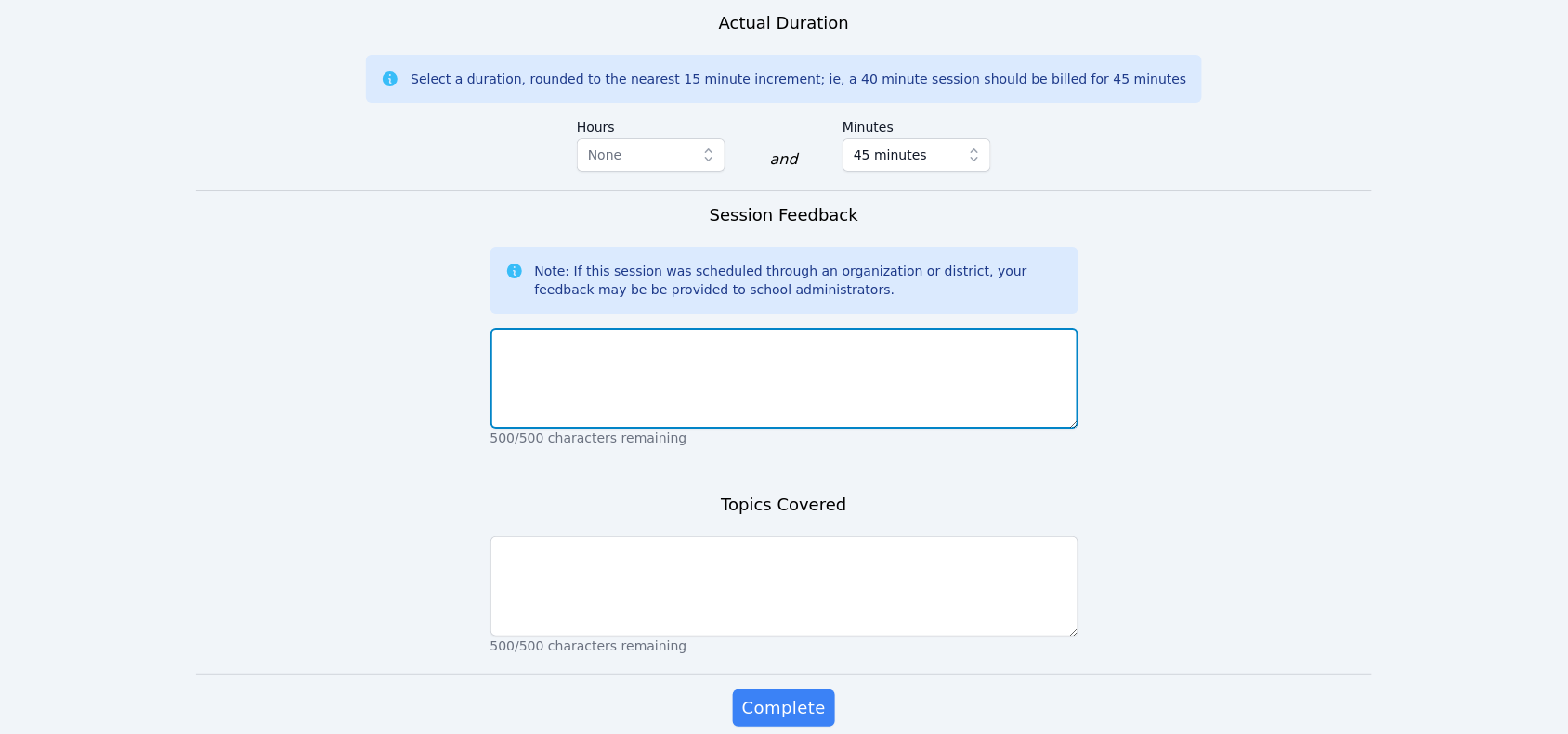
click at [766, 345] on textarea at bounding box center [784, 378] width 588 height 101
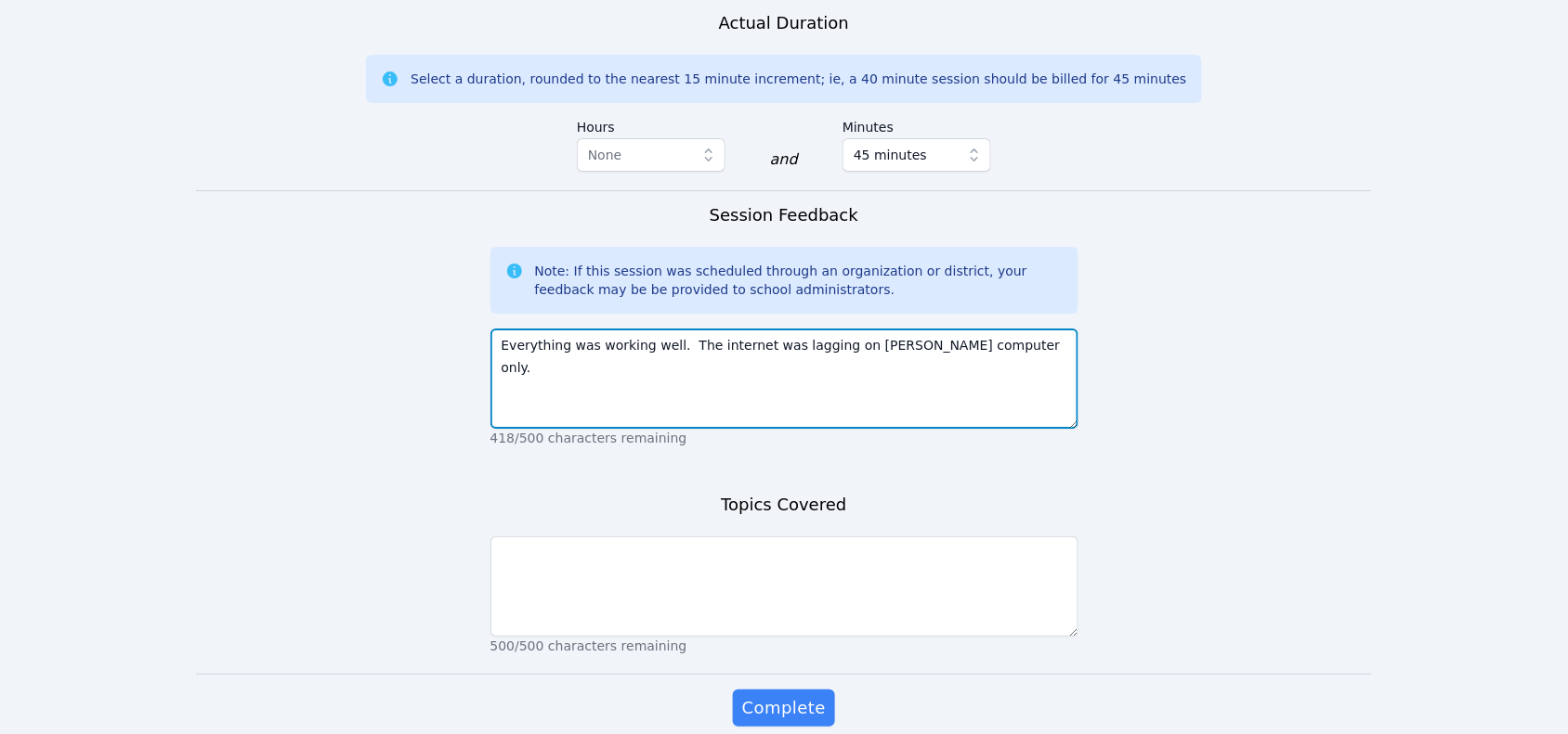
scroll to position [1917, 0]
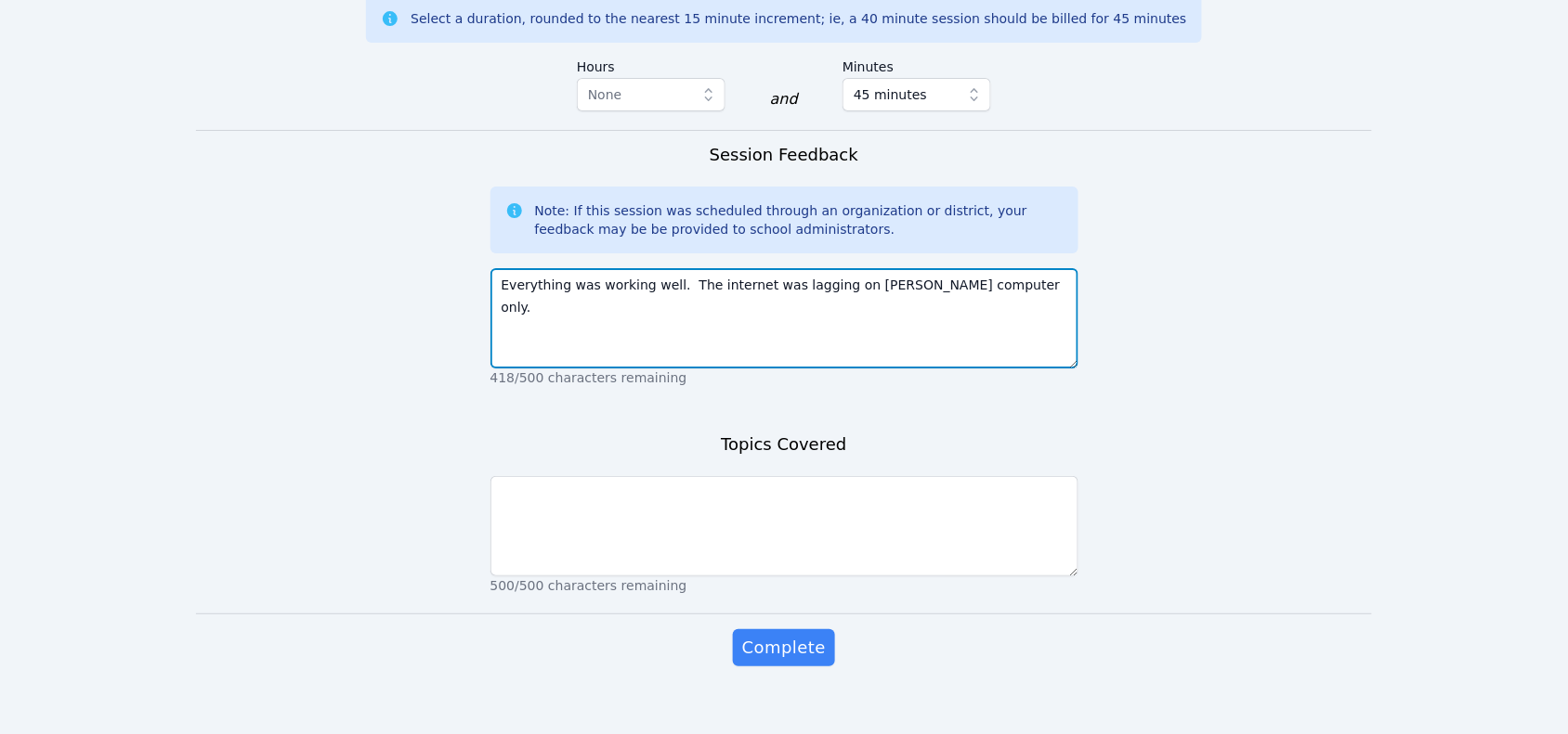
type textarea "Everything was working well. The internet was lagging on Hussain's computer onl…"
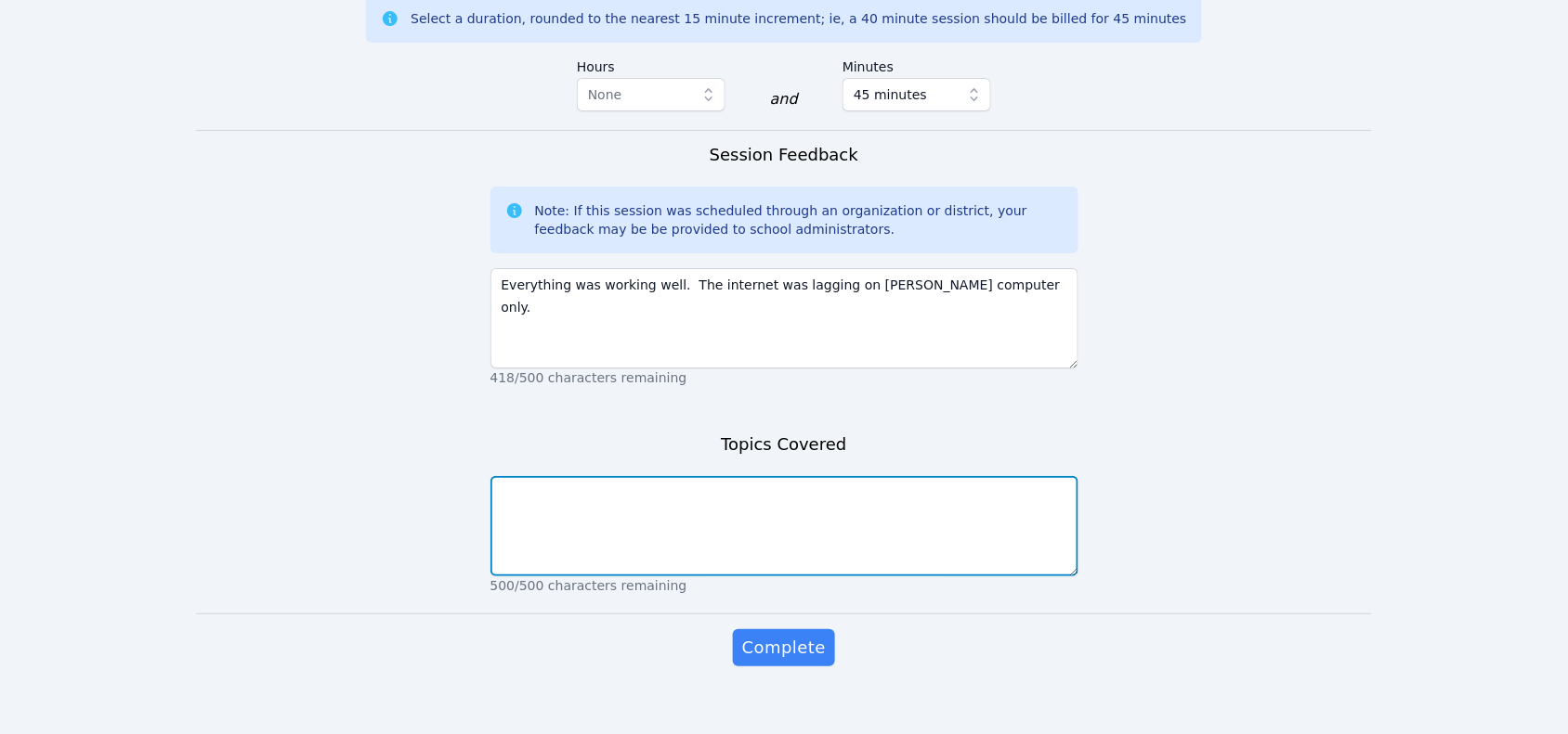
drag, startPoint x: 857, startPoint y: 531, endPoint x: 855, endPoint y: 521, distance: 10.2
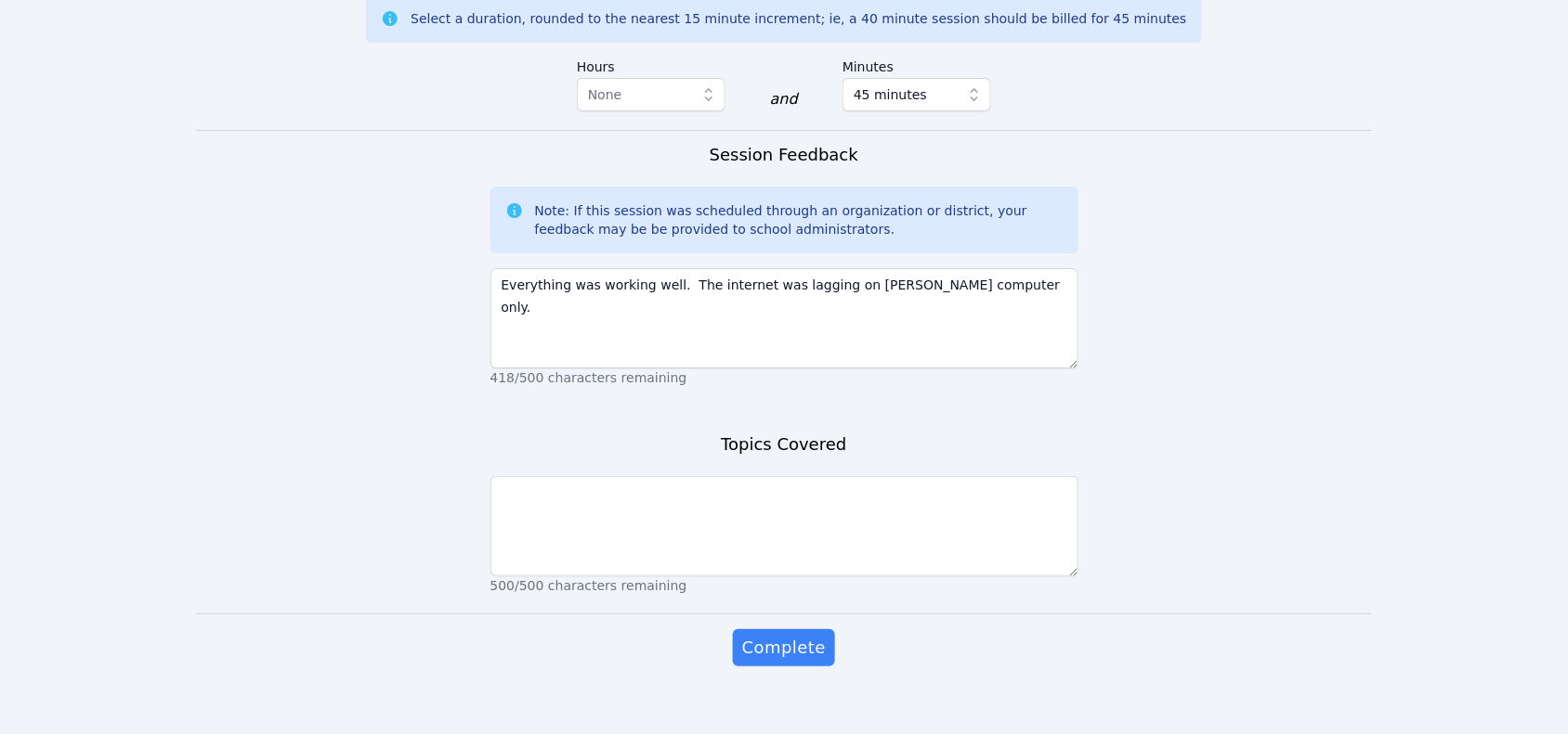
drag, startPoint x: 855, startPoint y: 521, endPoint x: 403, endPoint y: 508, distance: 452.2
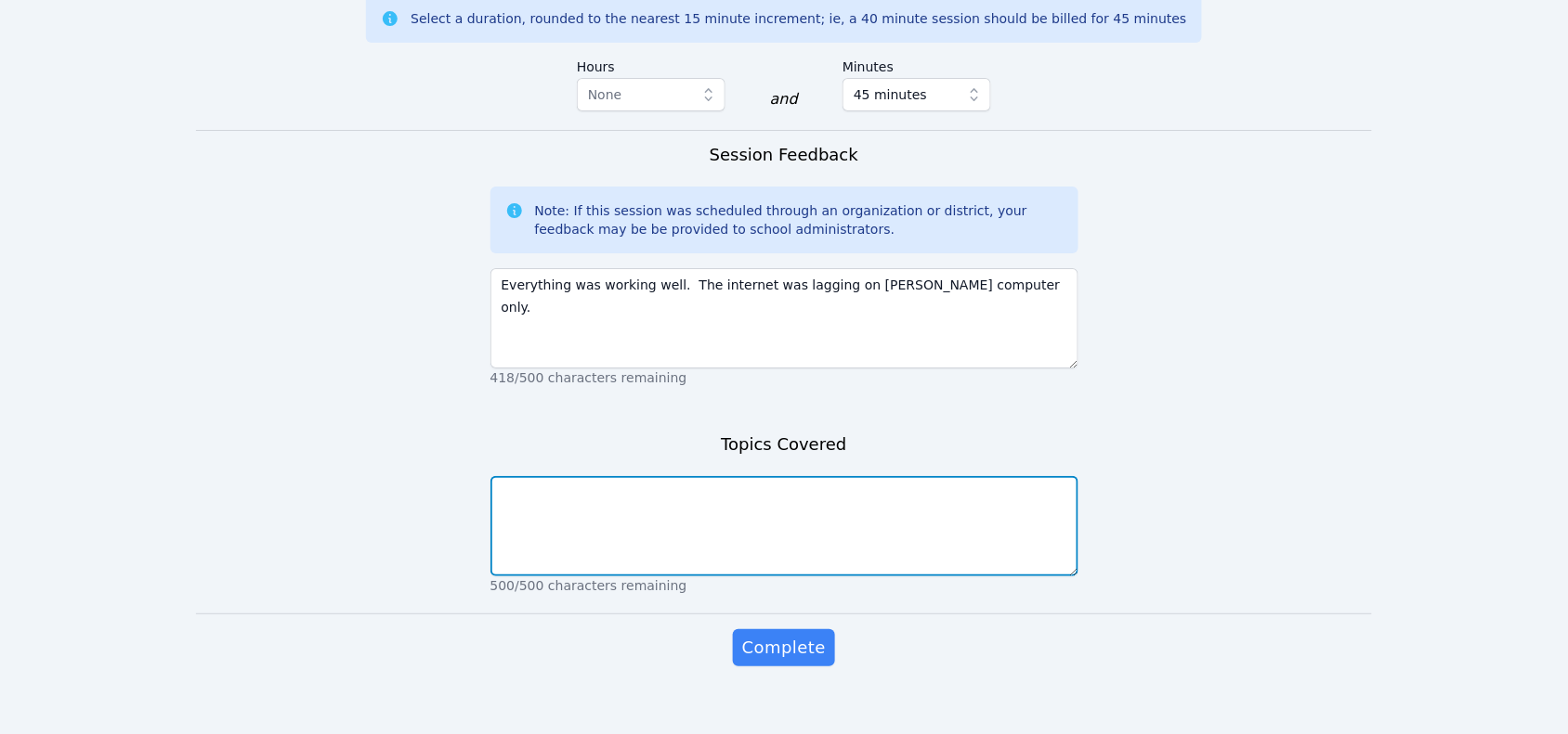
click at [611, 508] on textarea at bounding box center [784, 526] width 588 height 101
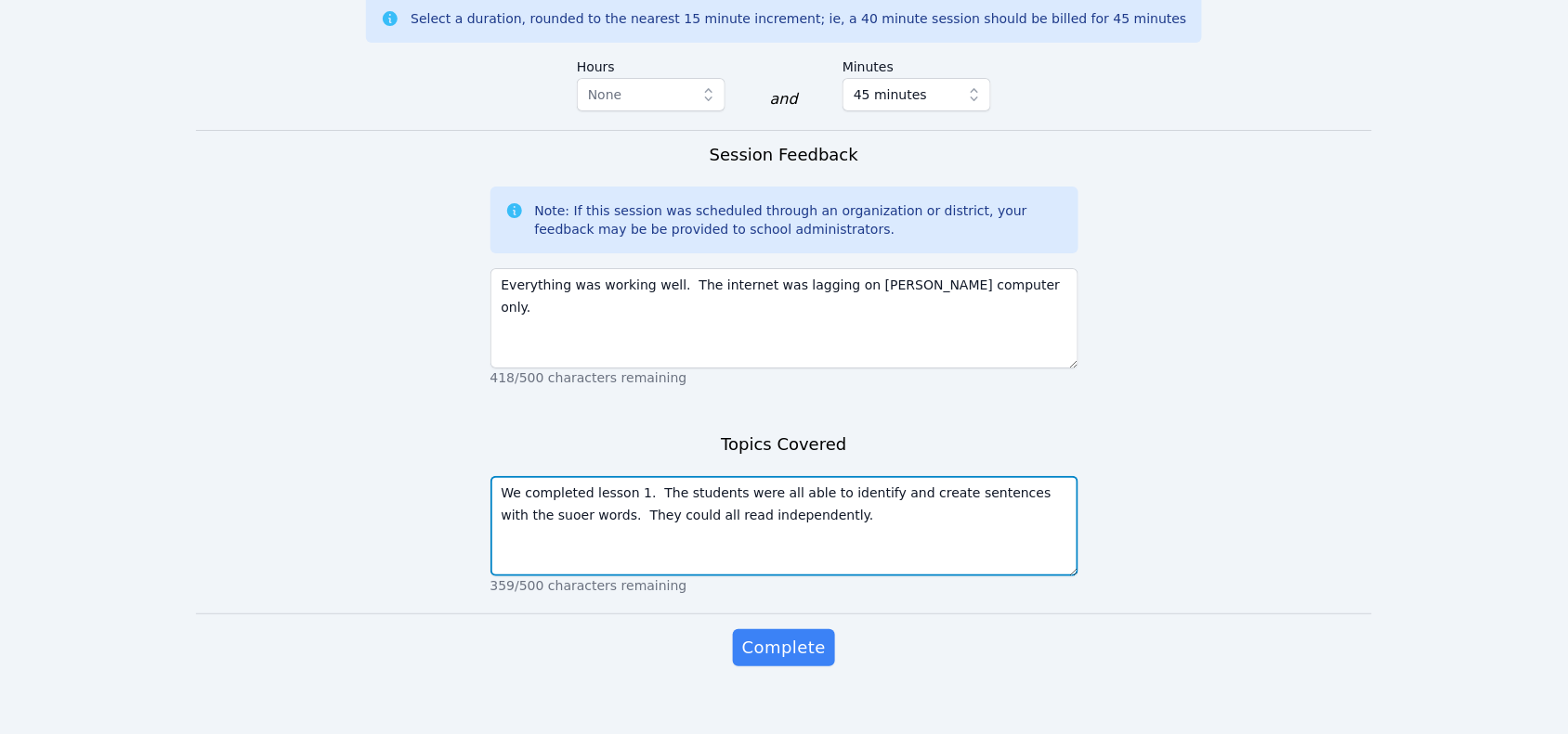
click at [1052, 479] on textarea "We completed lesson 1. The students were all able to identify and create senten…" at bounding box center [784, 526] width 588 height 101
type textarea "We completed lesson 1. The students were all able to identify and create senten…"
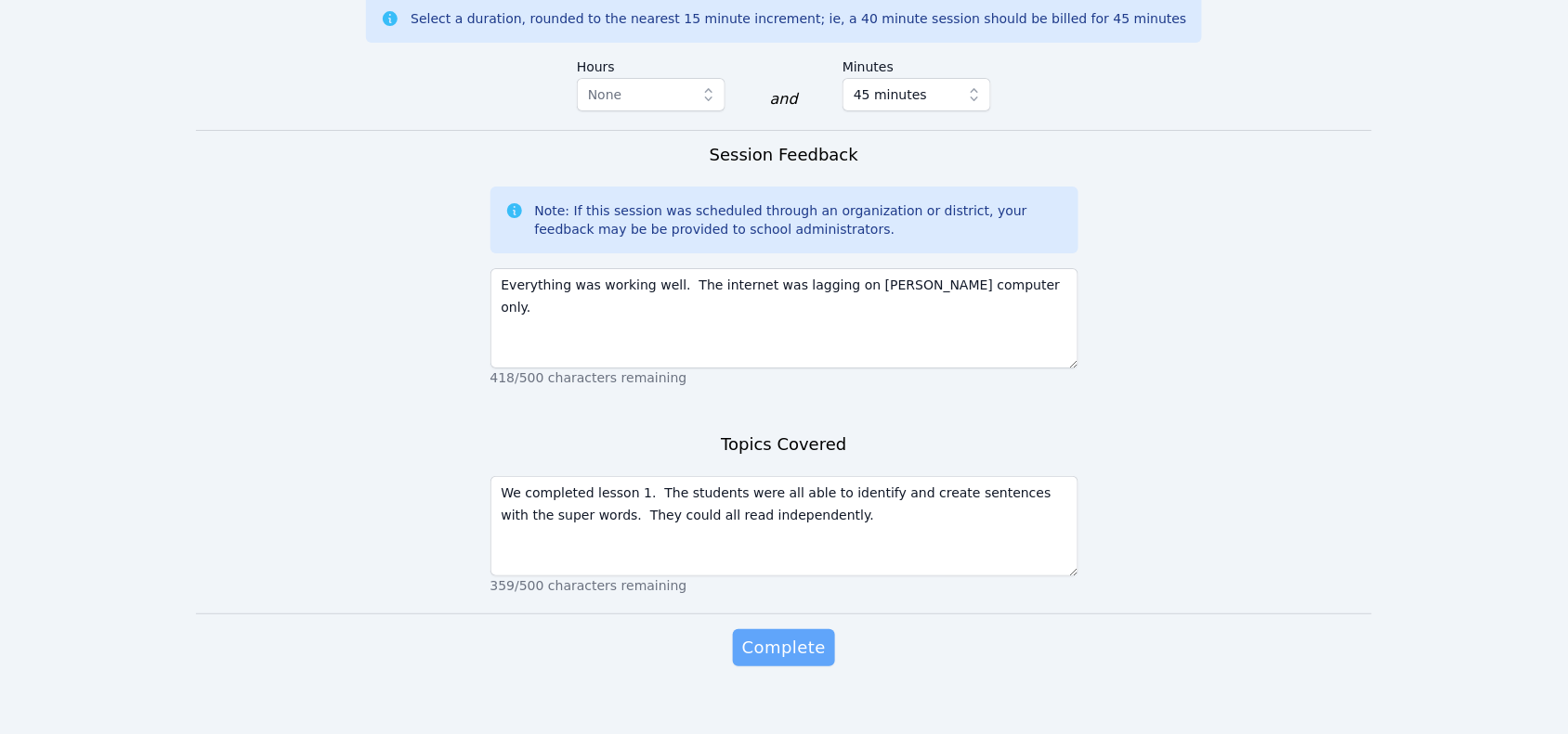
click at [781, 635] on span "Complete" at bounding box center [783, 648] width 83 height 26
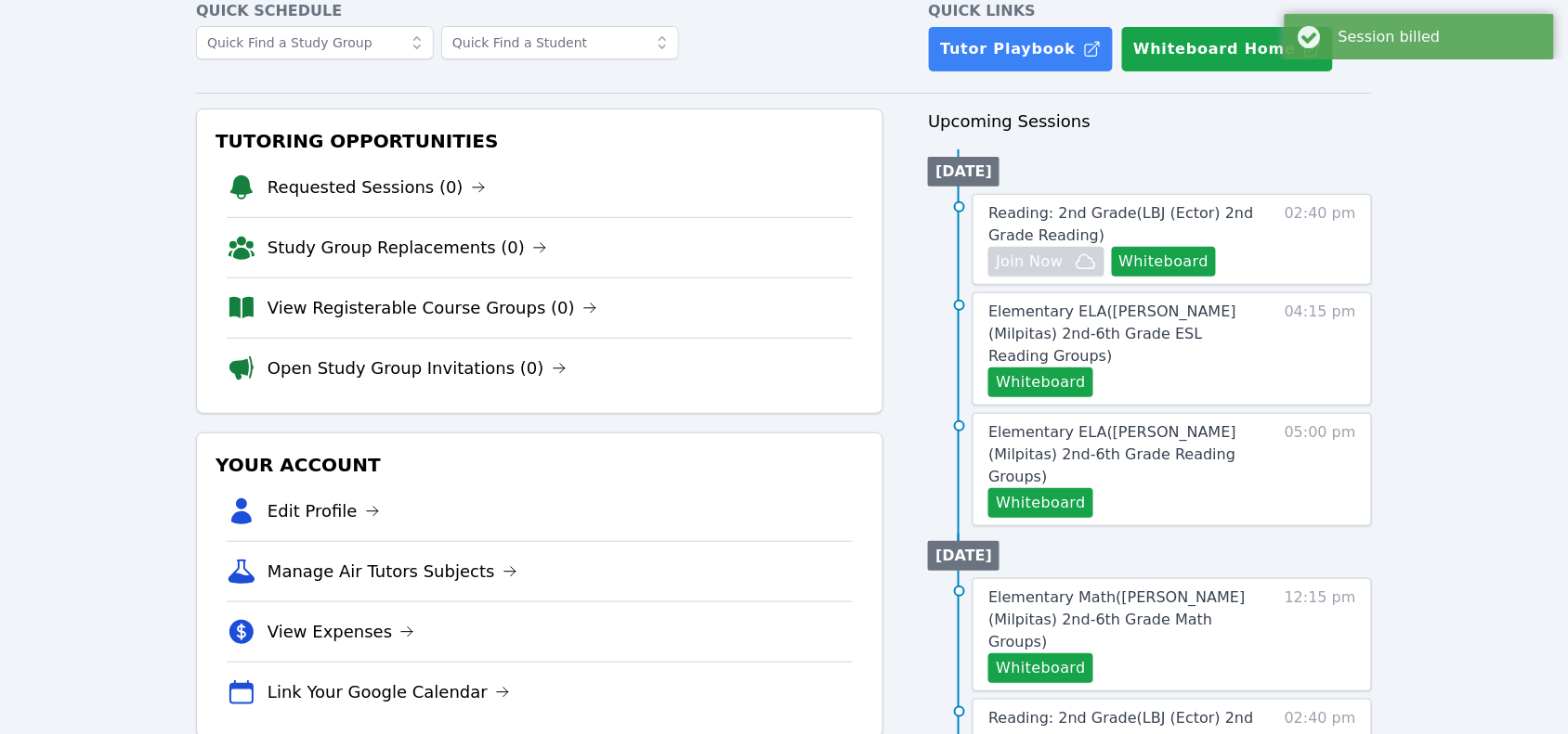
scroll to position [506, 0]
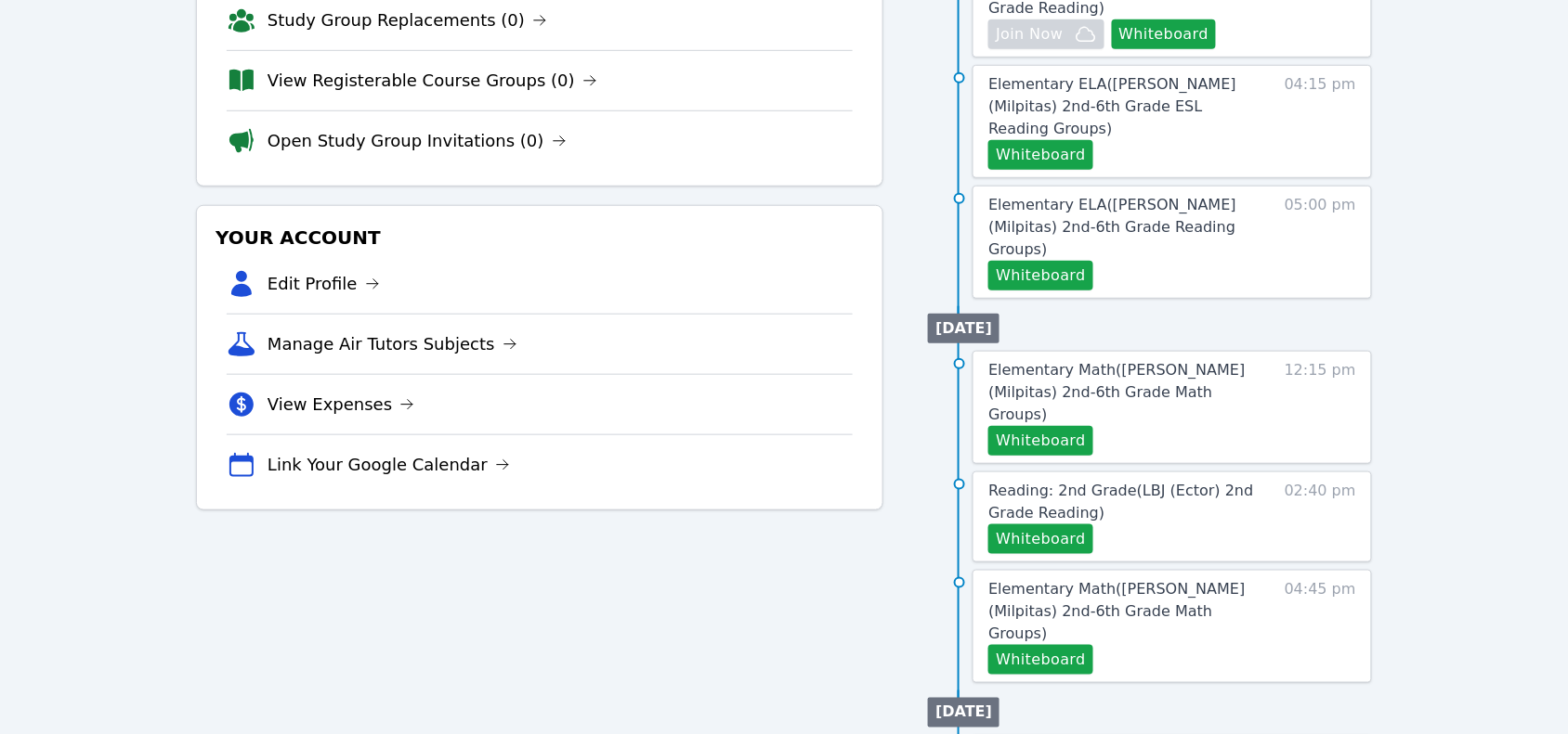
scroll to position [348, 0]
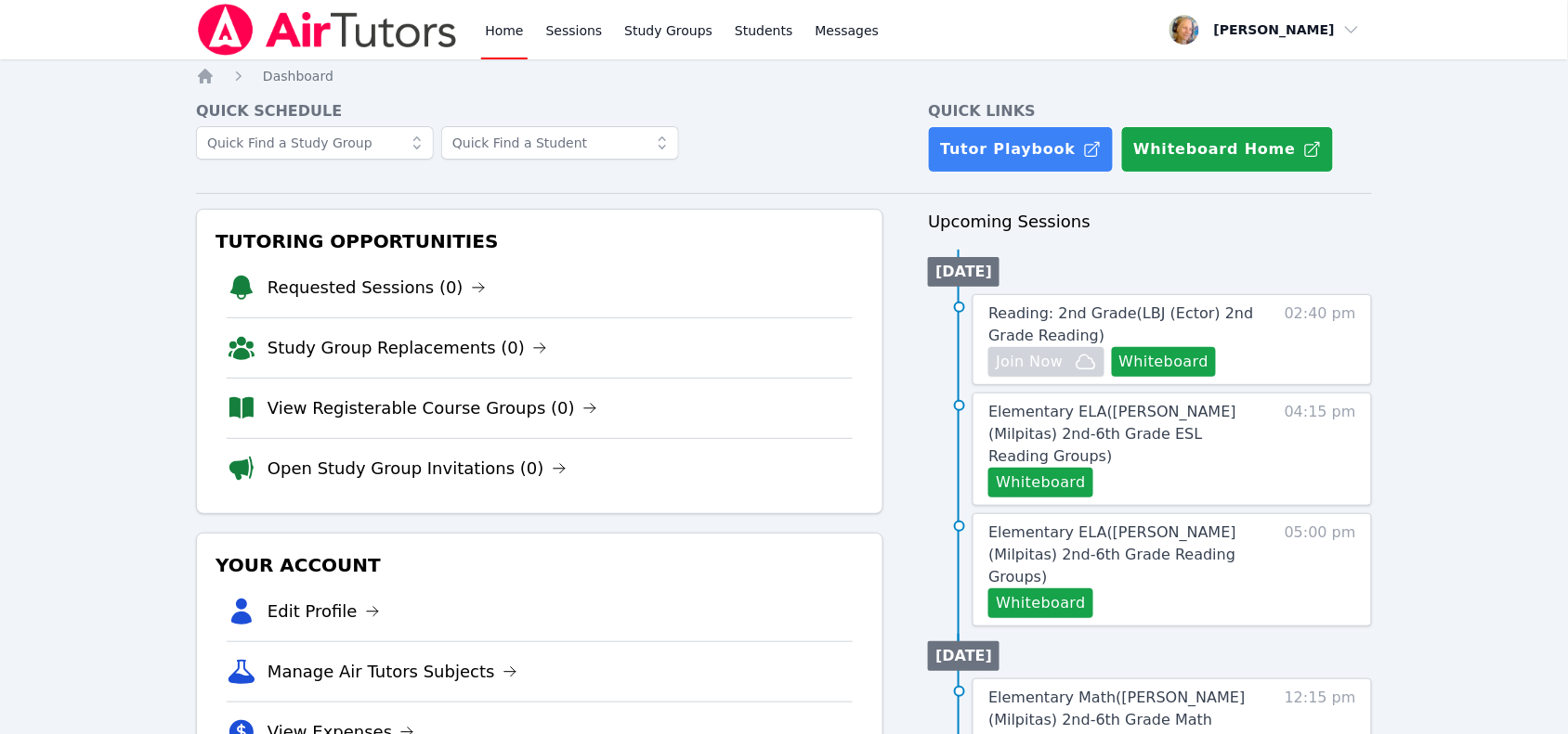
click at [1168, 439] on span "Elementary ELA ( Sinnott (Milpitas) 2nd-6th Grade ESL Reading Groups )" at bounding box center [1112, 434] width 248 height 62
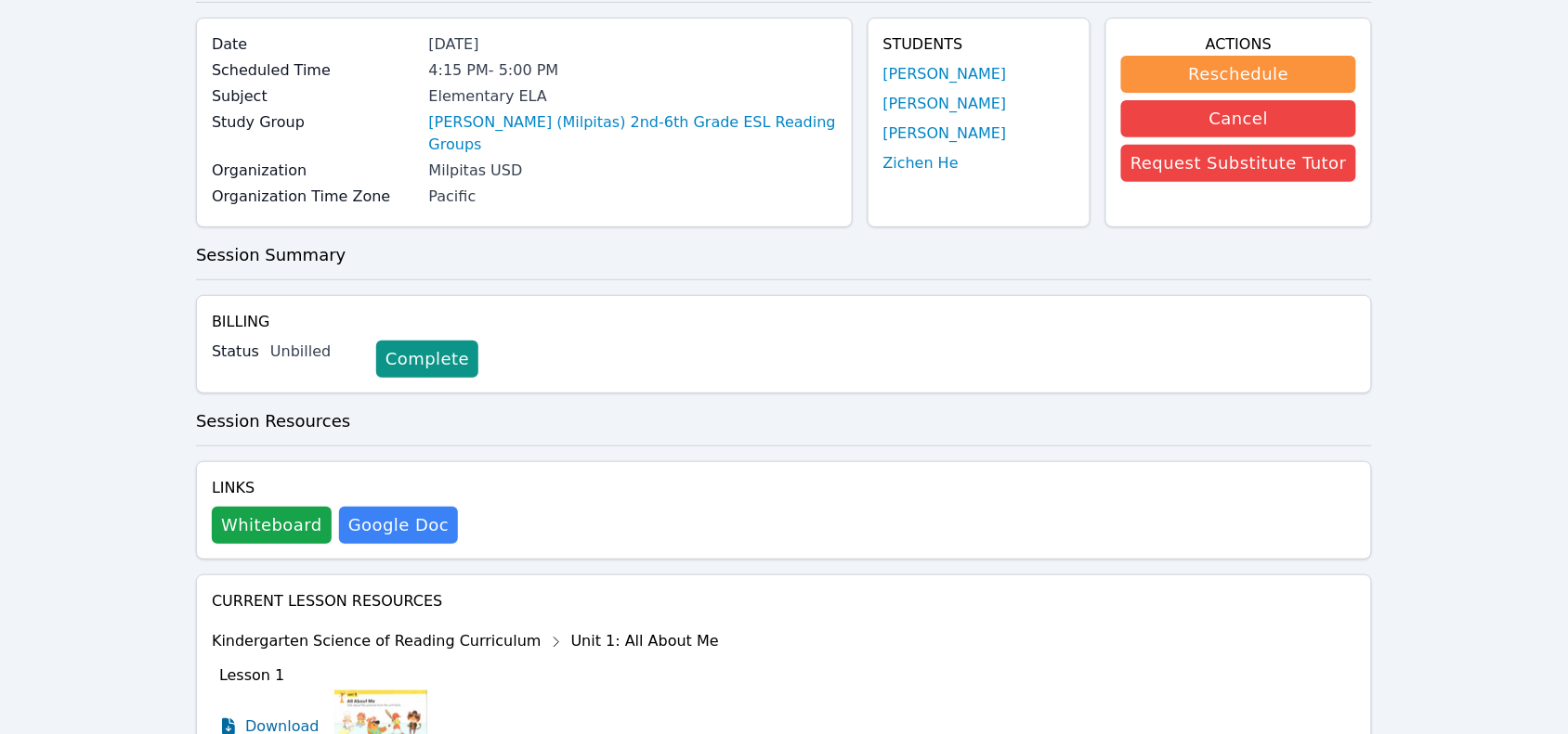
scroll to position [368, 0]
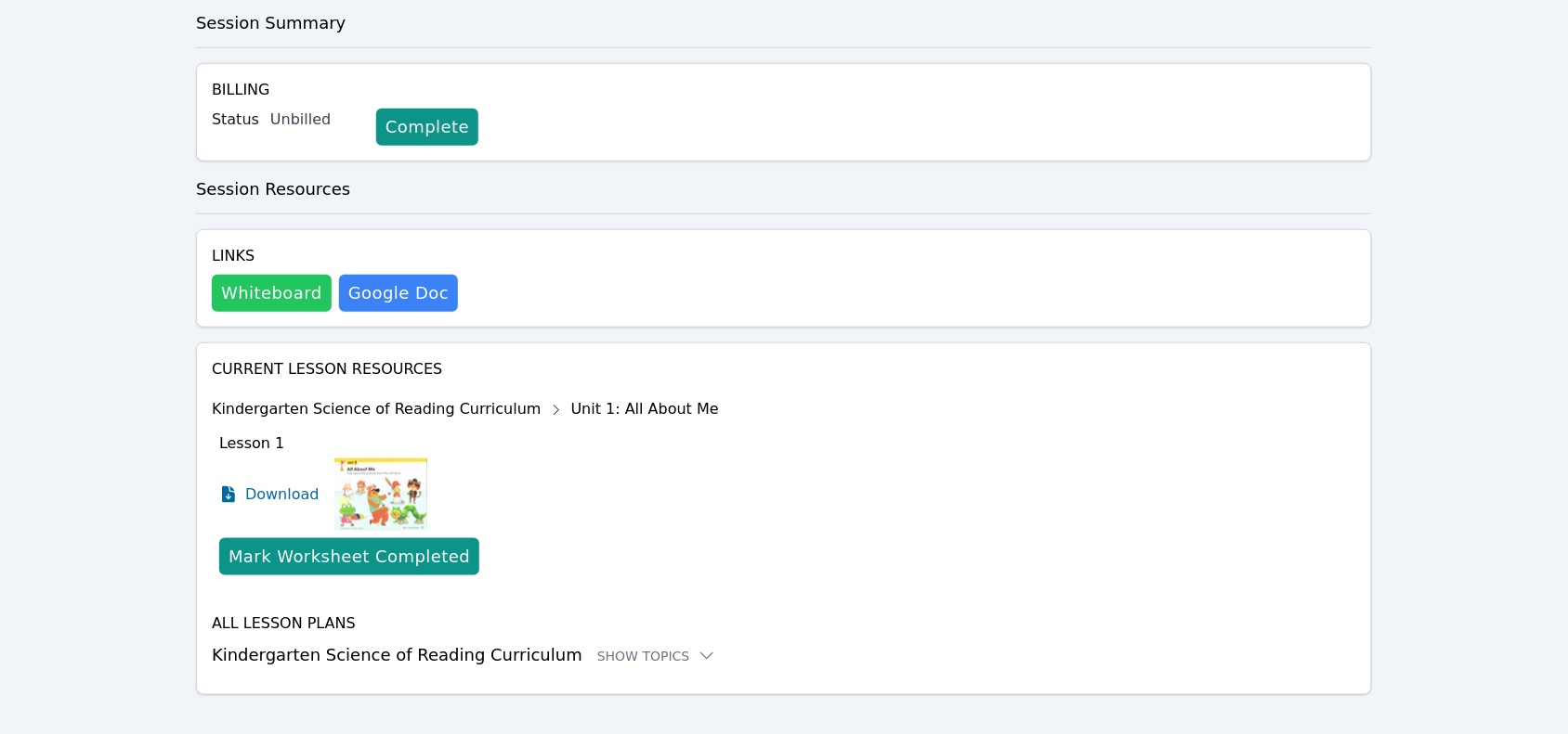
click at [223, 275] on button "Whiteboard" at bounding box center [271, 293] width 120 height 37
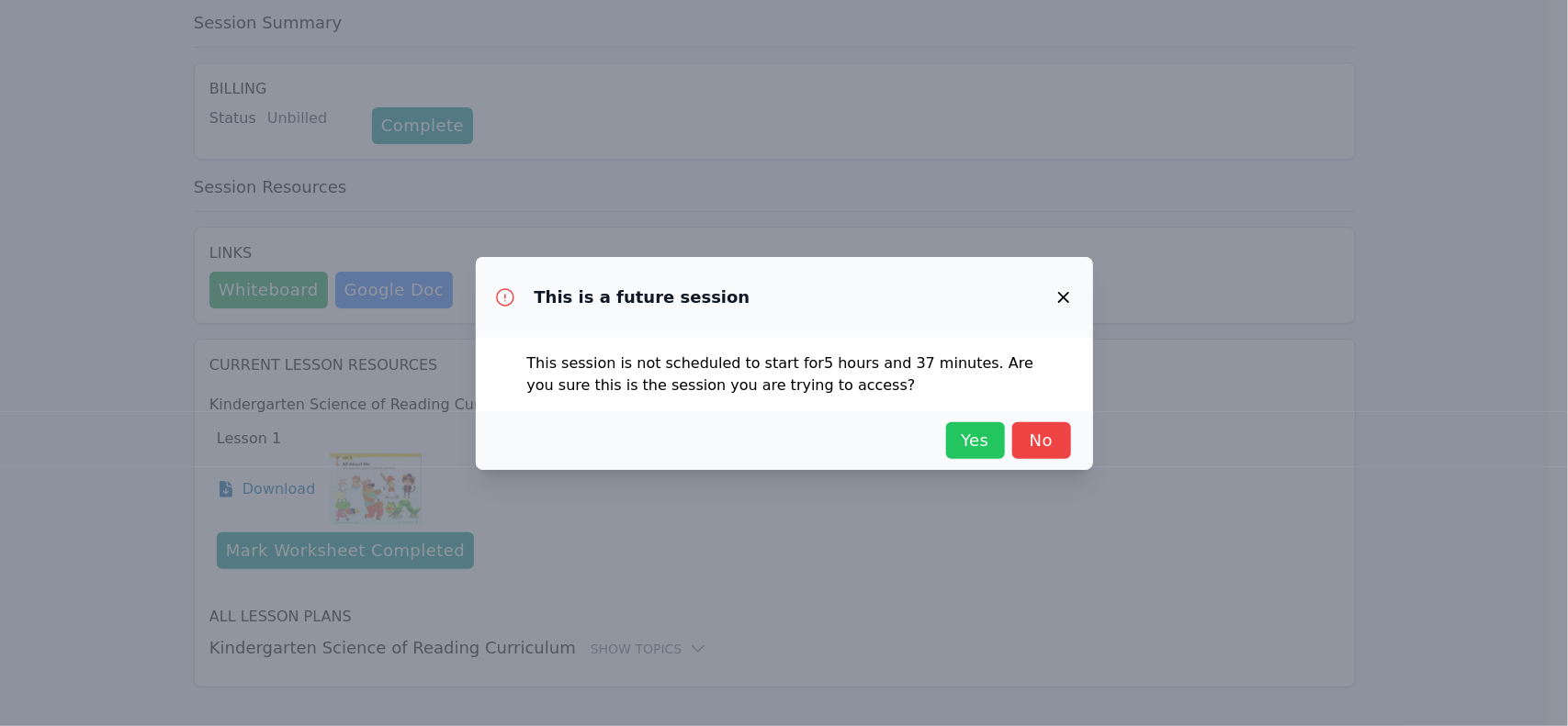
click at [960, 434] on span "Yes" at bounding box center [975, 441] width 41 height 26
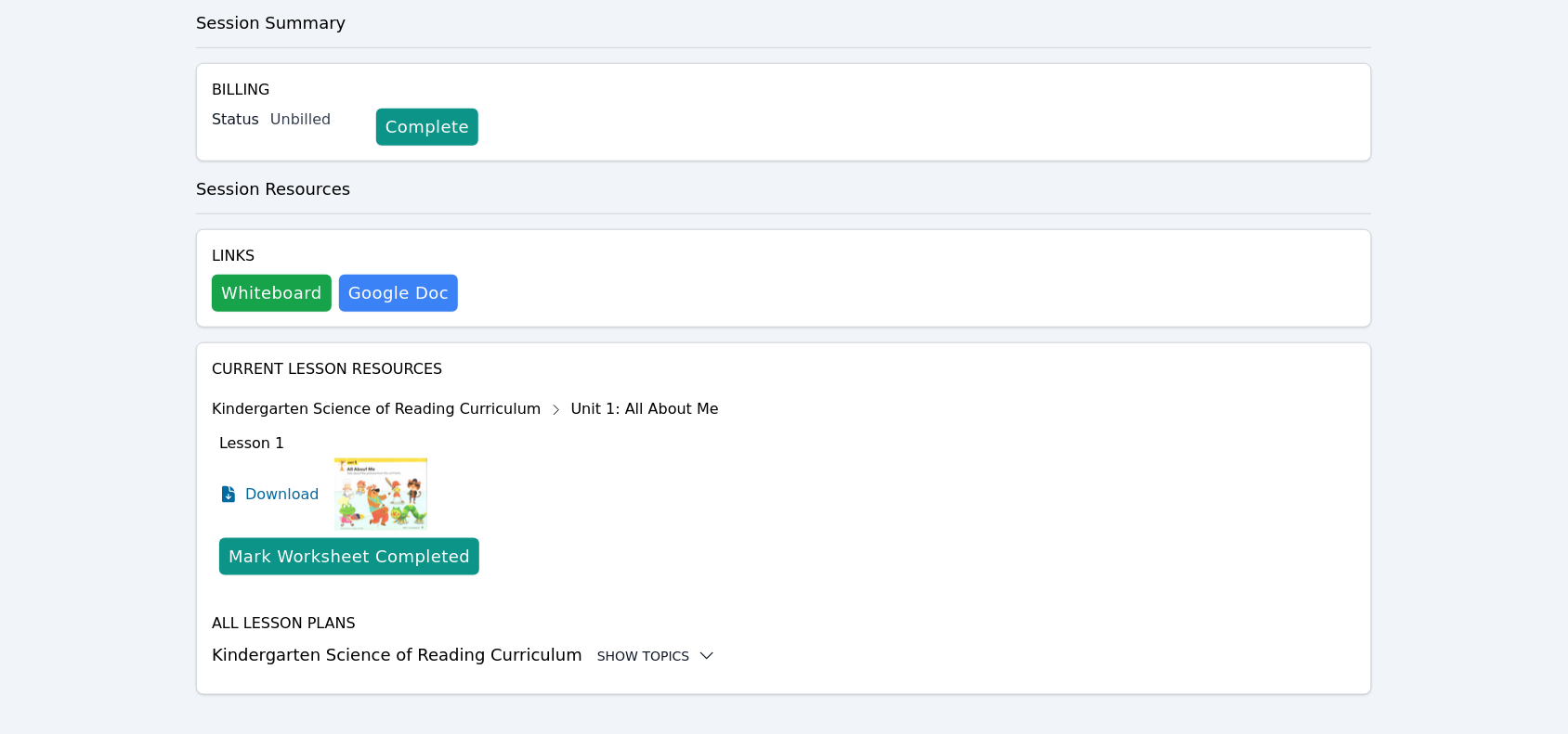
click at [628, 647] on div "Show Topics" at bounding box center [657, 655] width 119 height 18
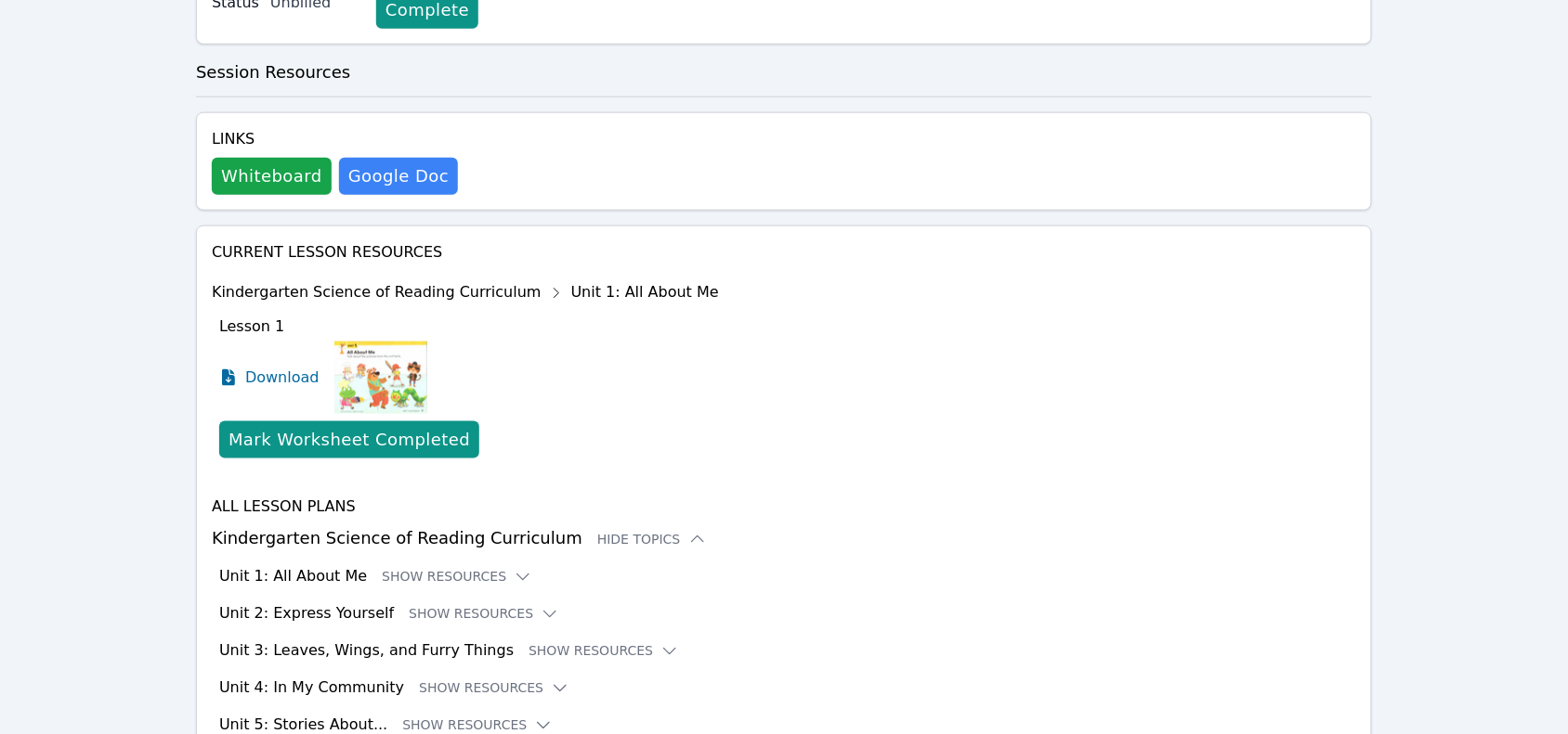
scroll to position [594, 0]
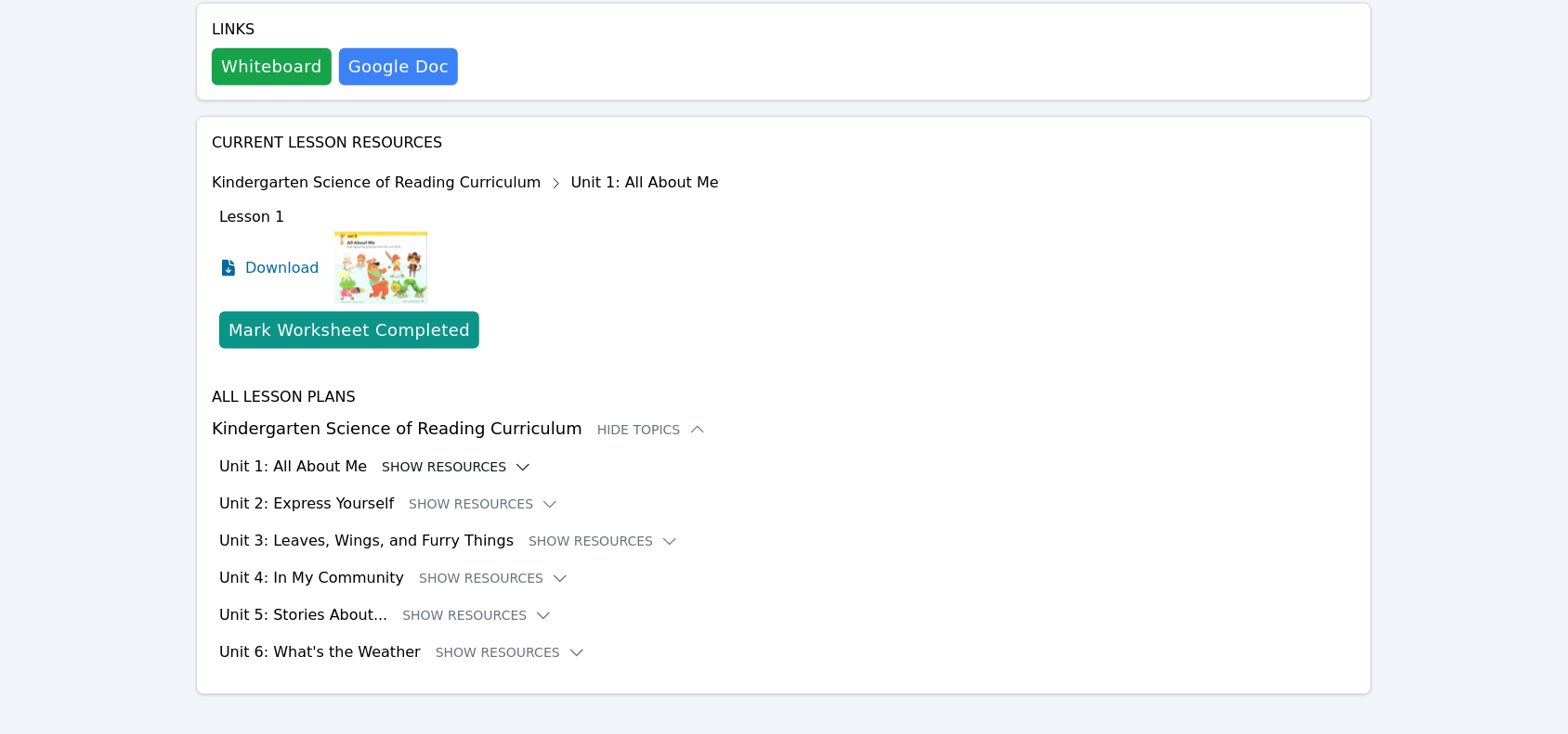
click at [481, 459] on button "Show Resources" at bounding box center [456, 468] width 150 height 18
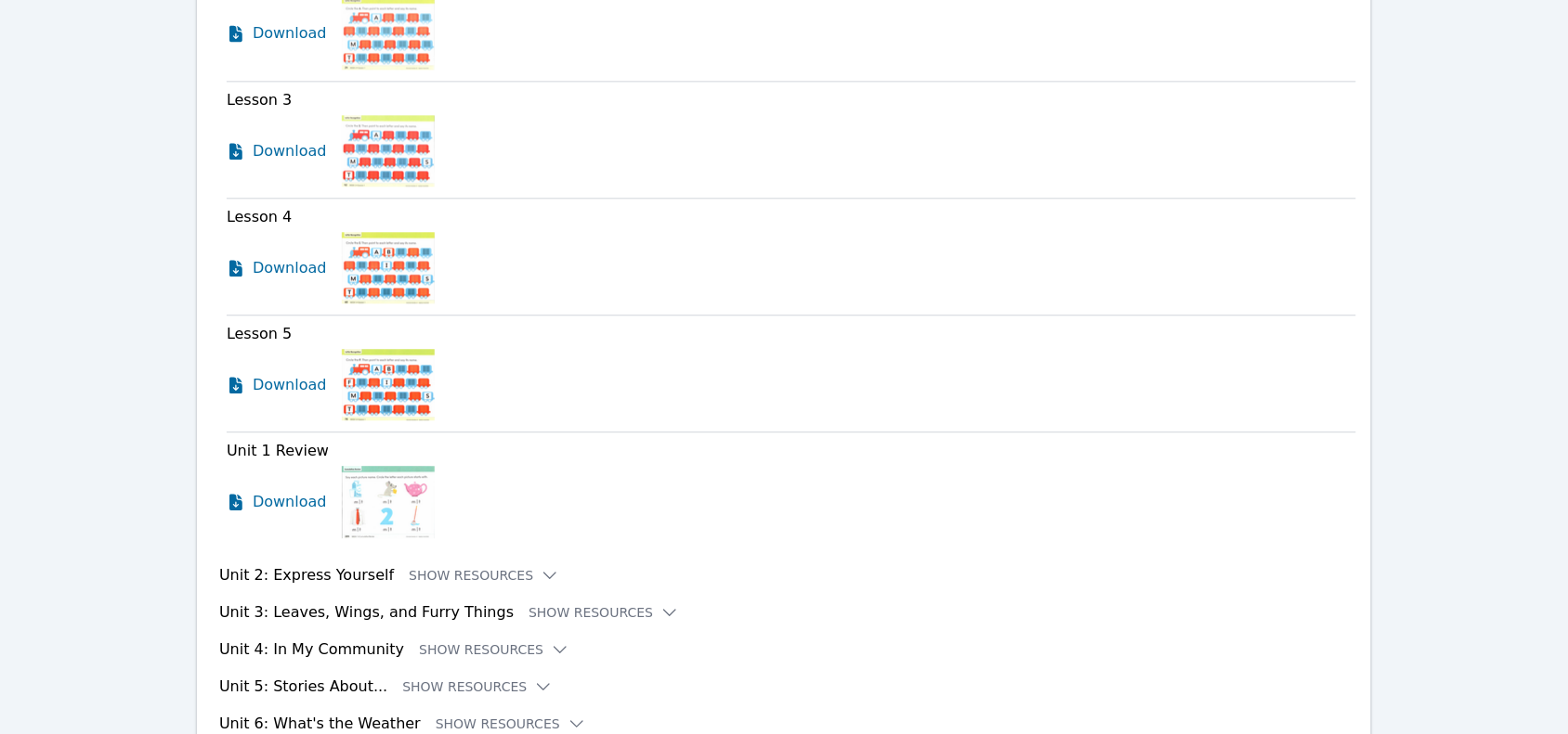
scroll to position [1314, 0]
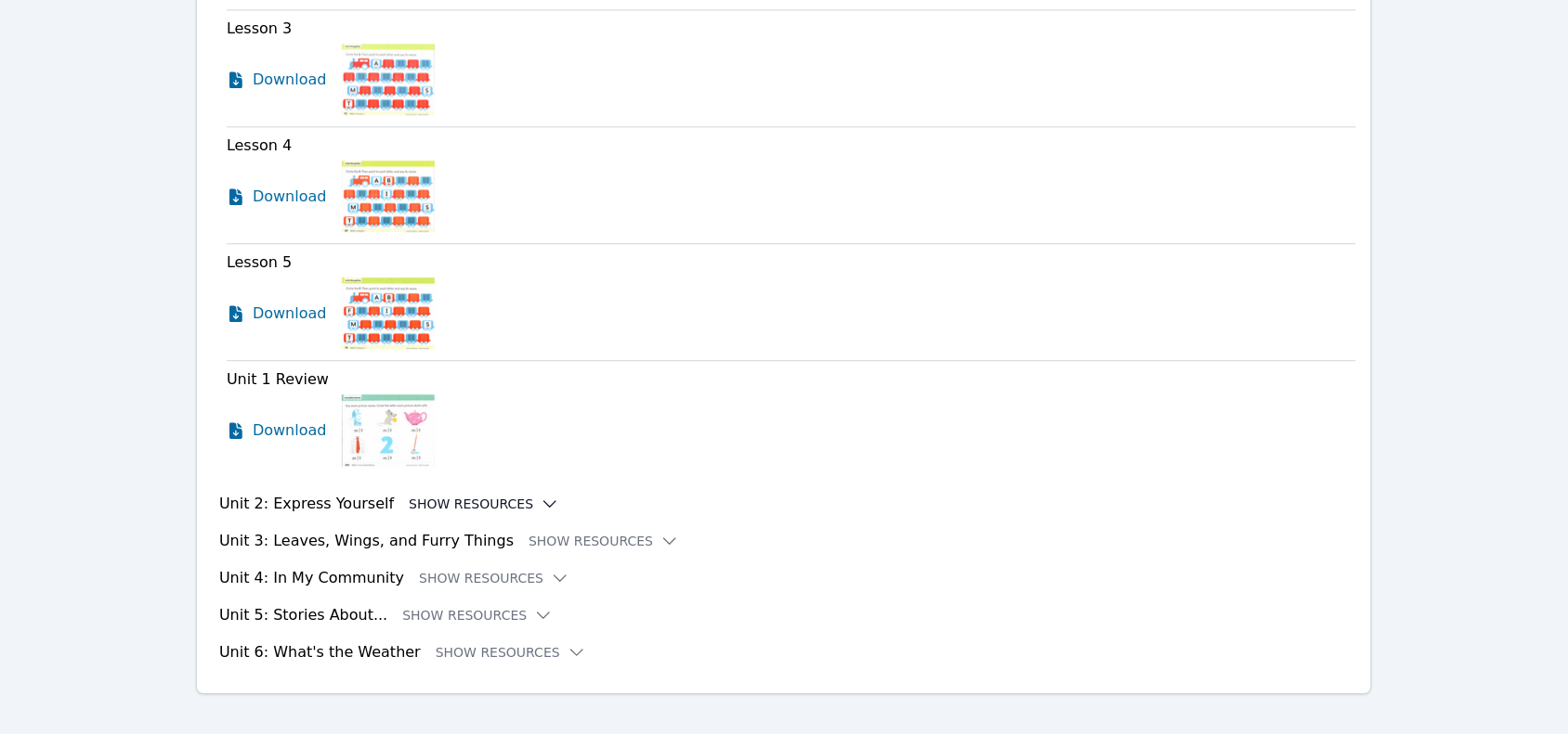
click at [486, 494] on button "Show Resources" at bounding box center [483, 503] width 150 height 18
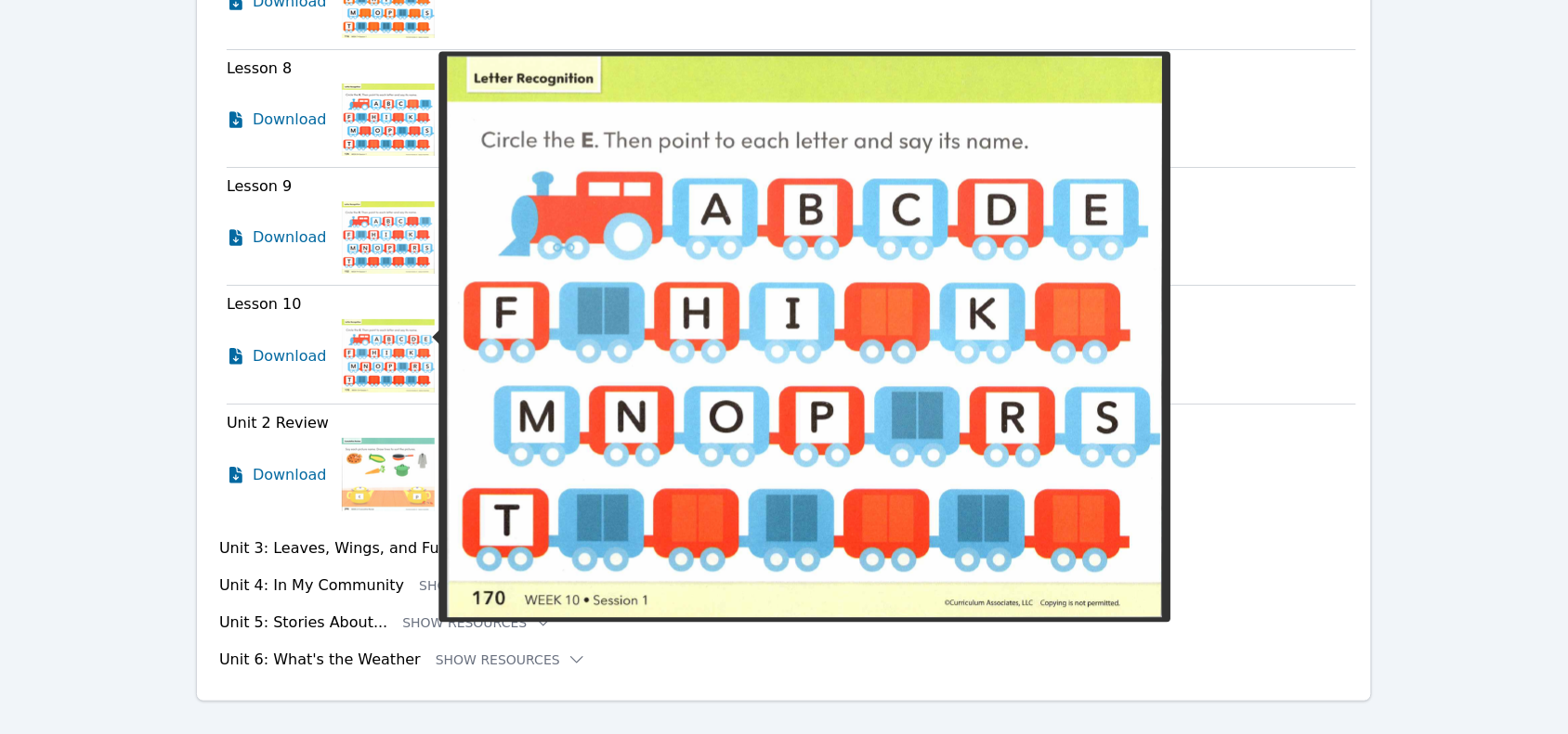
scroll to position [2038, 0]
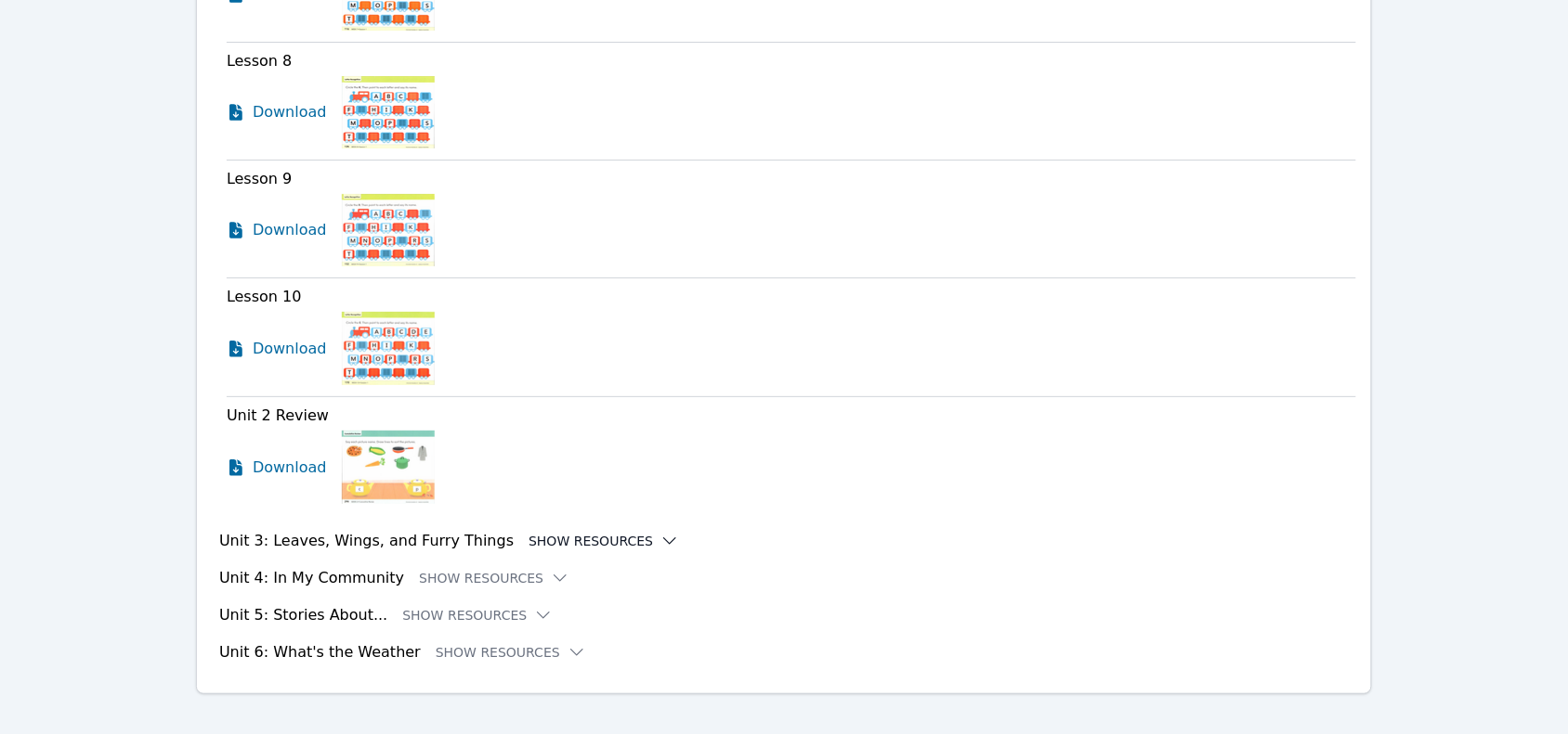
click at [539, 532] on button "Show Resources" at bounding box center [603, 540] width 150 height 18
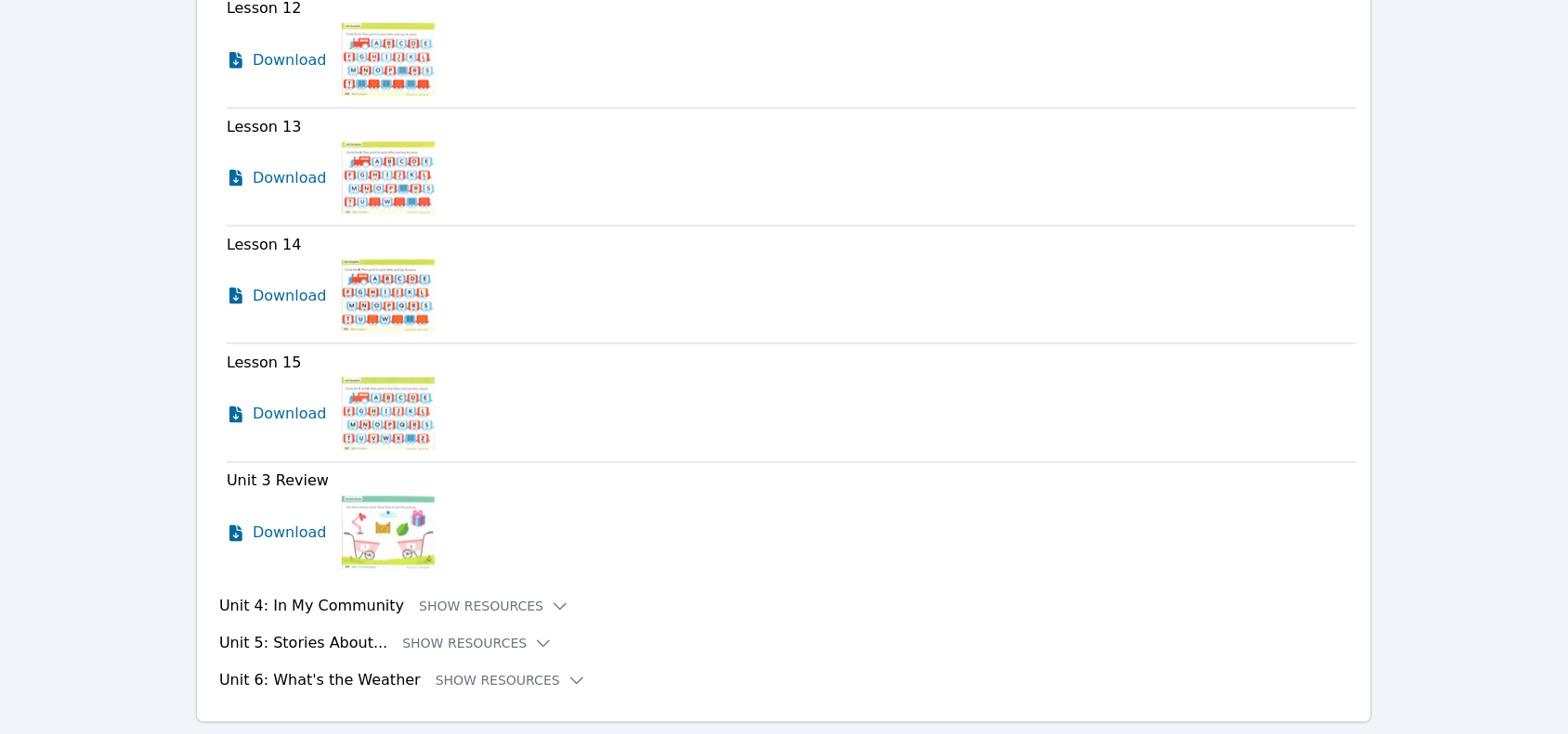
scroll to position [2764, 0]
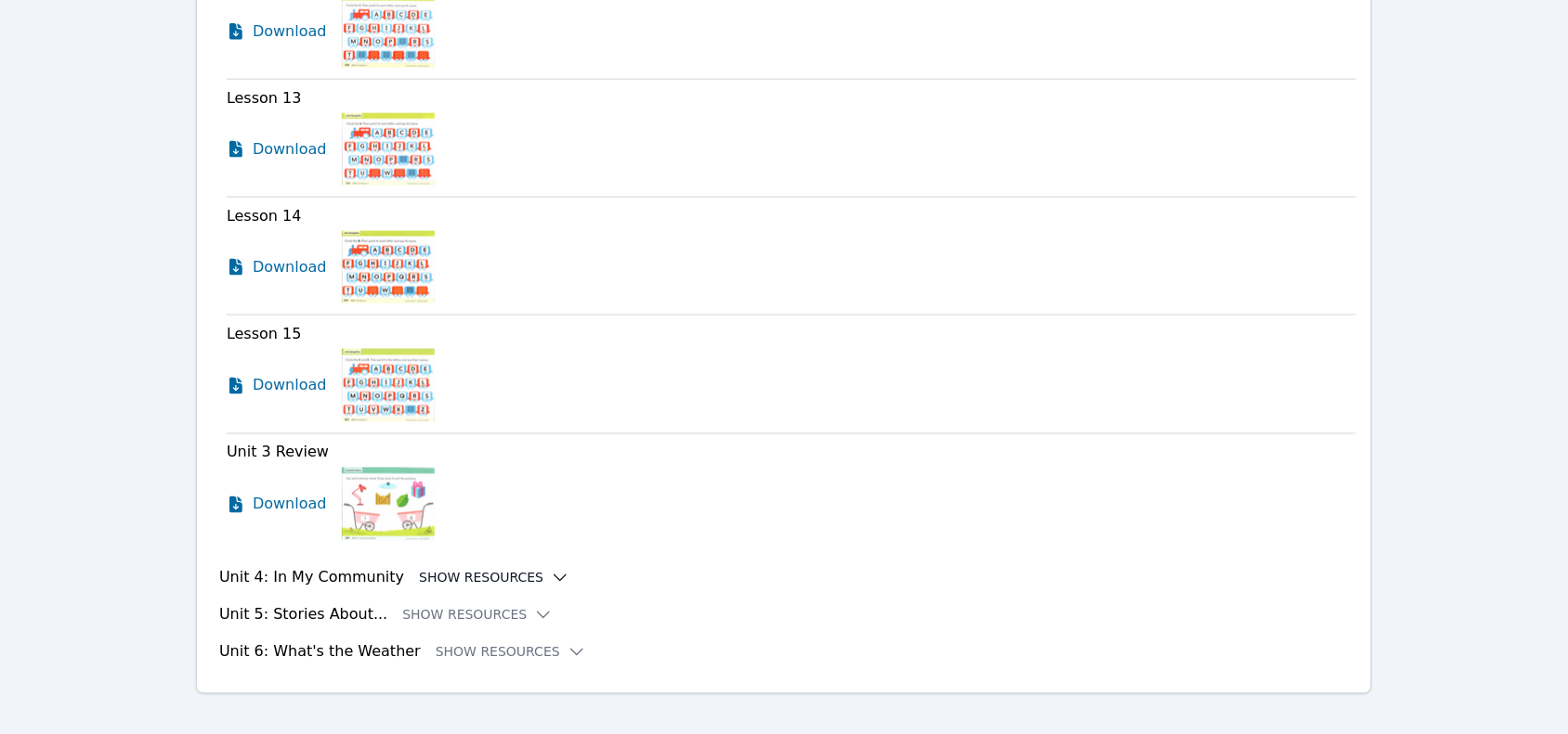
click at [470, 569] on button "Show Resources" at bounding box center [494, 578] width 150 height 18
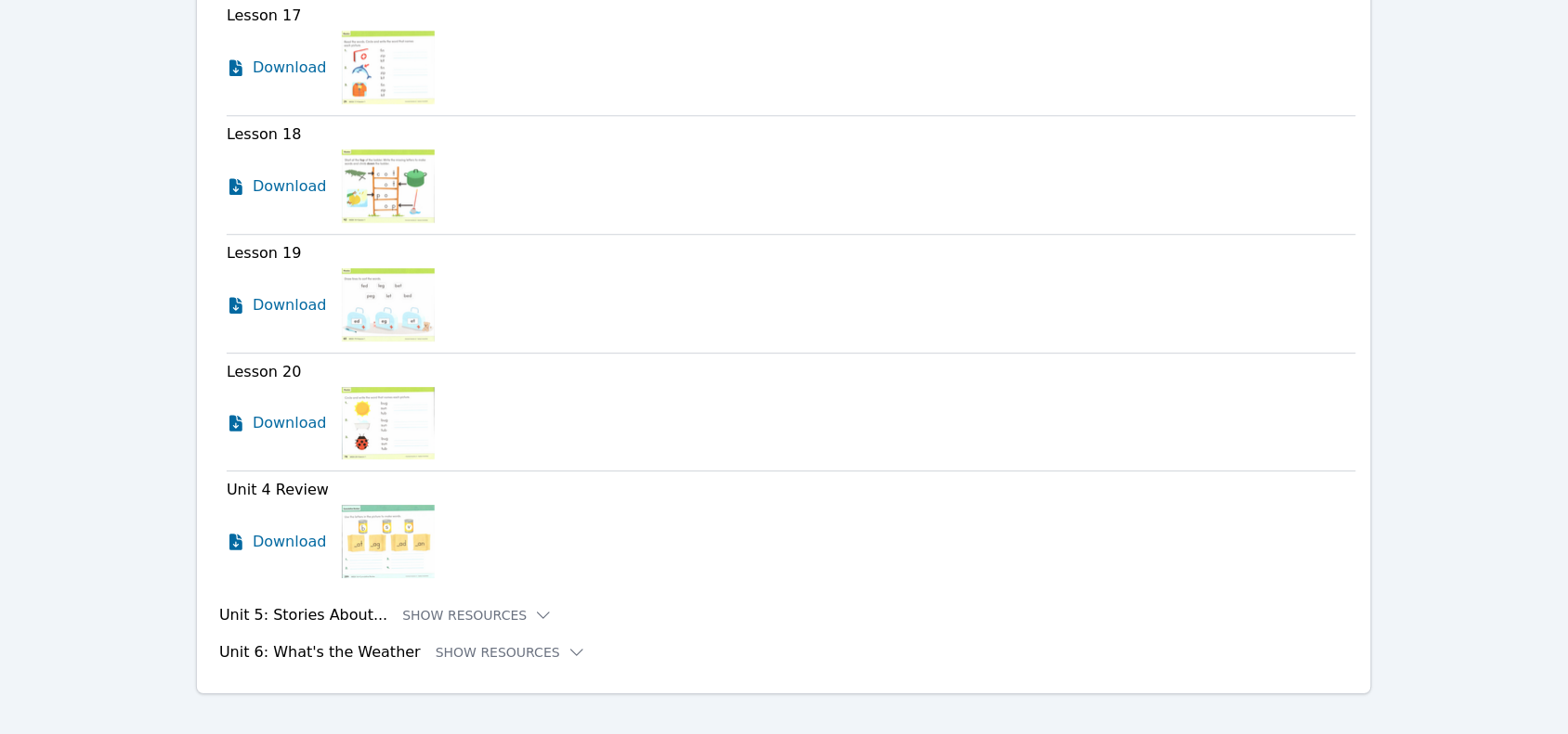
scroll to position [3489, 0]
click at [441, 606] on button "Show Resources" at bounding box center [477, 614] width 150 height 18
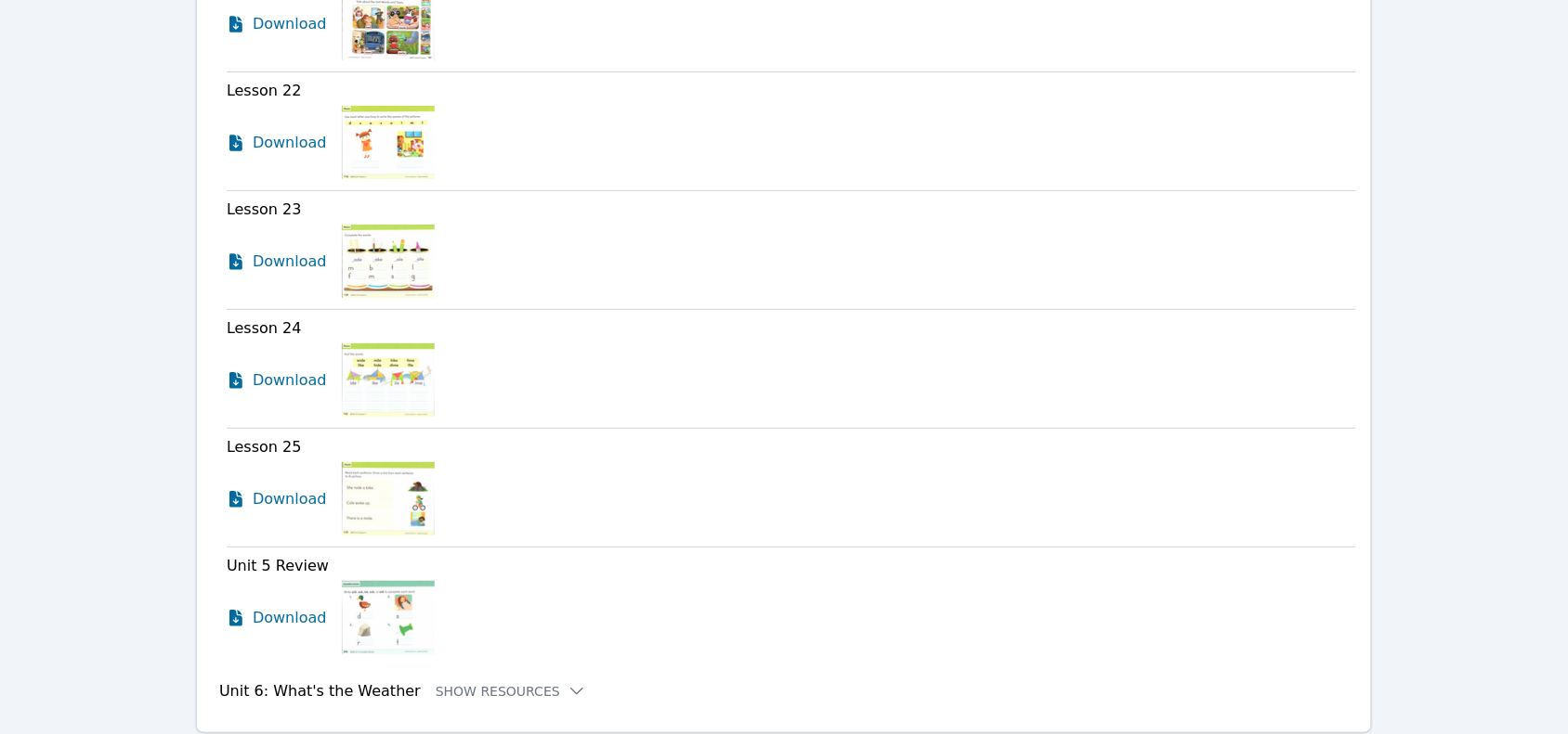
scroll to position [4217, 0]
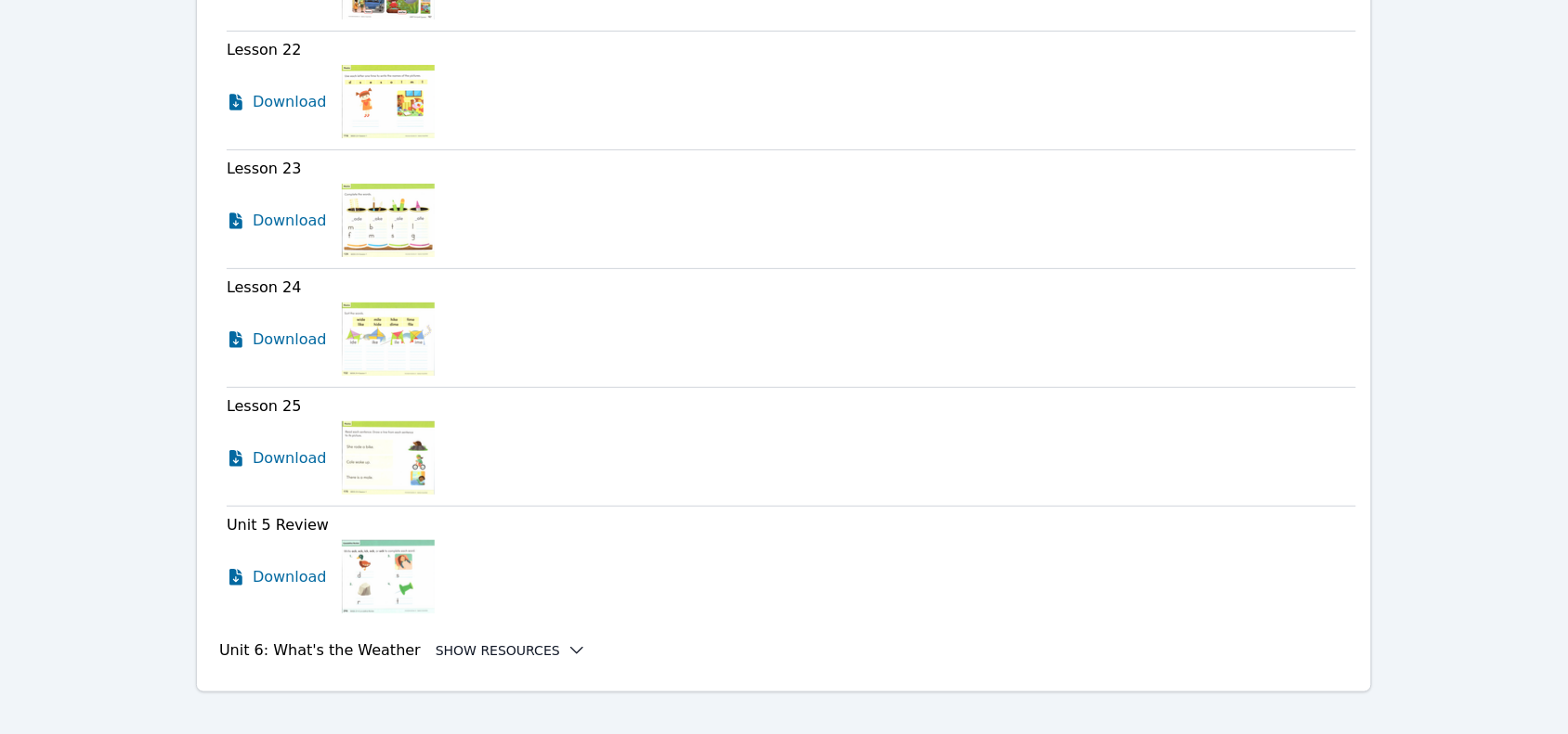
click at [476, 642] on button "Show Resources" at bounding box center [510, 651] width 150 height 18
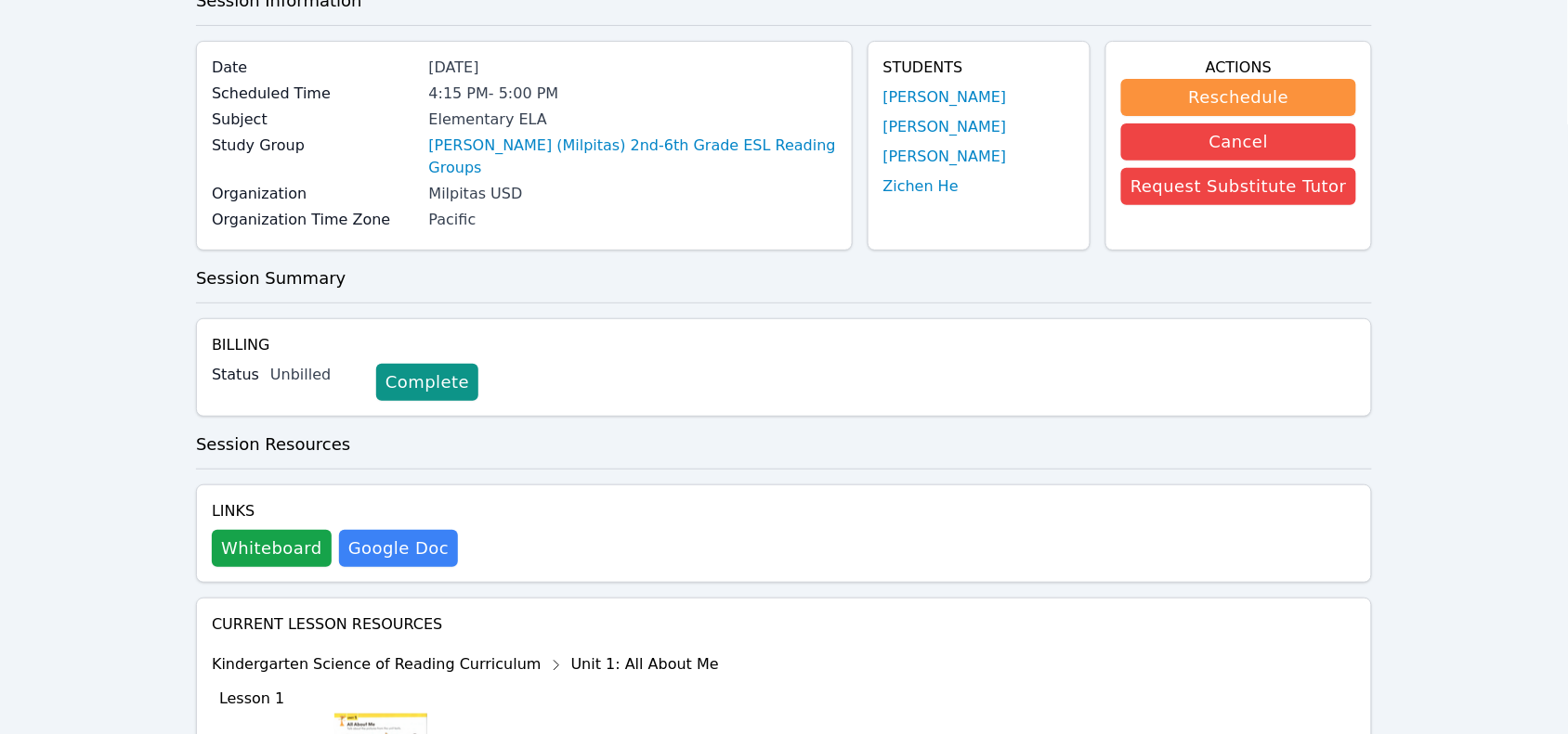
scroll to position [0, 0]
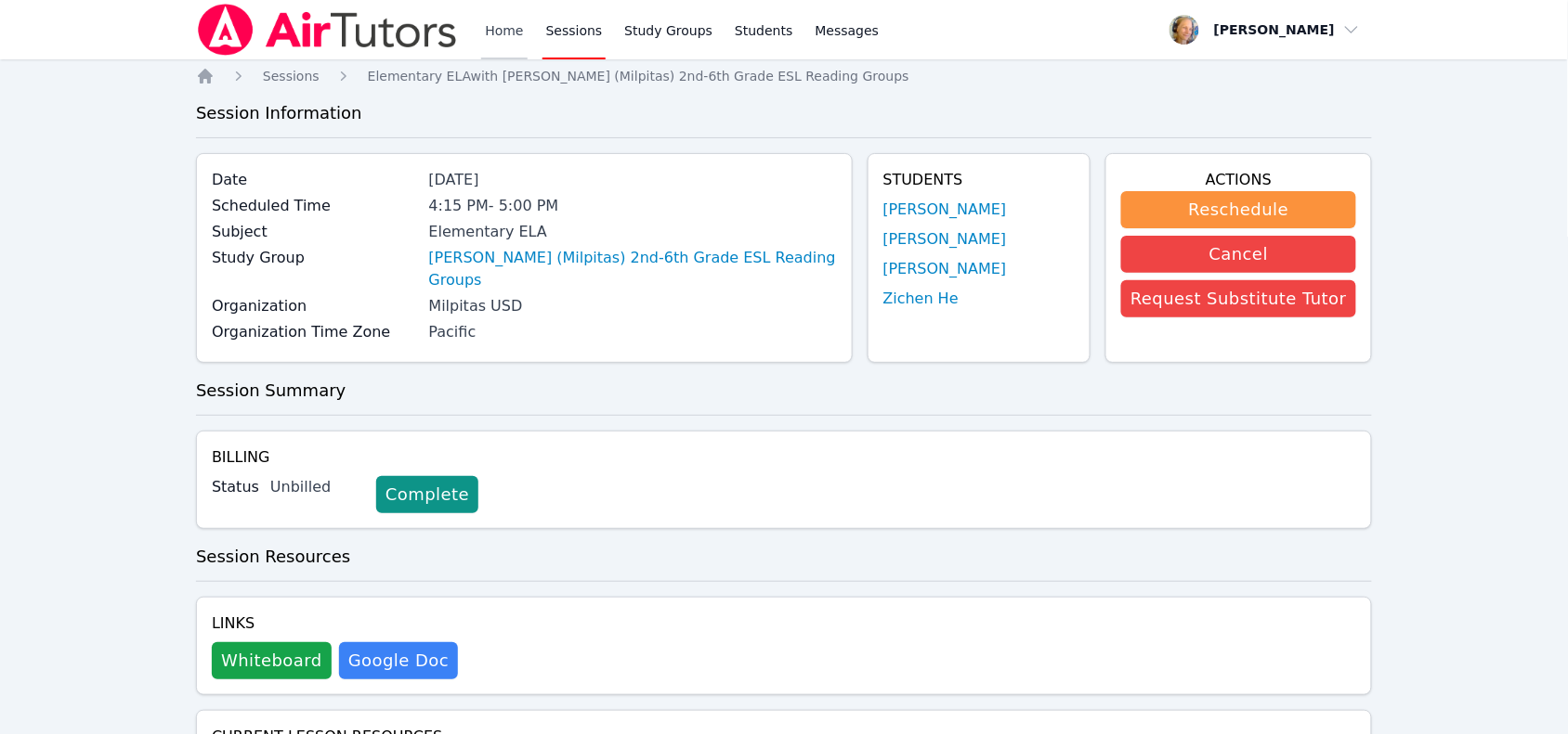
click at [511, 39] on link "Home" at bounding box center [503, 30] width 45 height 59
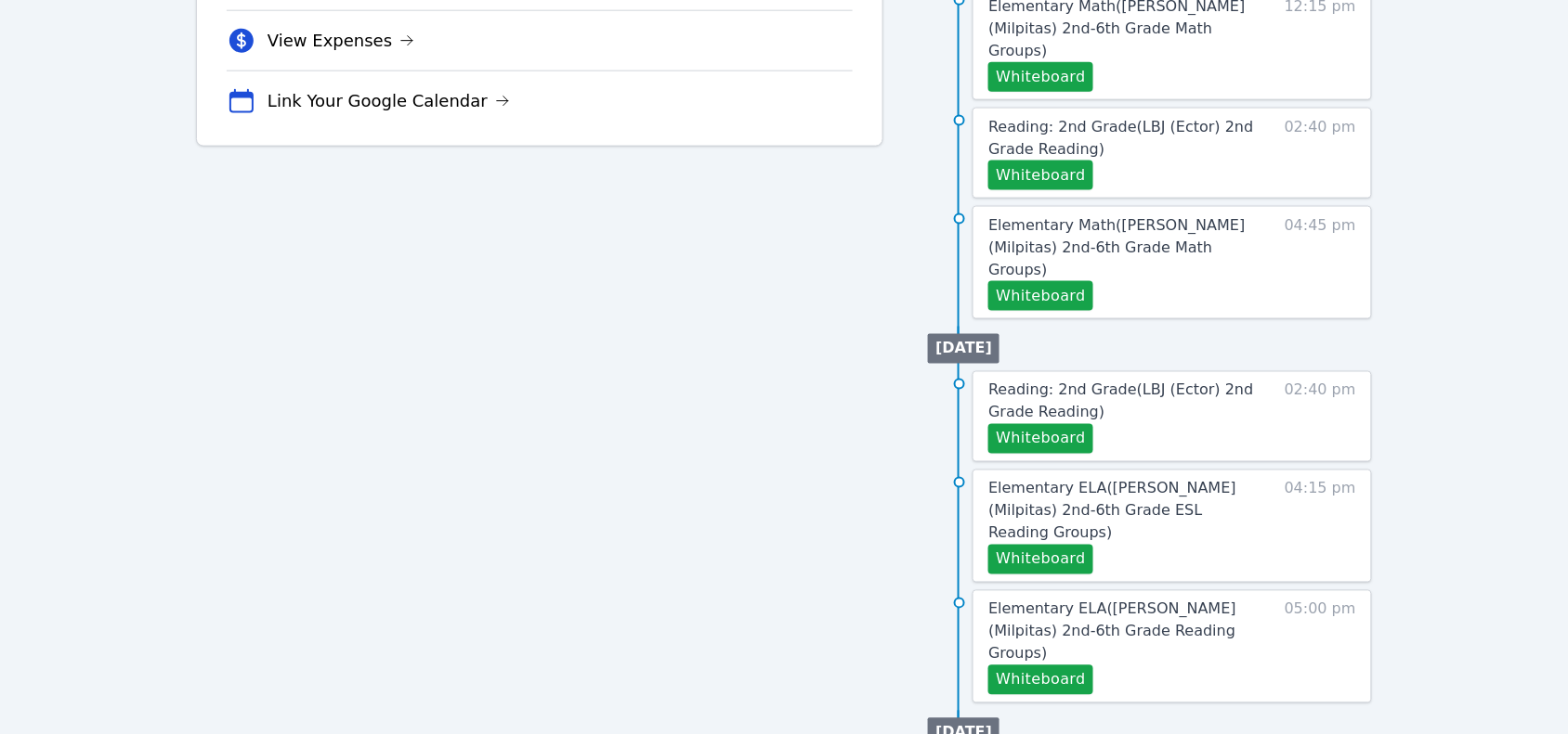
scroll to position [718, 0]
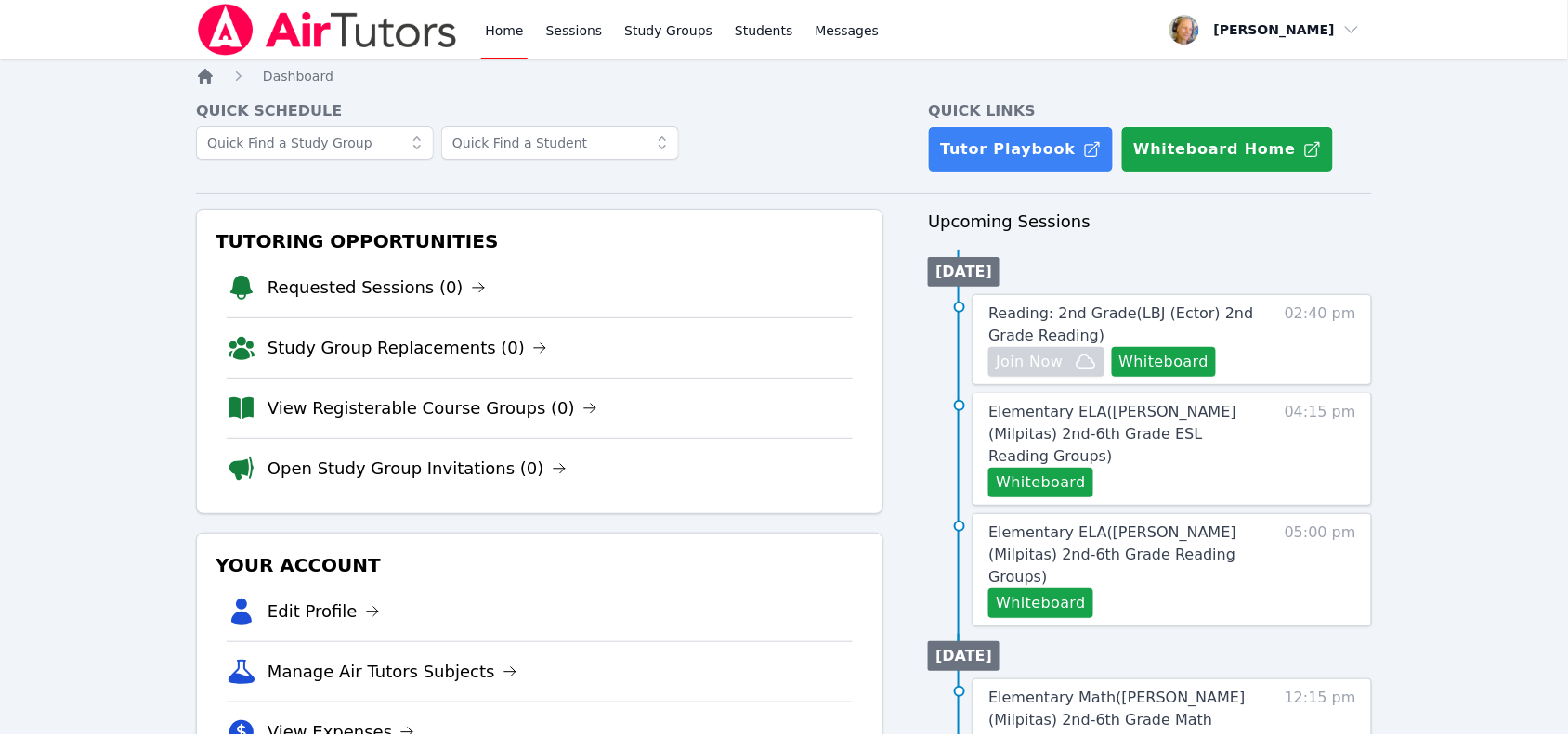
click at [206, 81] on icon "Breadcrumb" at bounding box center [204, 76] width 18 height 18
